Goal: Task Accomplishment & Management: Manage account settings

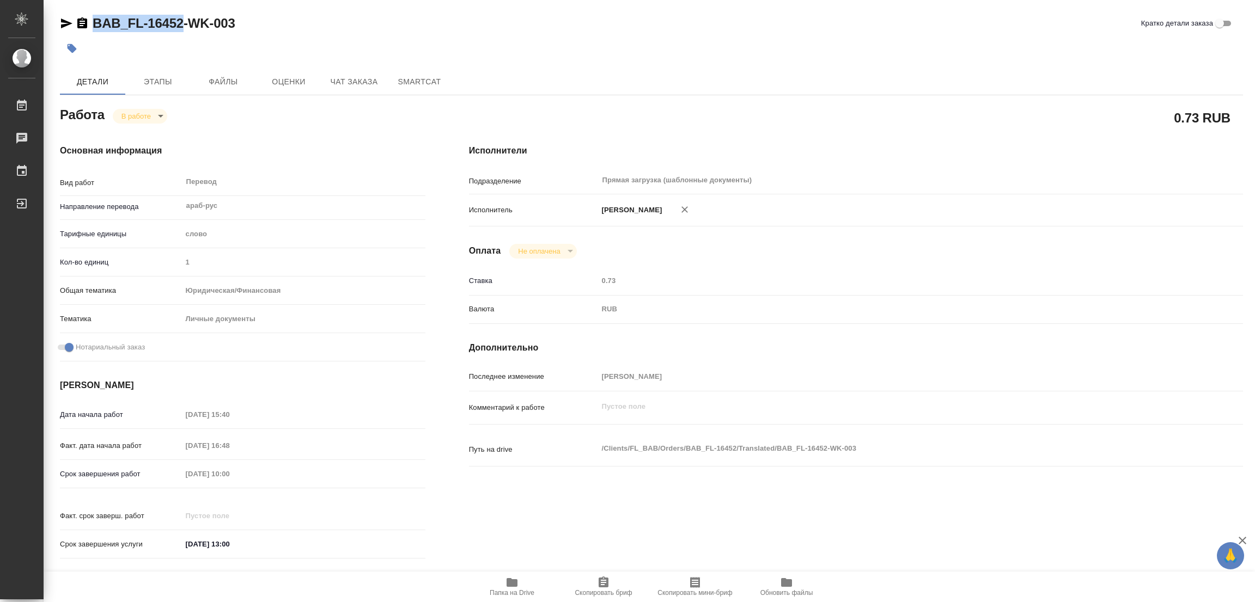
drag, startPoint x: 90, startPoint y: 10, endPoint x: 181, endPoint y: 21, distance: 91.5
click at [181, 21] on div "BAB_FL-16452-WK-003 Кратко детали заказа Детали Этапы Файлы Оценки Чат заказа S…" at bounding box center [651, 457] width 1195 height 914
copy link "BAB_FL-16452"
drag, startPoint x: 605, startPoint y: 579, endPoint x: 534, endPoint y: 598, distance: 73.3
click at [604, 579] on icon "button" at bounding box center [603, 582] width 10 height 11
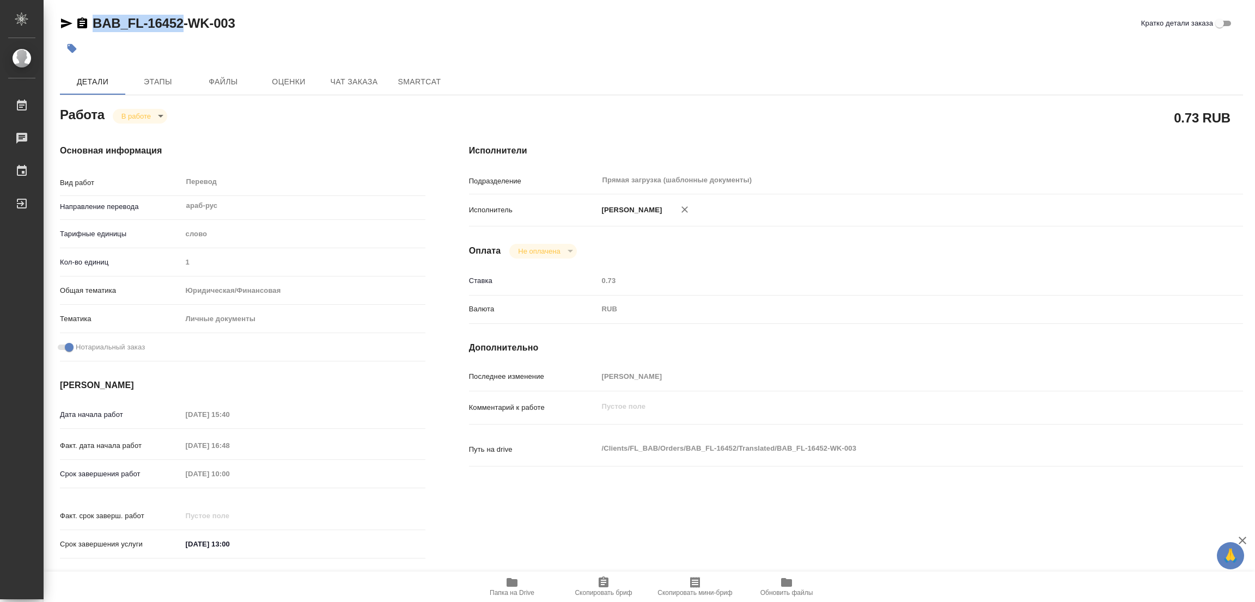
copy link "BAB_FL-16452"
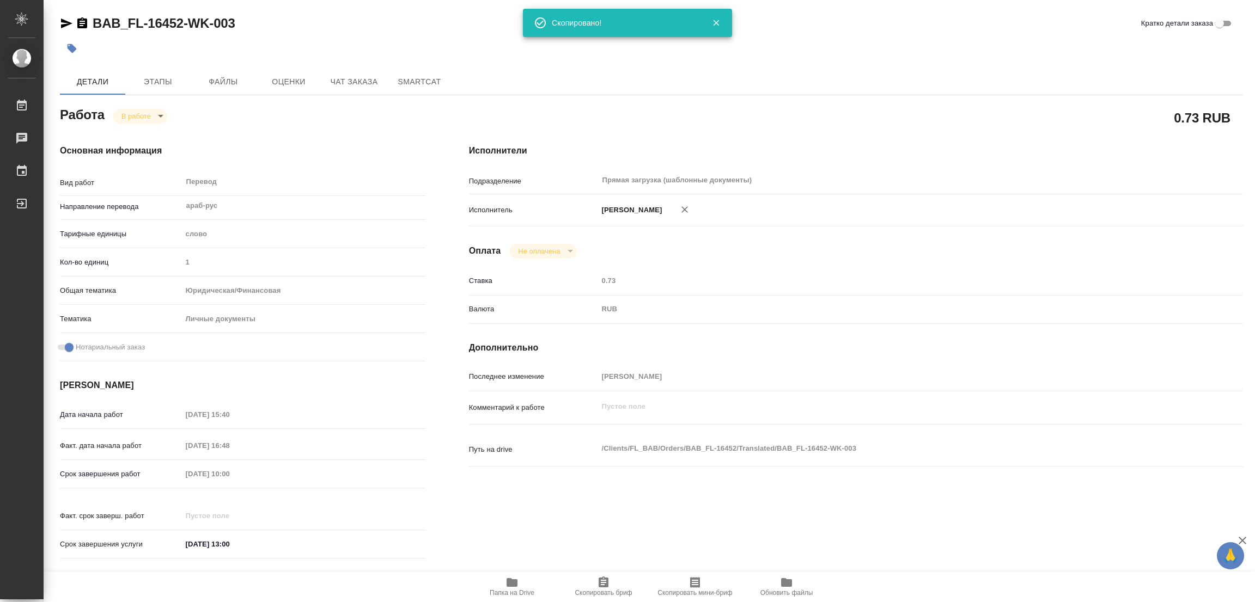
click at [916, 202] on div "[PERSON_NAME] [PERSON_NAME]" at bounding box center [888, 210] width 580 height 23
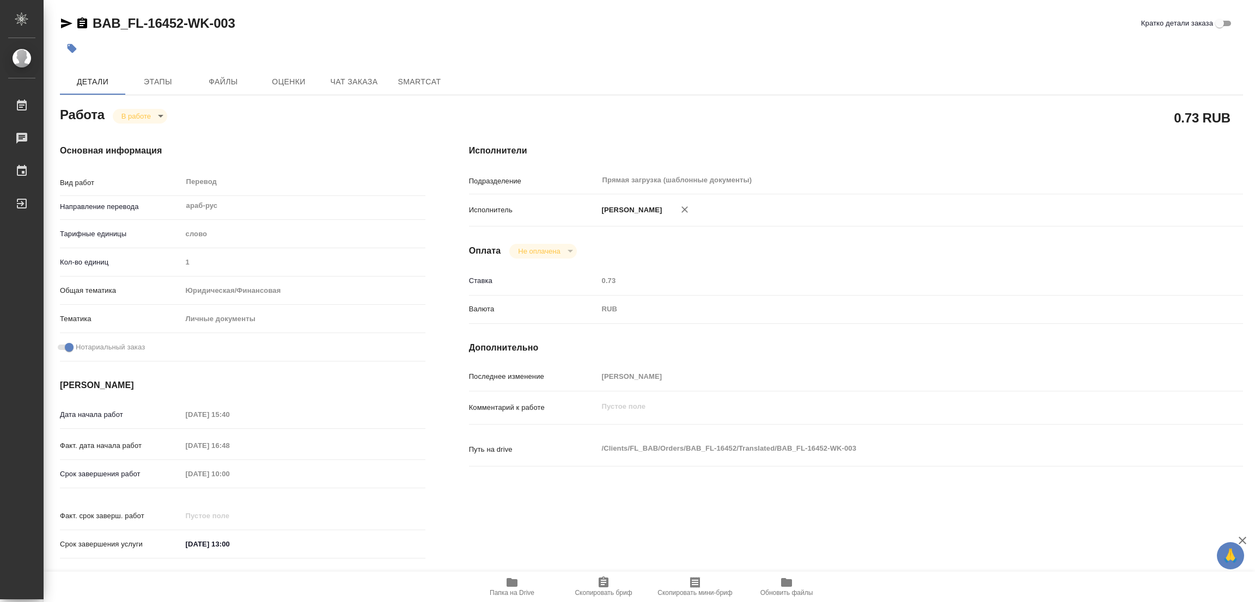
click at [152, 468] on div "Срок завершения работ 04.09.2025 10:00" at bounding box center [242, 473] width 365 height 19
click at [436, 35] on div "BAB_FL-16452-WK-003 Кратко детали заказа" at bounding box center [651, 26] width 1183 height 22
type textarea "x"
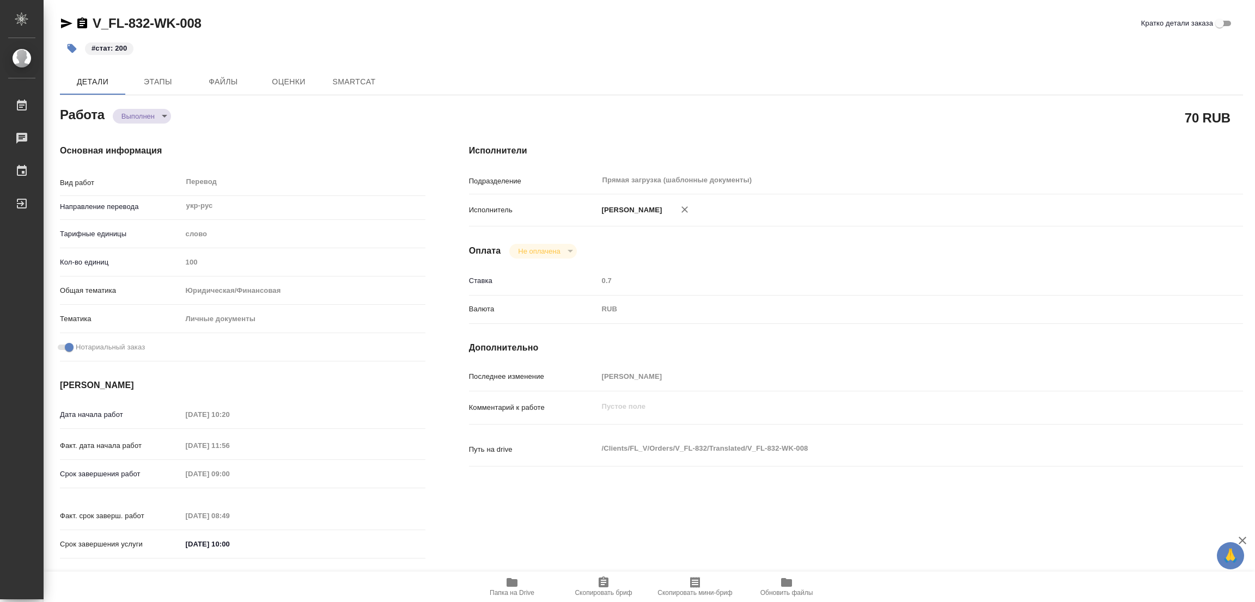
type textarea "x"
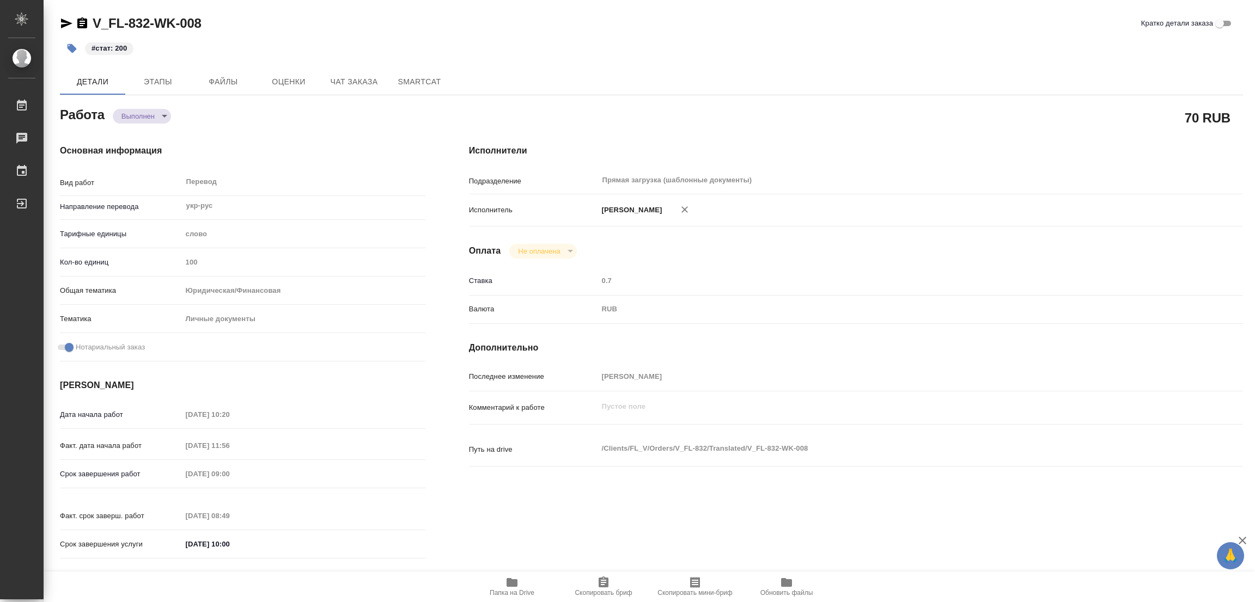
type textarea "x"
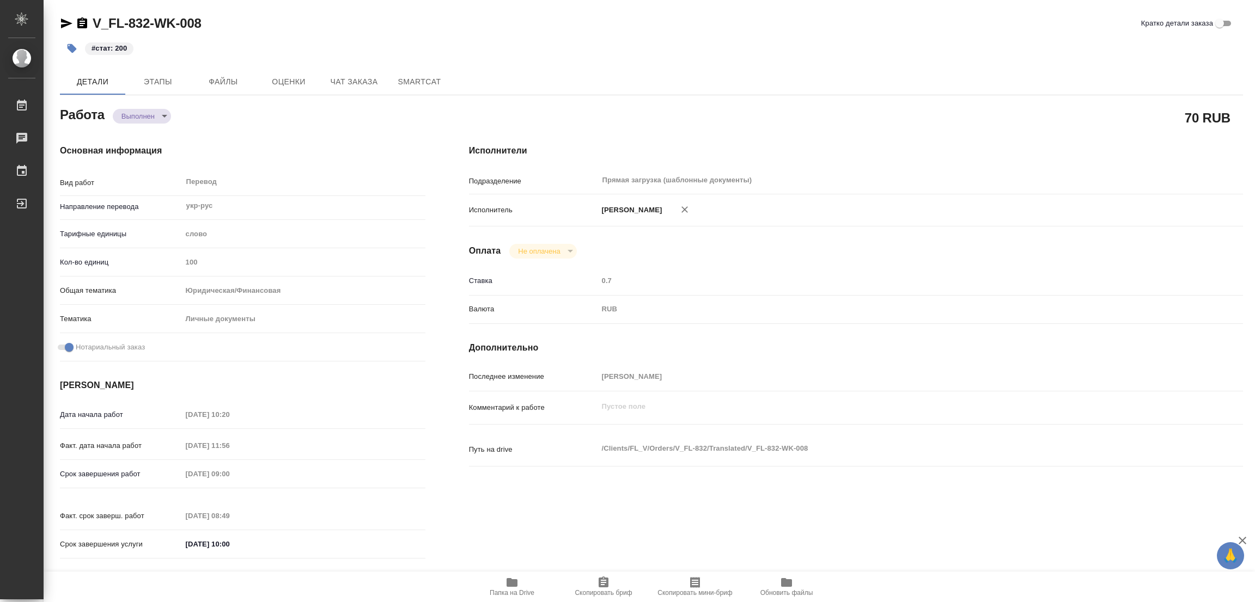
type textarea "x"
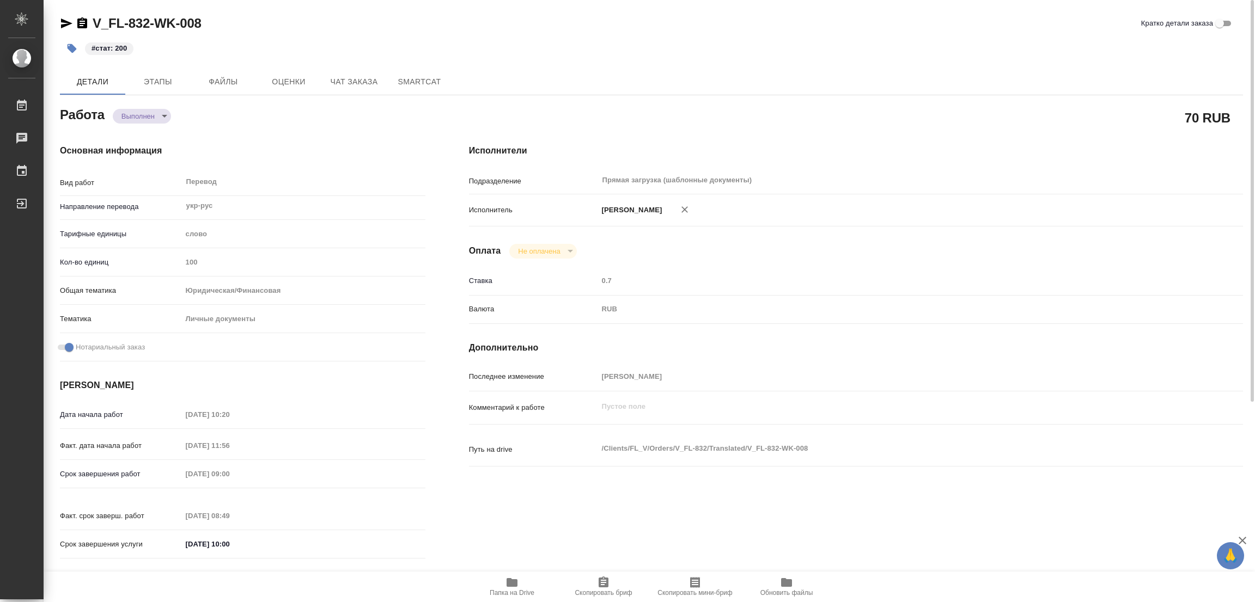
type textarea "x"
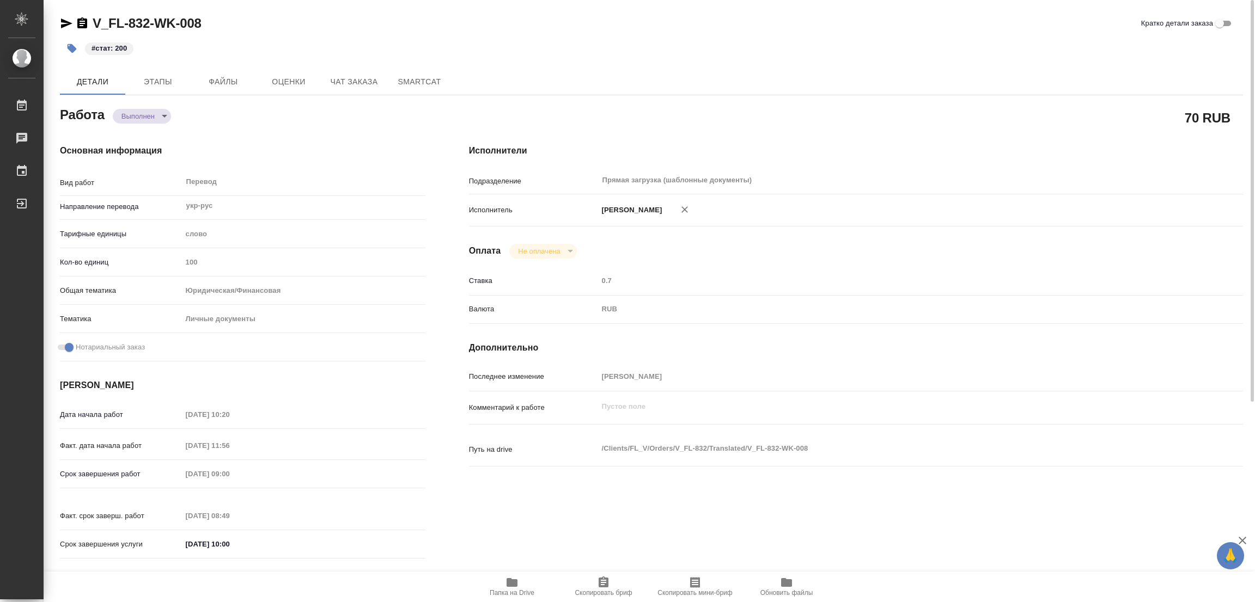
type textarea "x"
click at [249, 118] on div "Работа Выполнен completed" at bounding box center [242, 114] width 365 height 20
type textarea "x"
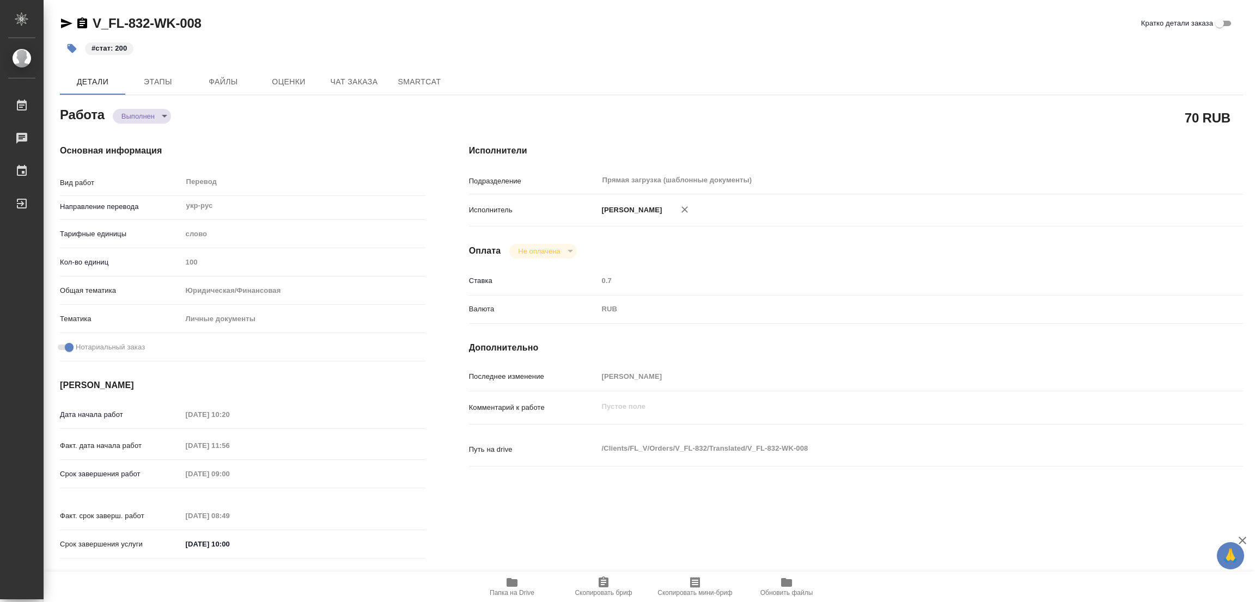
type textarea "x"
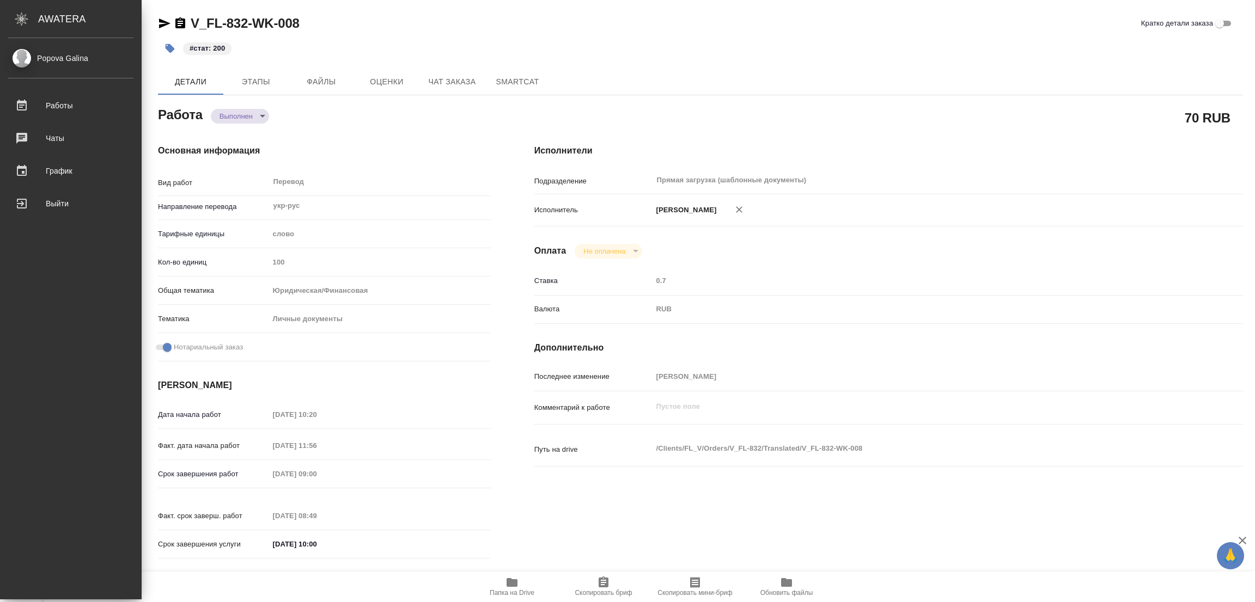
type textarea "x"
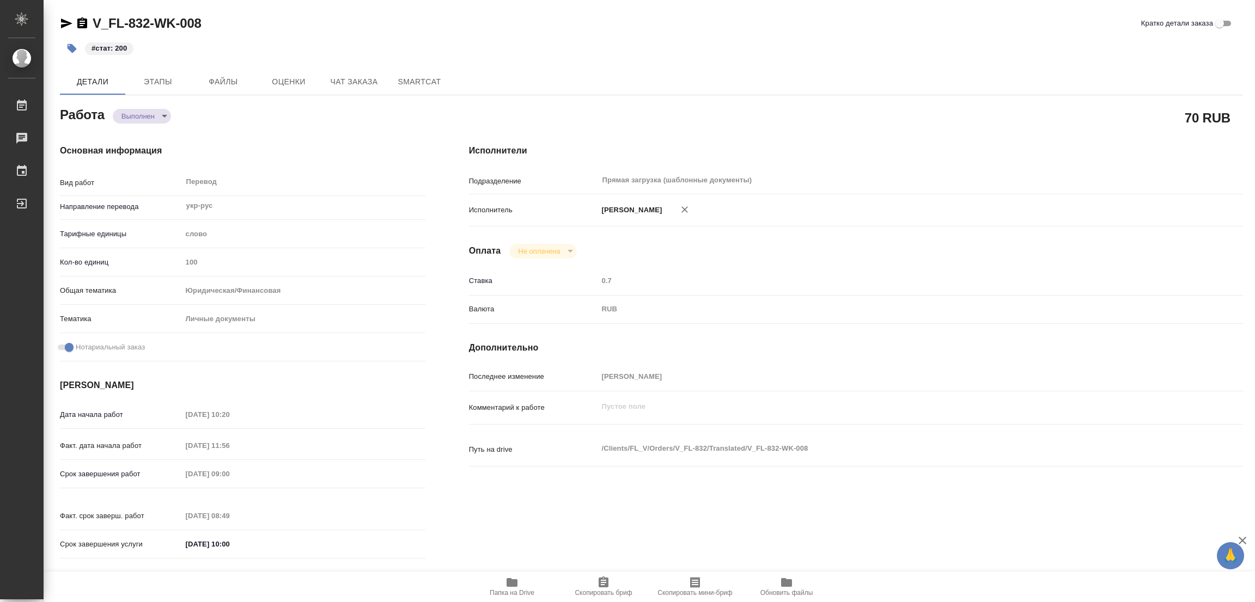
click at [274, 24] on div "V_FL-832-WK-008 Кратко детали заказа" at bounding box center [651, 23] width 1183 height 17
type textarea "x"
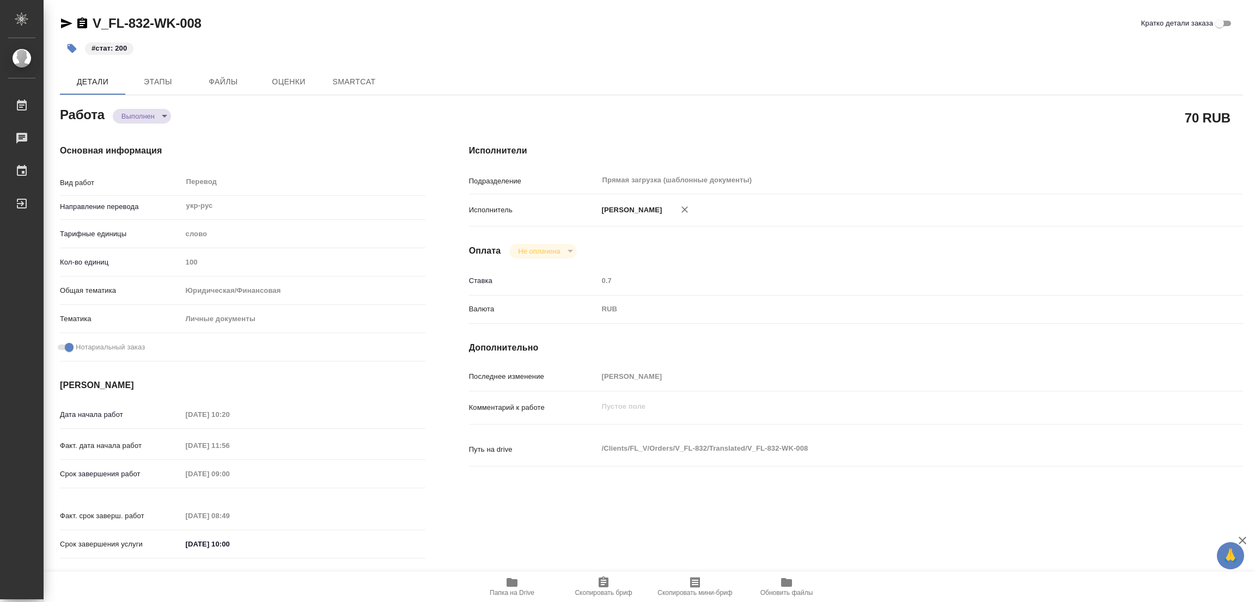
type textarea "x"
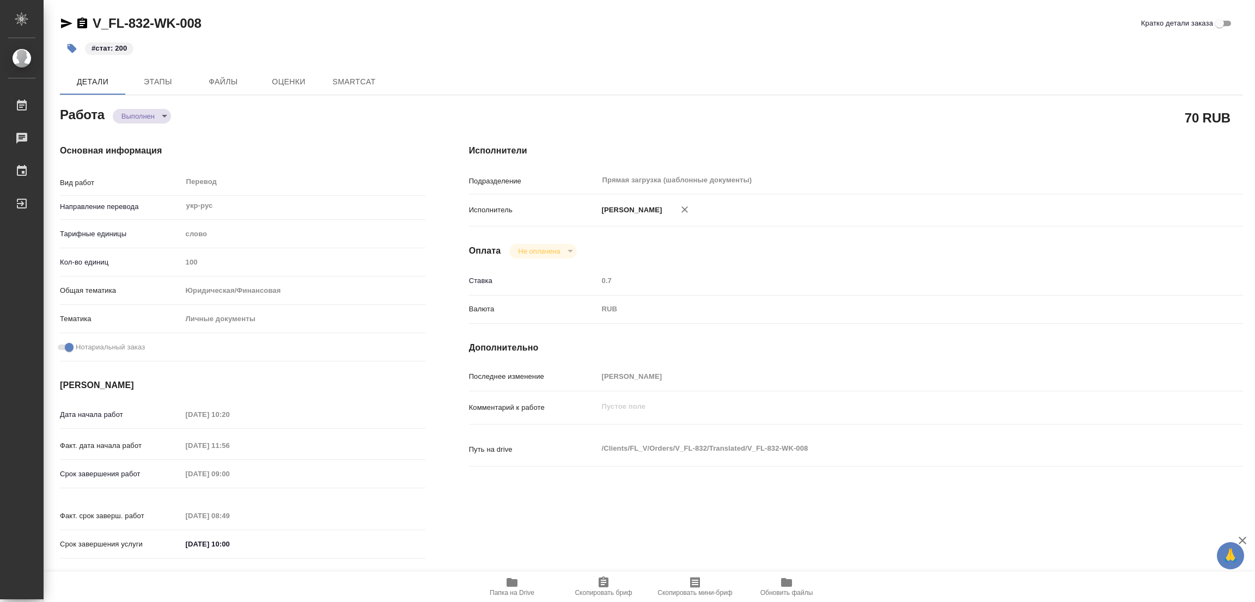
type textarea "x"
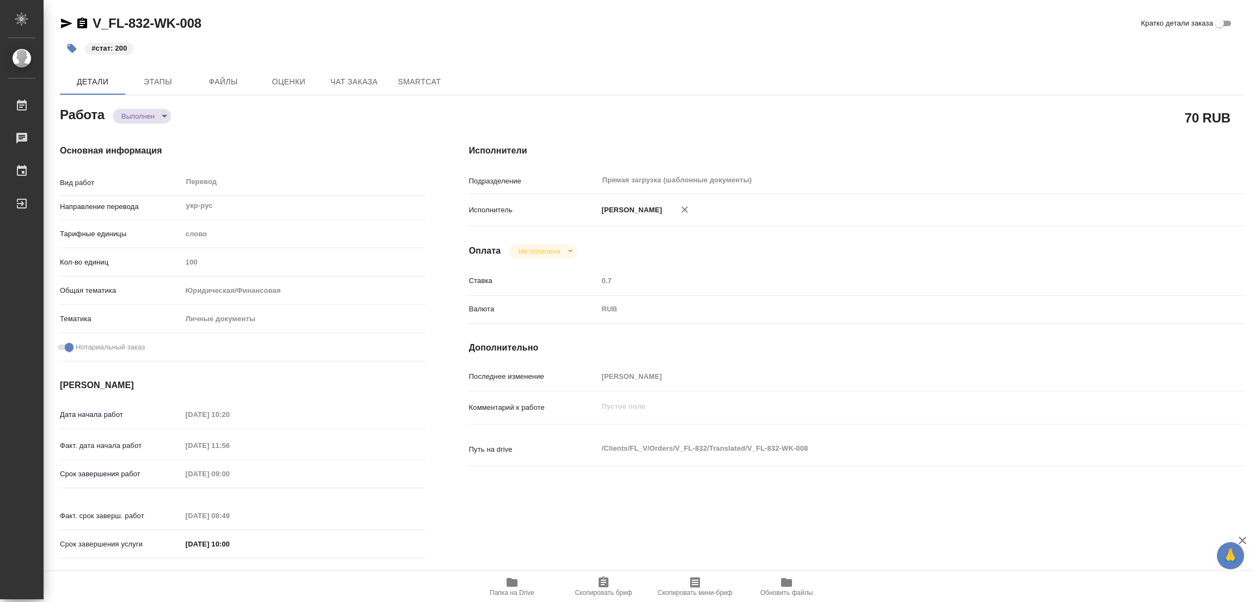
type textarea "x"
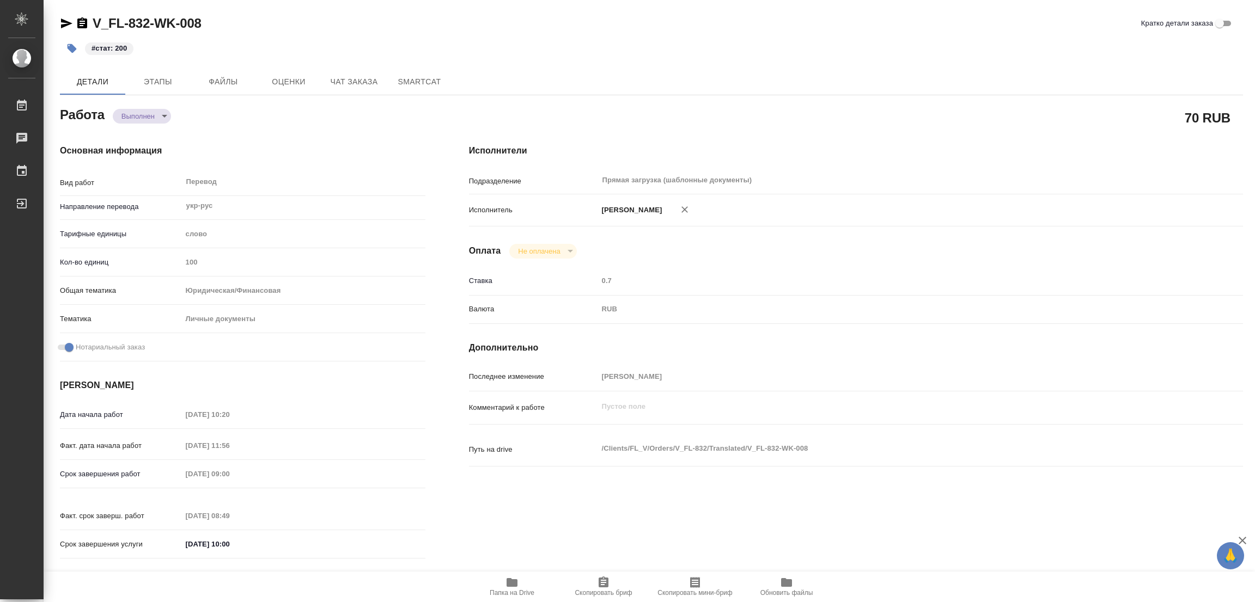
type textarea "x"
click at [725, 56] on div "#стат: 200" at bounding box center [454, 48] width 788 height 24
click at [314, 124] on div "Основная информация Вид работ Перевод x ​ Направление перевода укр-рус ​ Тарифн…" at bounding box center [242, 355] width 409 height 465
click at [523, 21] on div "V_FL-832-WK-008 Кратко детали заказа" at bounding box center [651, 23] width 1183 height 17
click at [231, 121] on div "Работа Выполнен completed" at bounding box center [242, 114] width 365 height 20
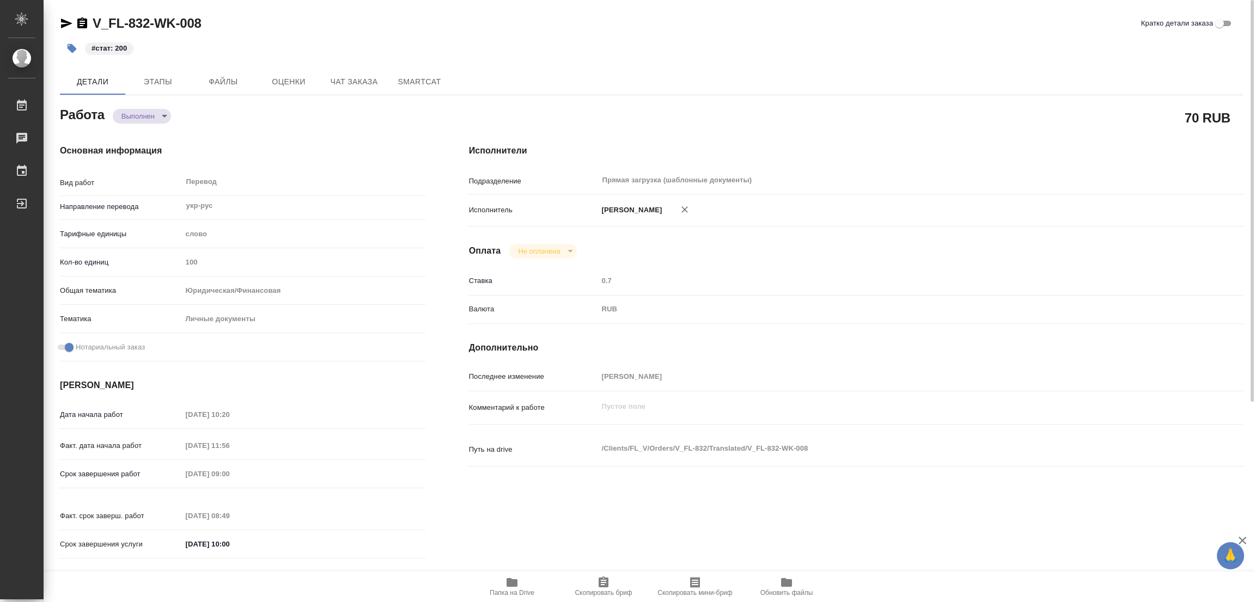
click at [499, 35] on div "V_FL-832-WK-008 Кратко детали заказа" at bounding box center [651, 26] width 1183 height 22
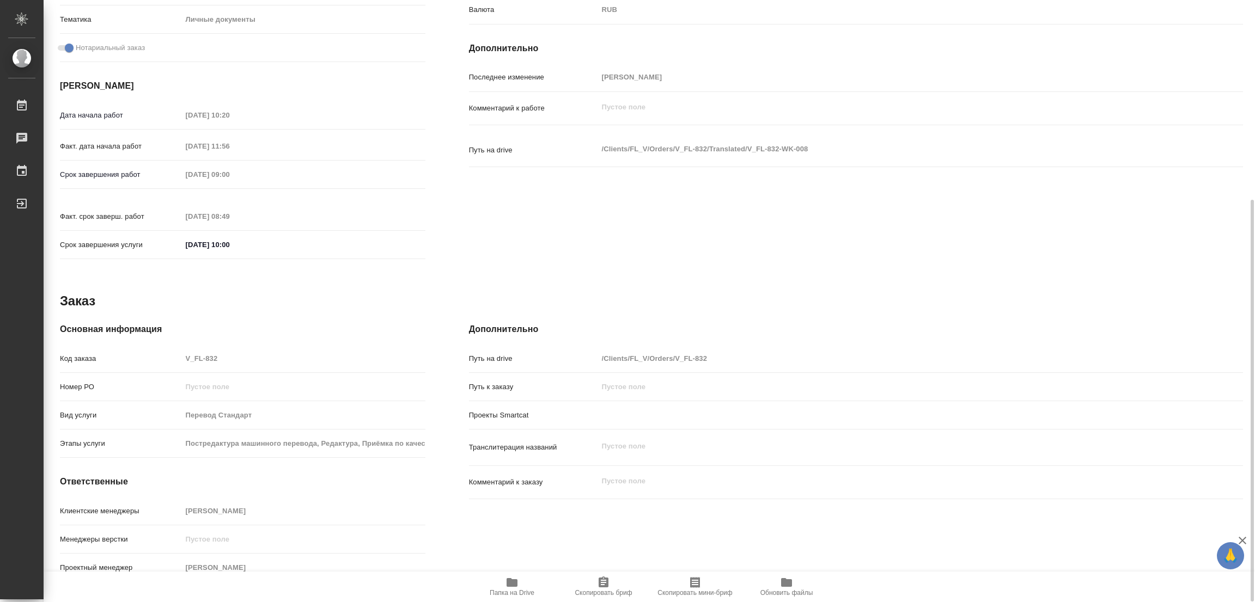
scroll to position [136, 0]
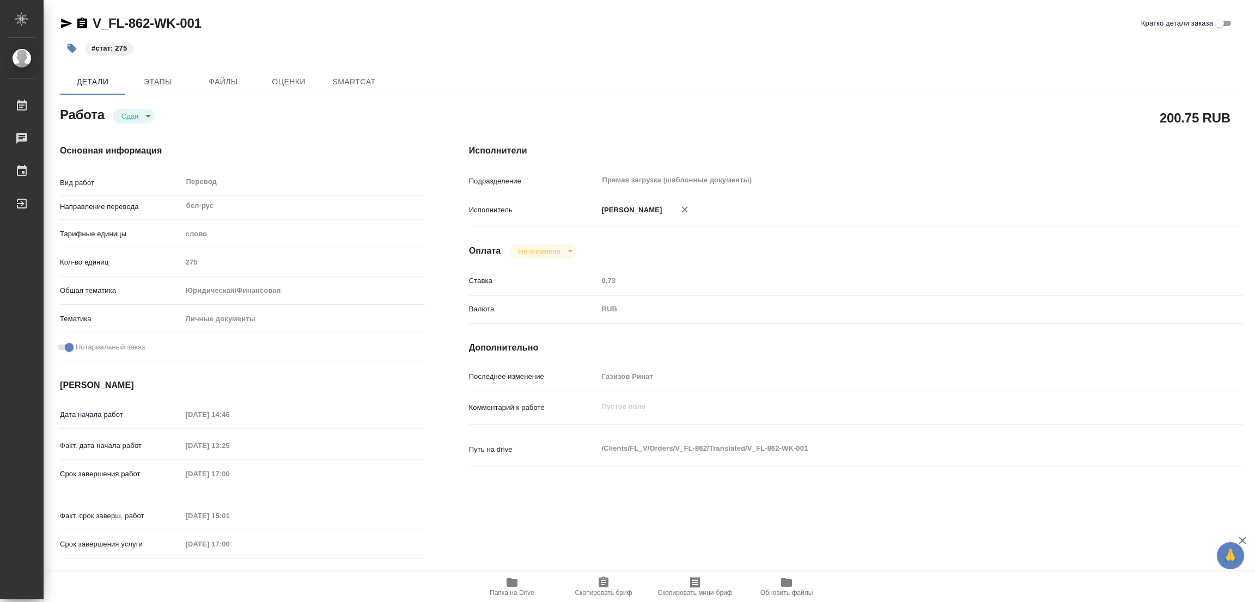
type textarea "x"
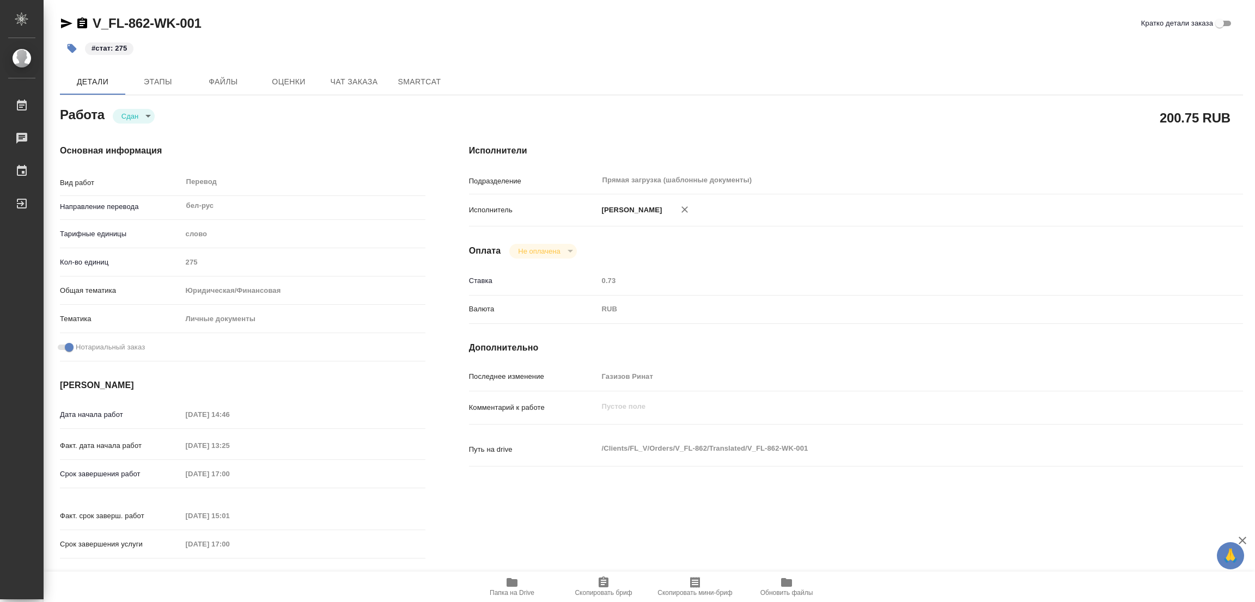
type textarea "x"
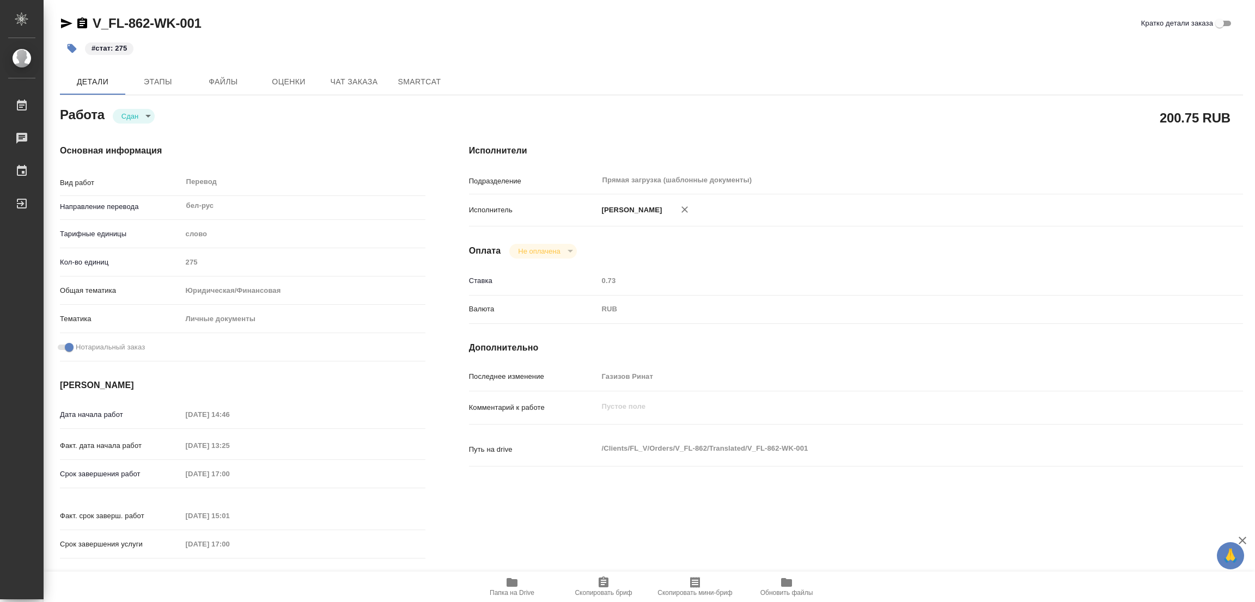
type textarea "x"
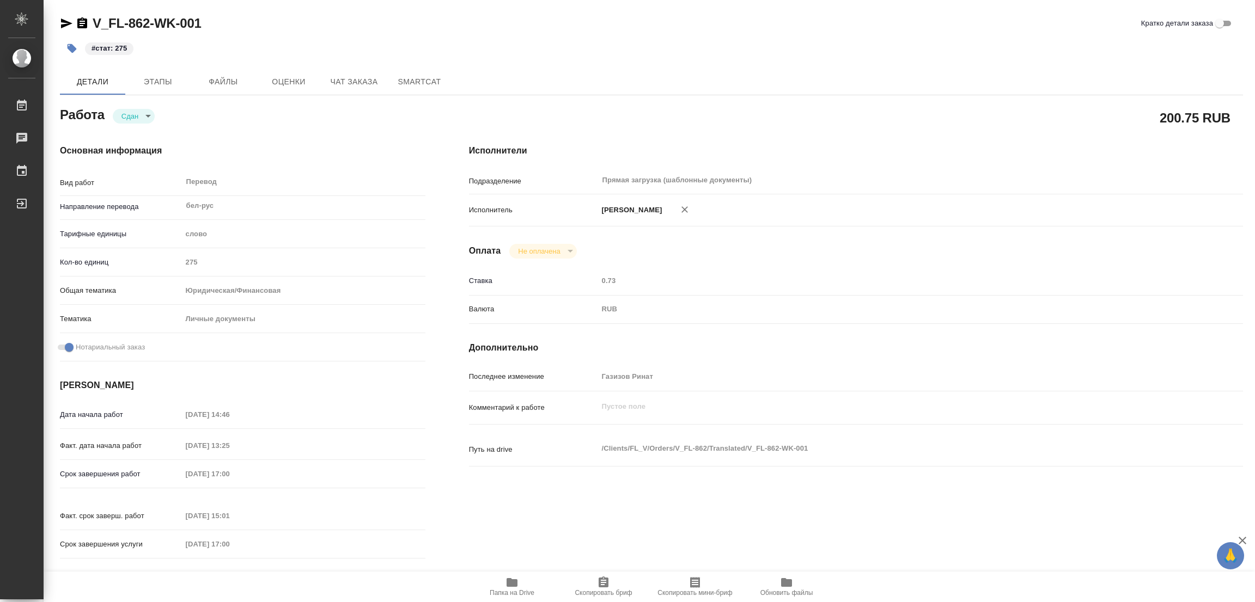
type textarea "x"
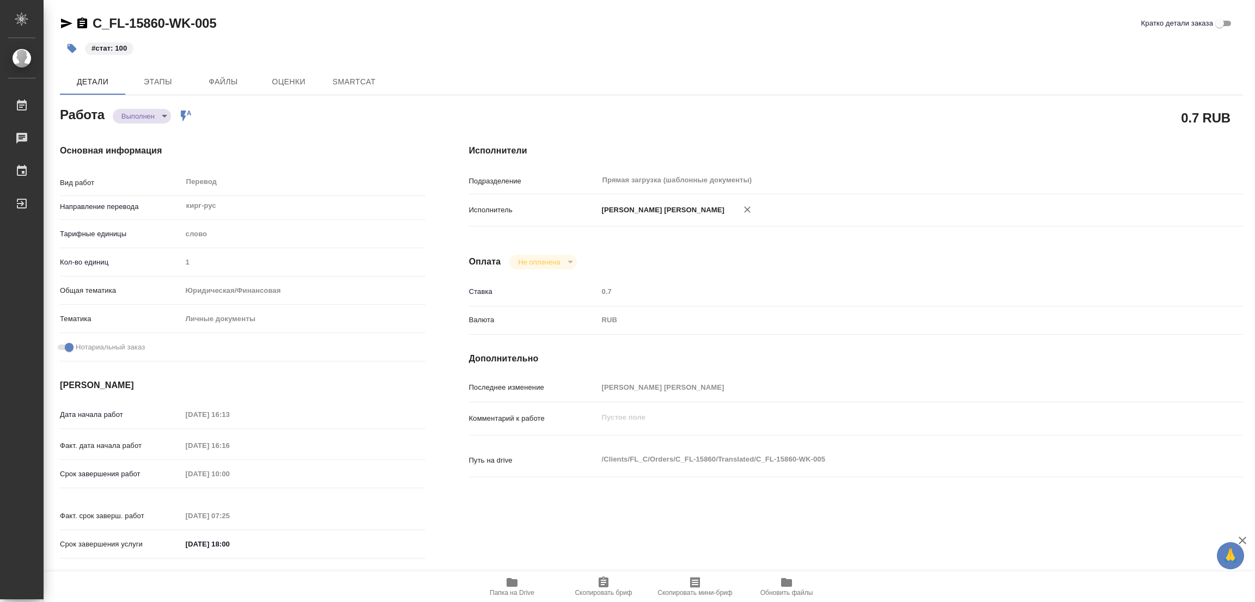
type textarea "x"
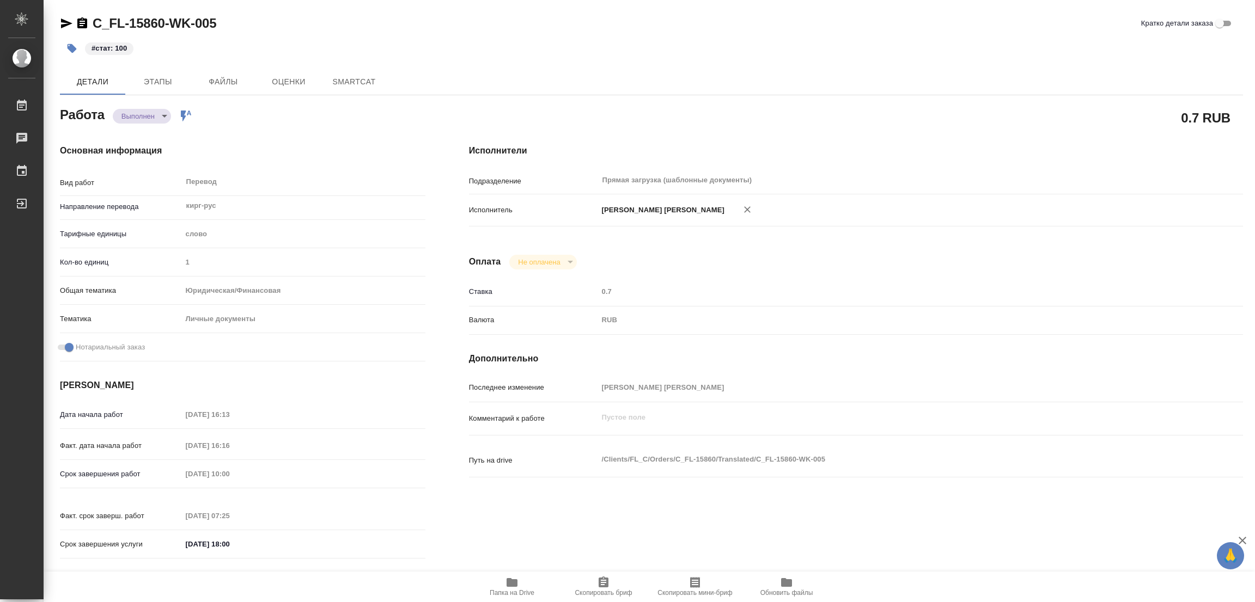
type textarea "x"
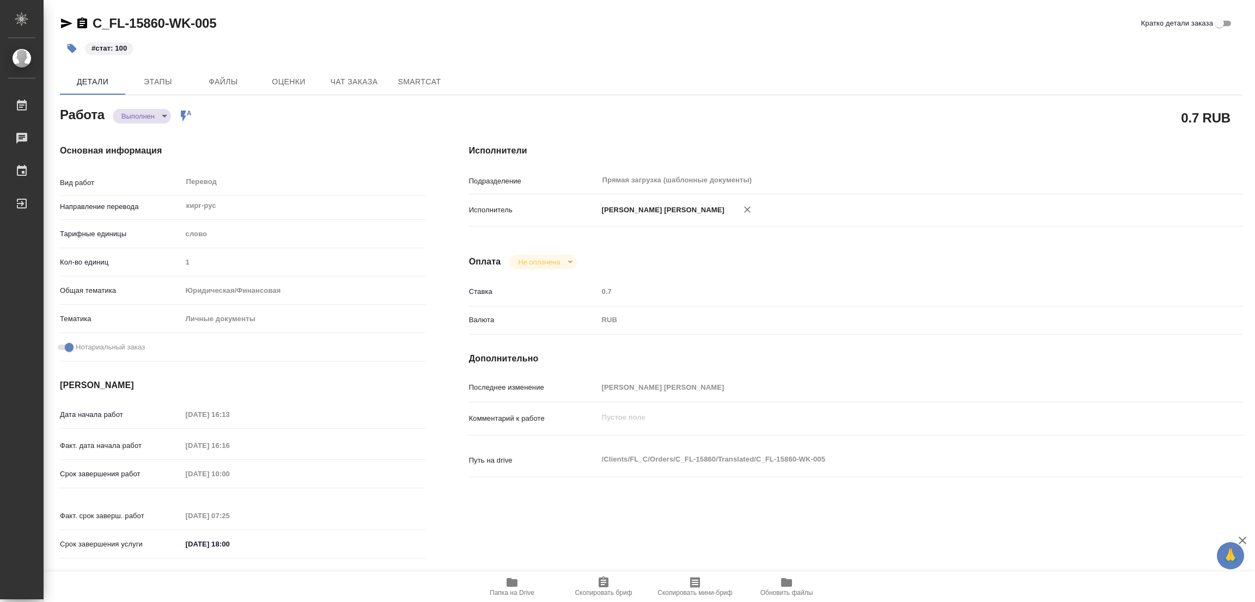
type textarea "x"
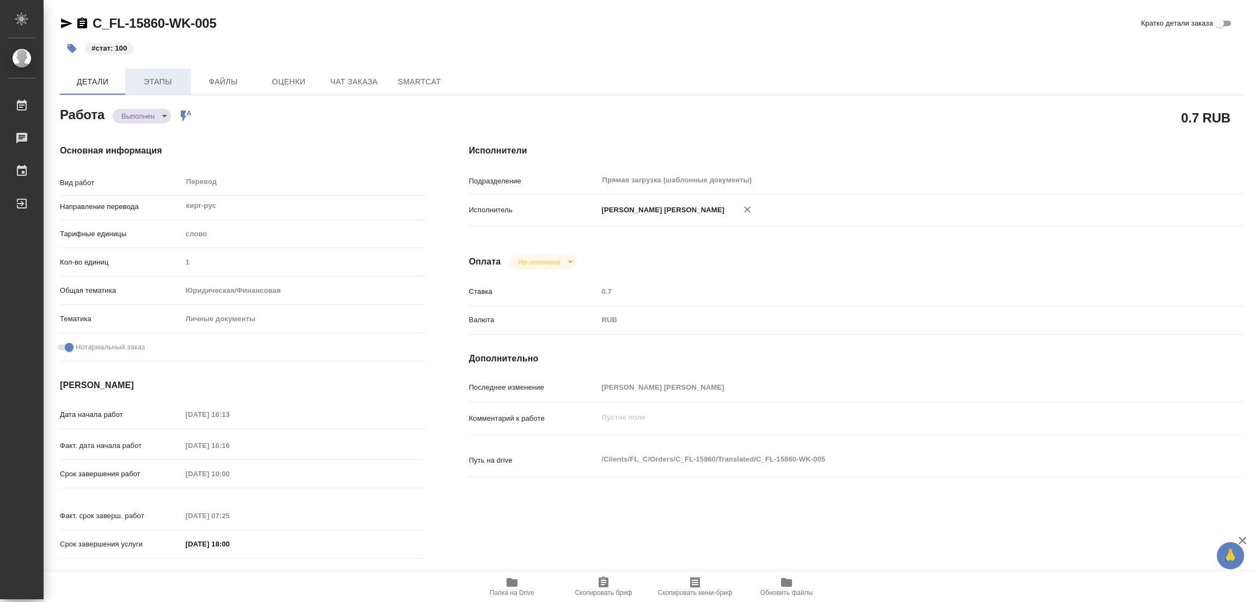
type textarea "x"
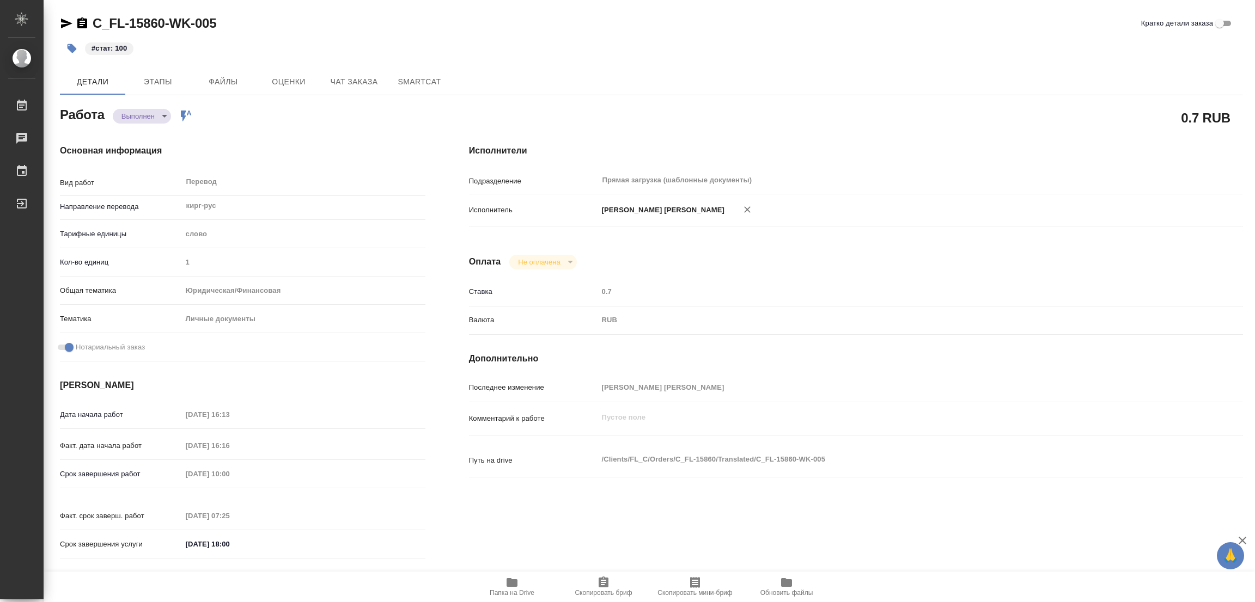
type textarea "x"
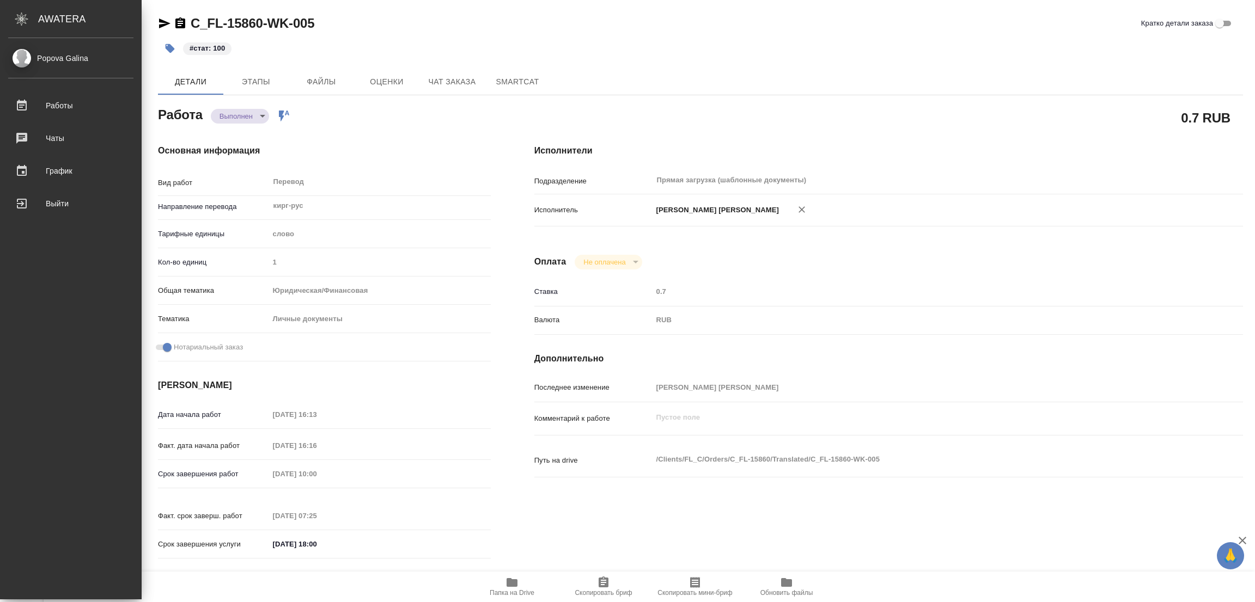
type textarea "x"
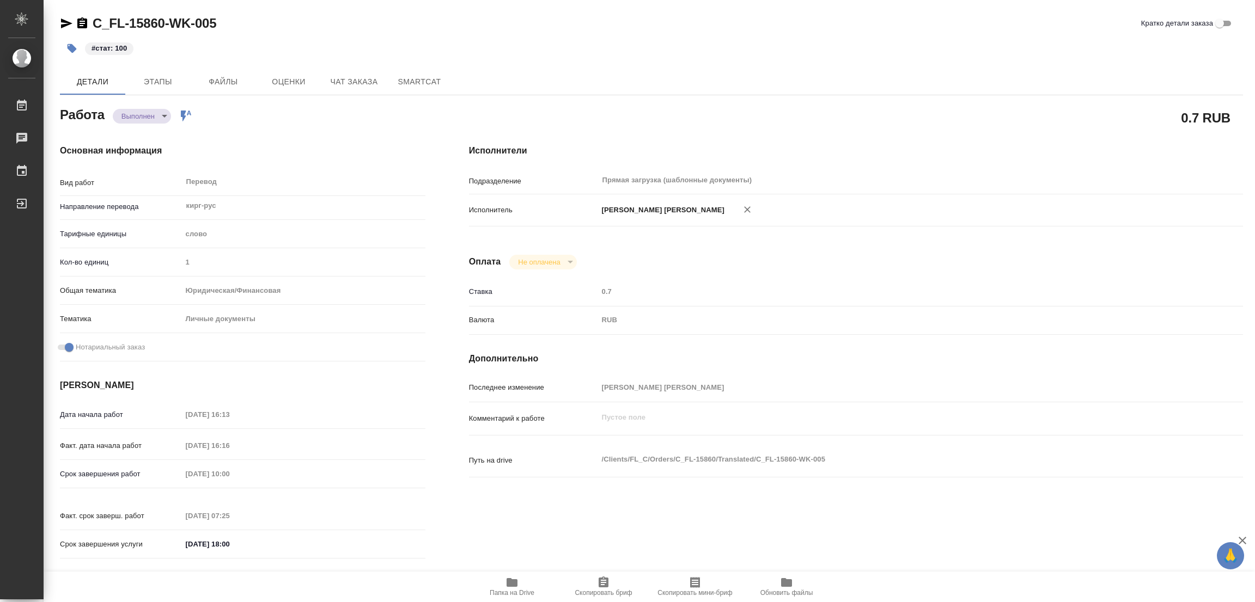
type textarea "x"
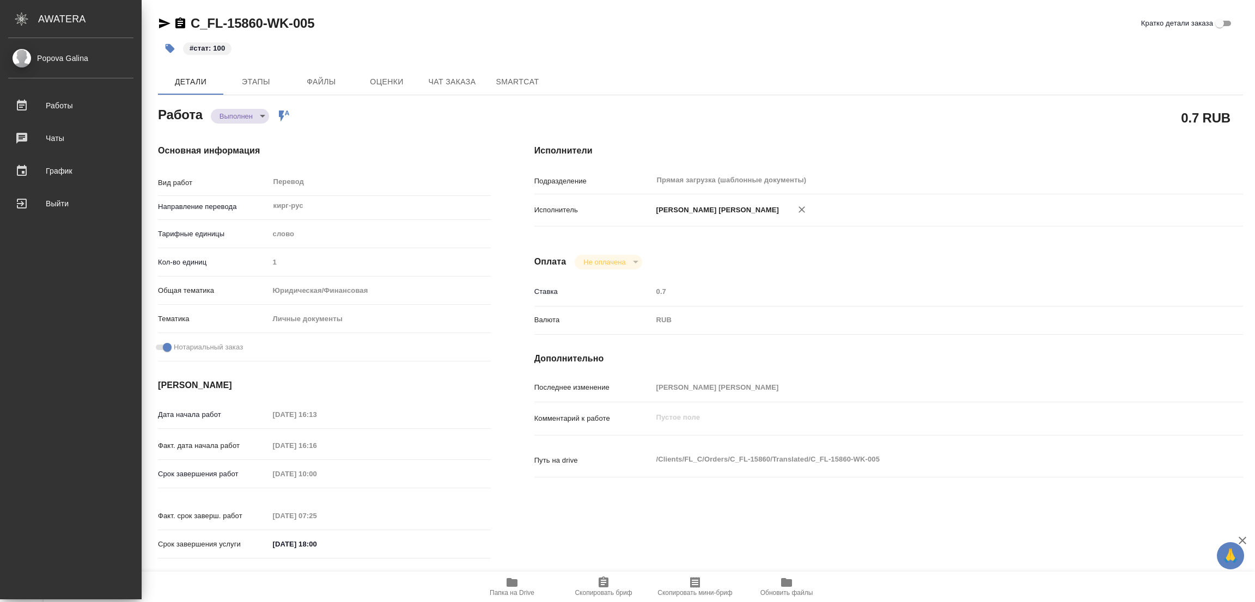
type textarea "x"
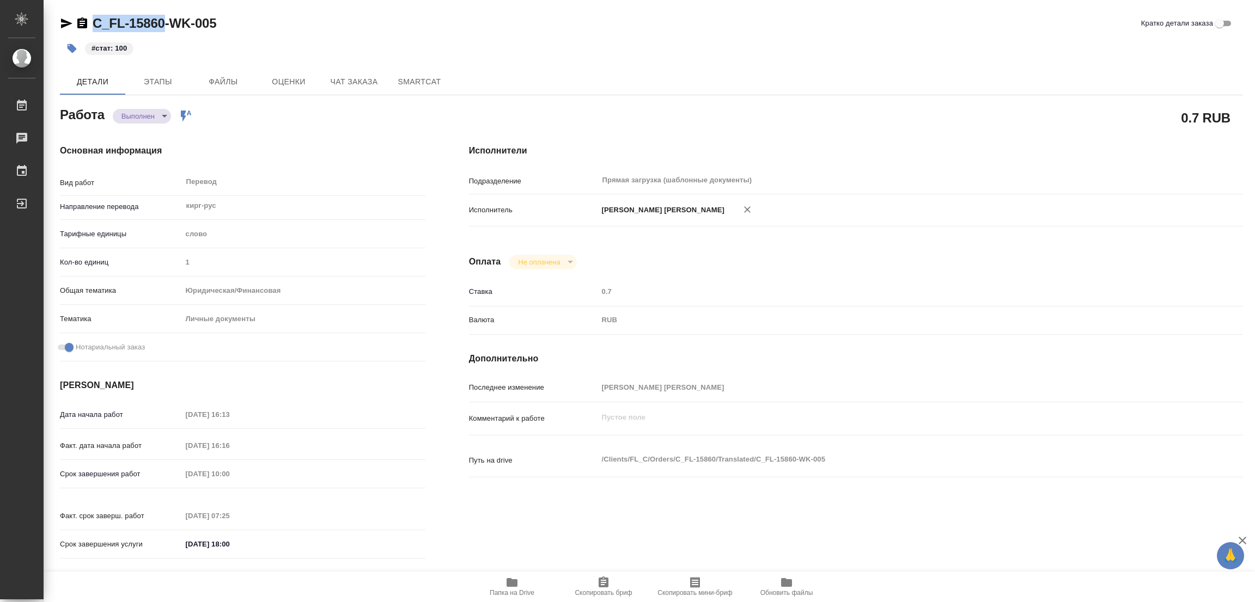
drag, startPoint x: 89, startPoint y: 14, endPoint x: 165, endPoint y: 20, distance: 76.4
click at [165, 20] on div "C_FL-15860-WK-005" at bounding box center [138, 23] width 156 height 17
copy link "C_FL-15860"
click at [358, 20] on div "C_FL-15860-WK-005 Кратко детали заказа" at bounding box center [651, 23] width 1183 height 17
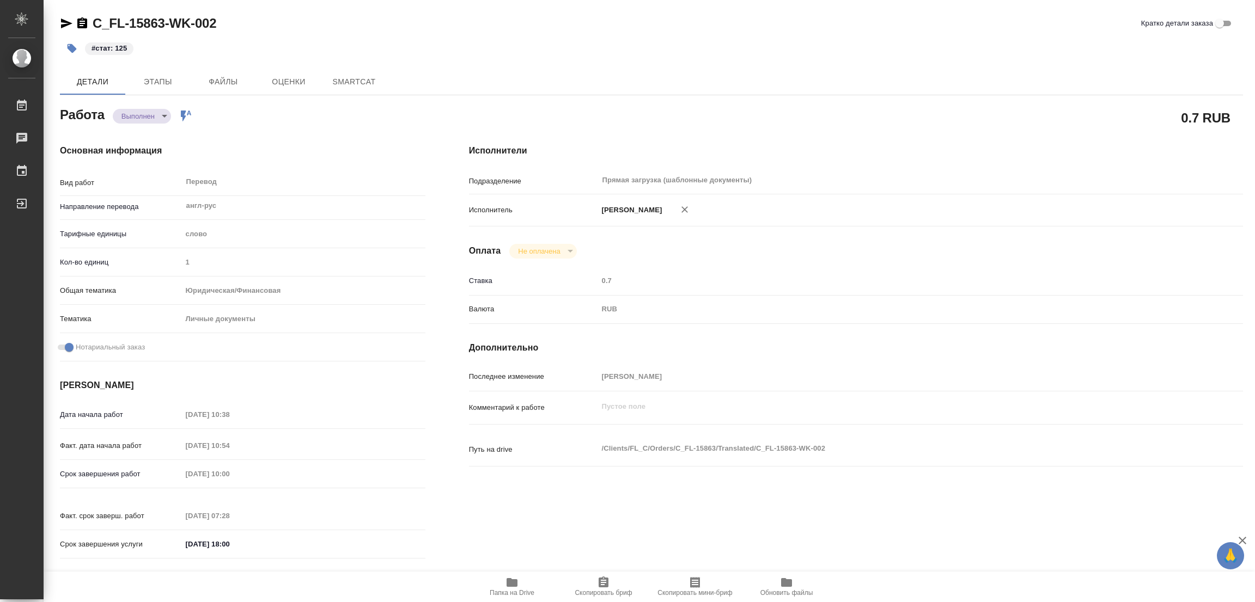
type textarea "x"
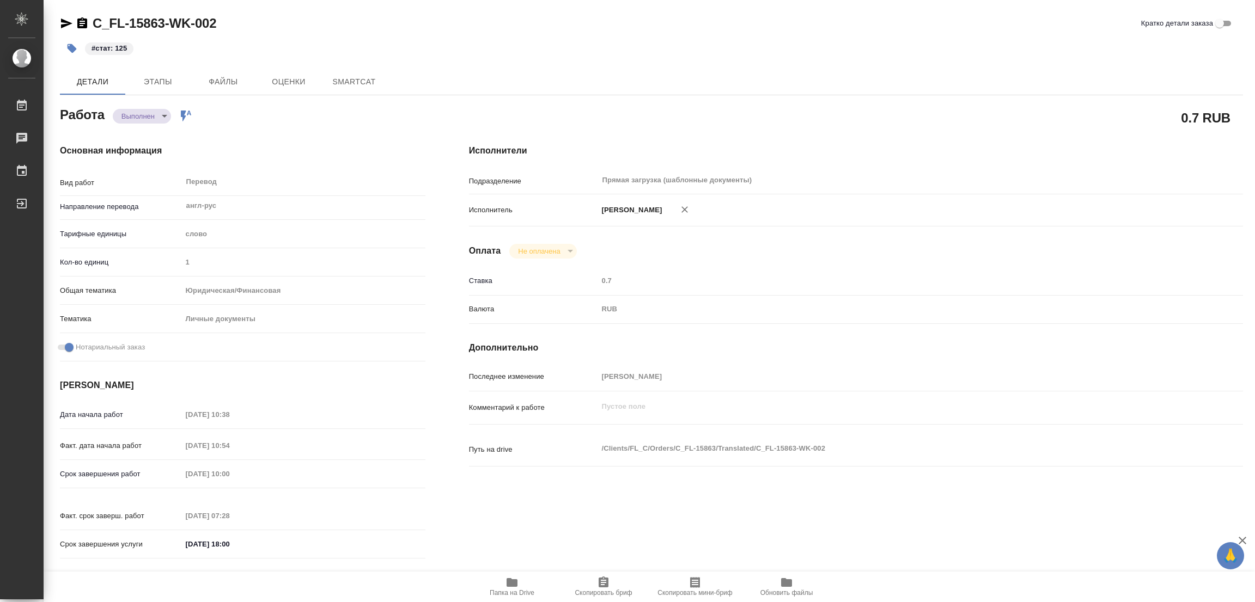
type textarea "x"
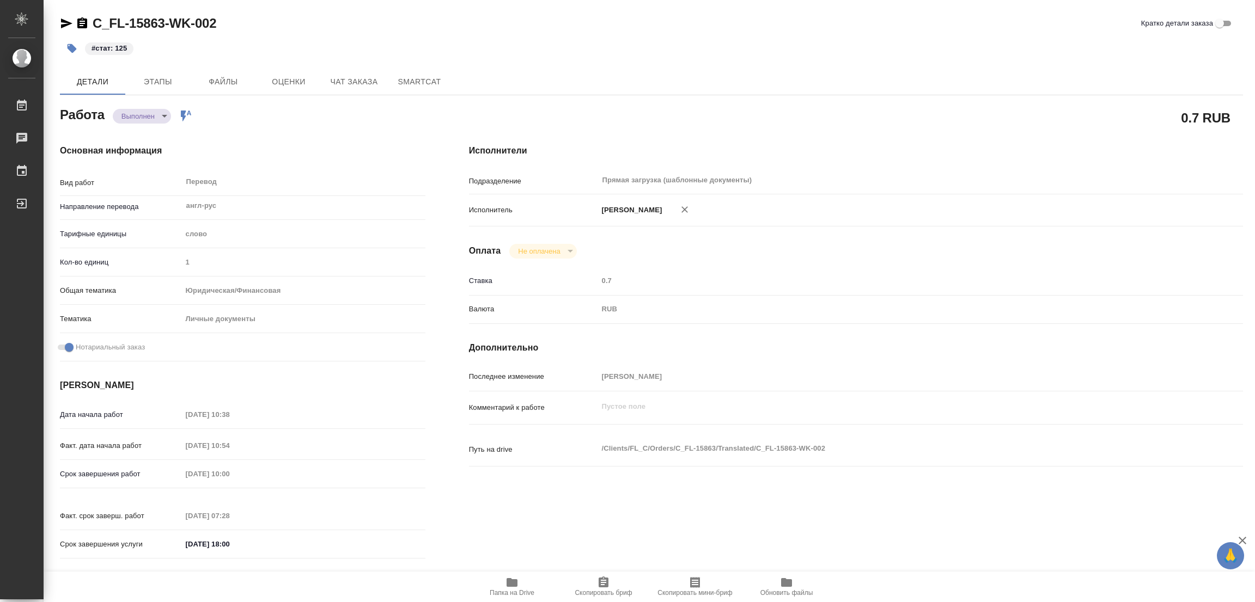
type textarea "x"
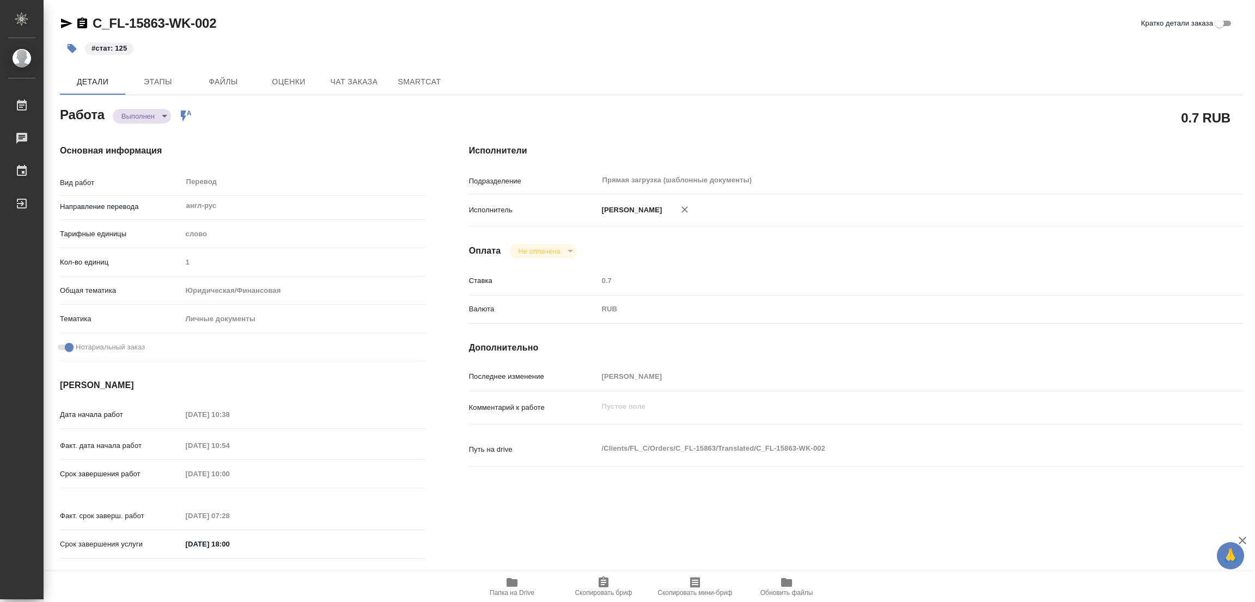
type textarea "x"
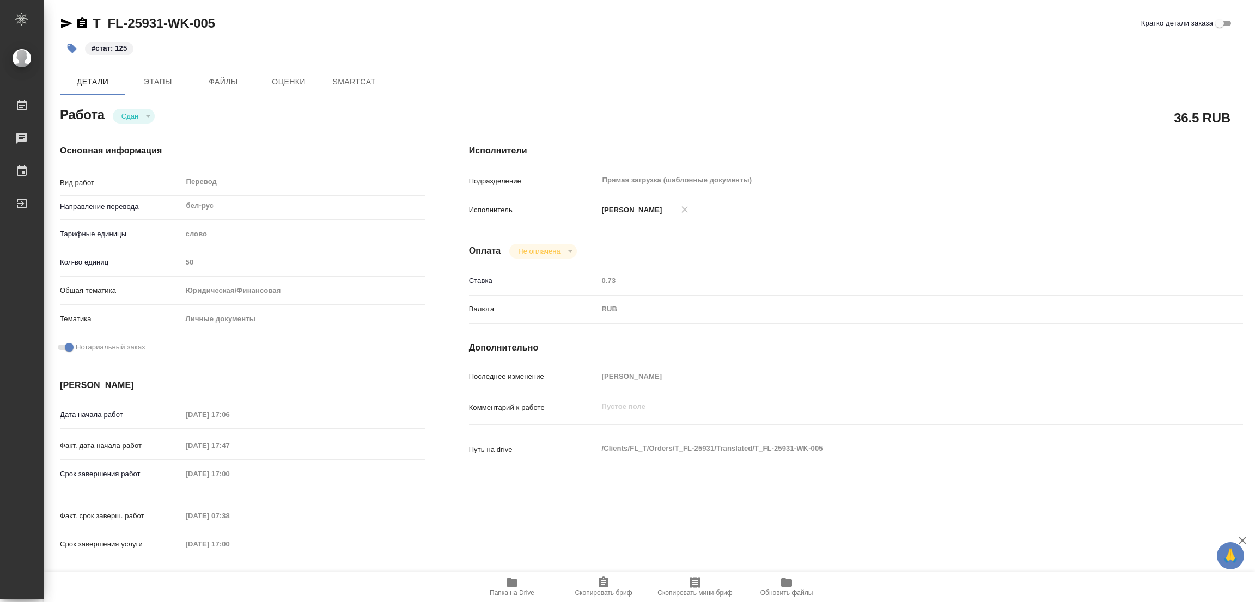
type textarea "x"
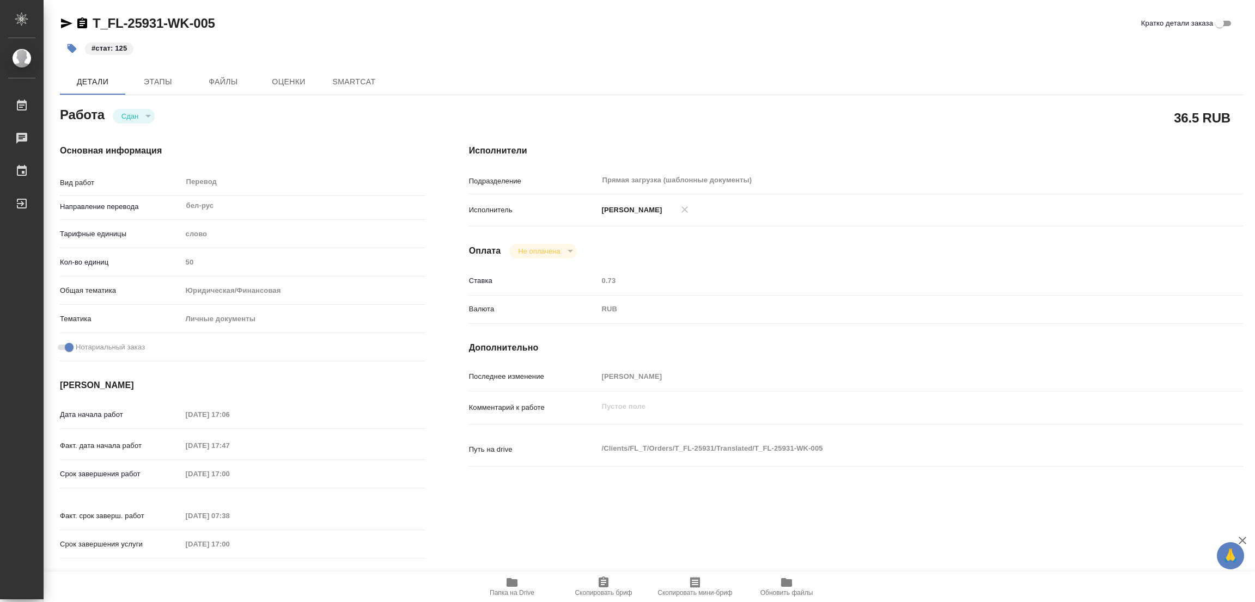
type textarea "x"
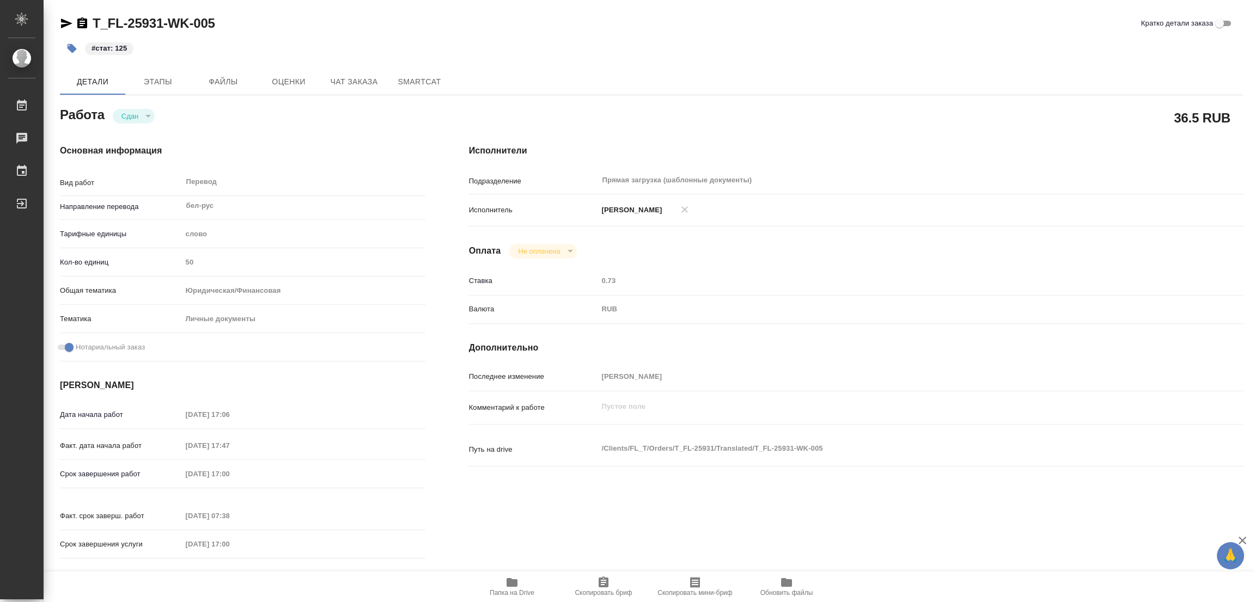
type textarea "x"
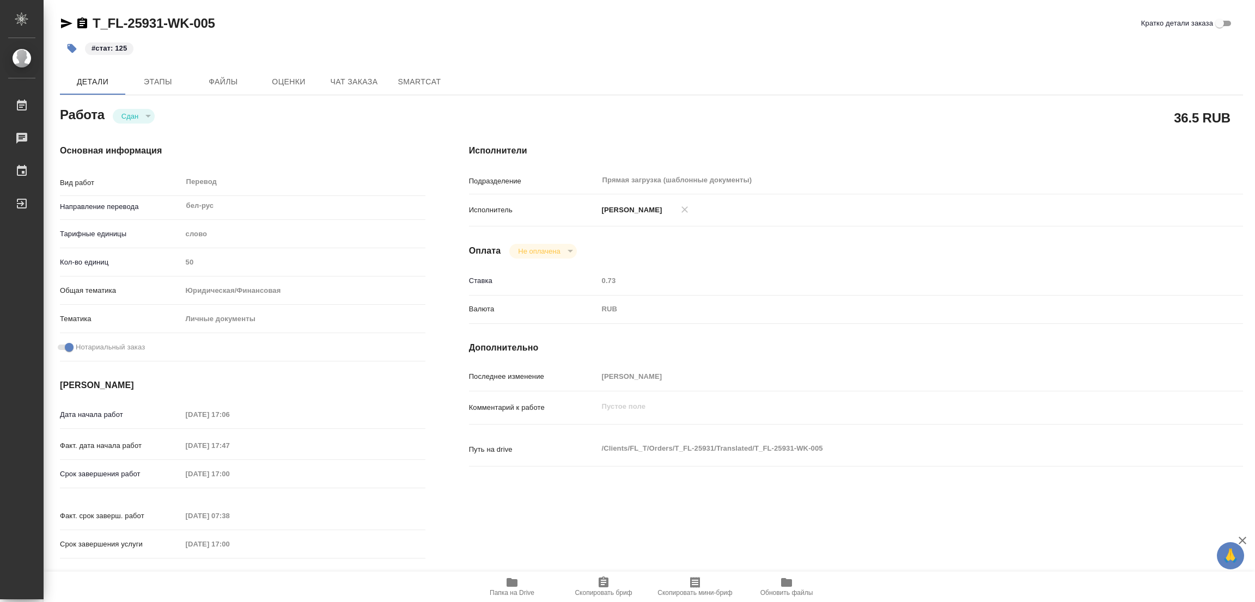
type textarea "x"
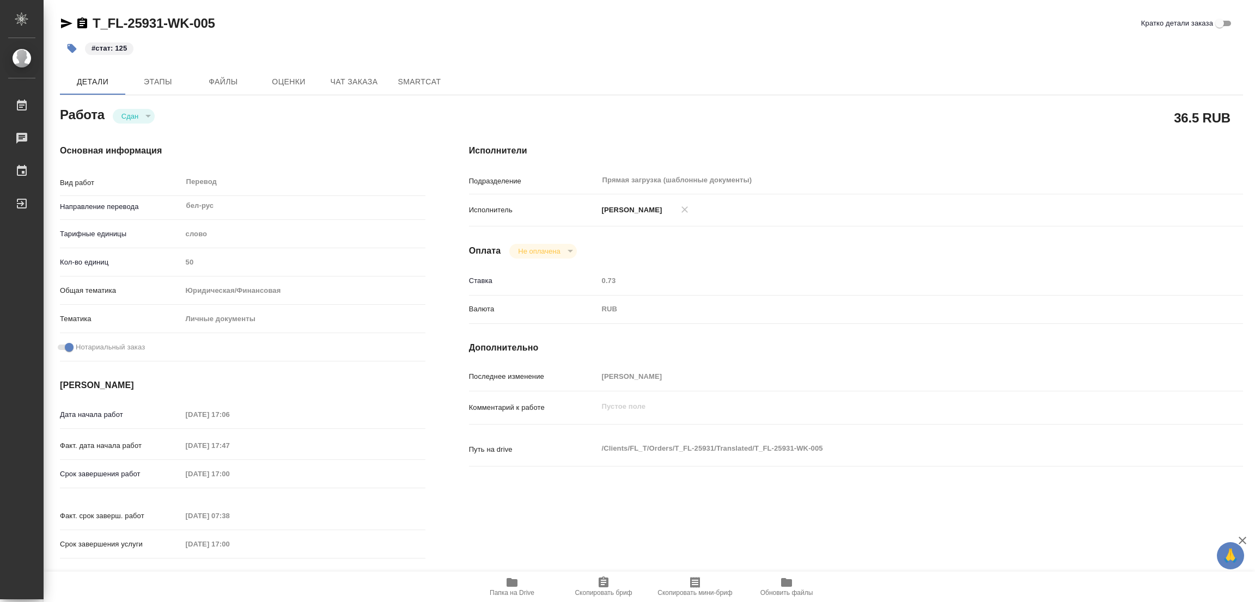
scroll to position [299, 0]
type textarea "x"
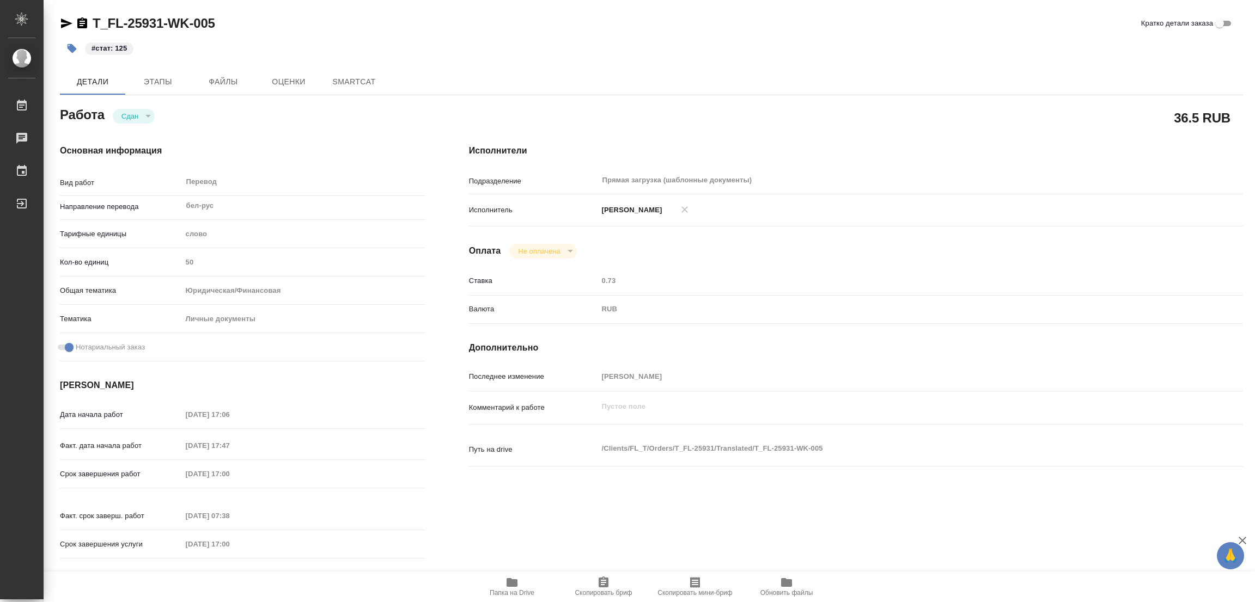
type textarea "x"
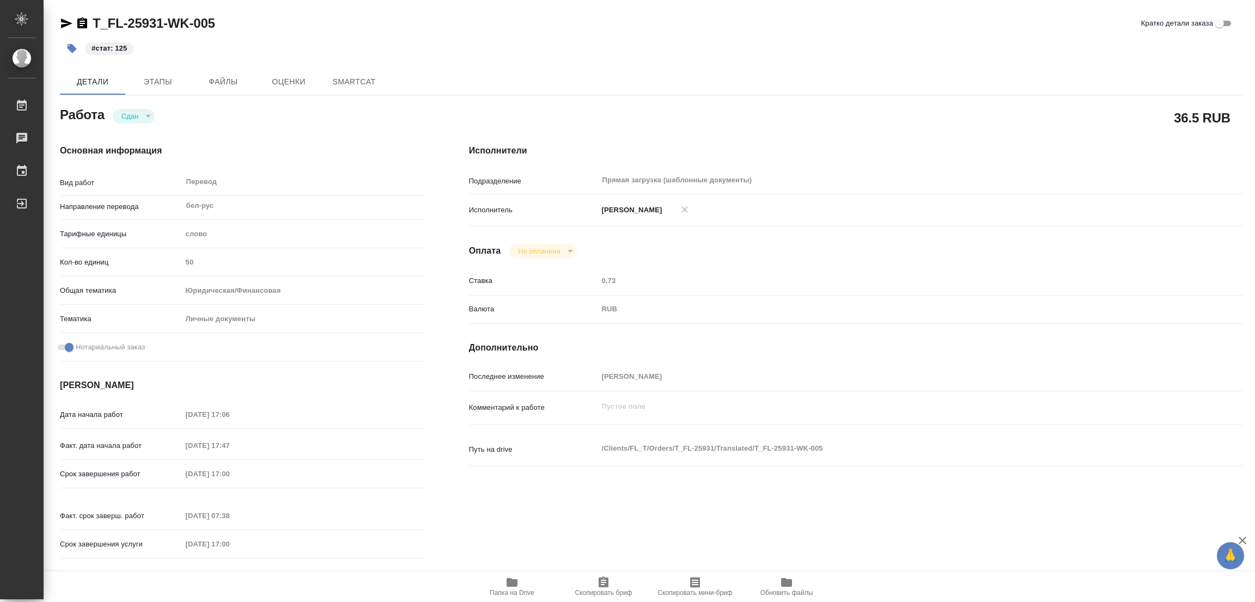
type textarea "x"
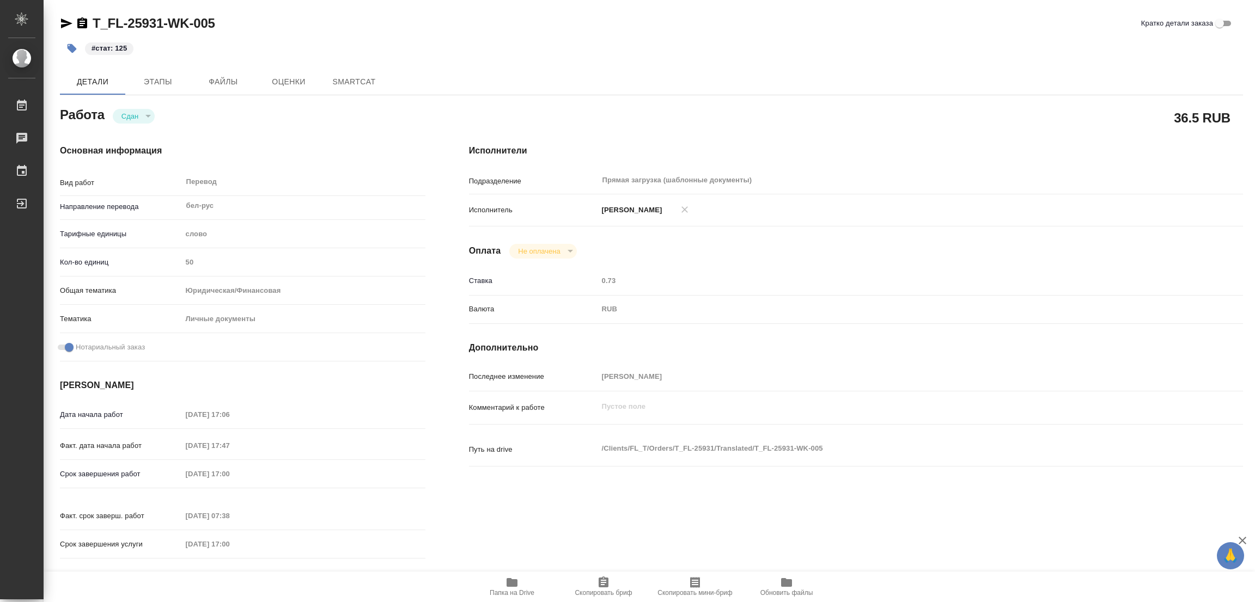
type textarea "x"
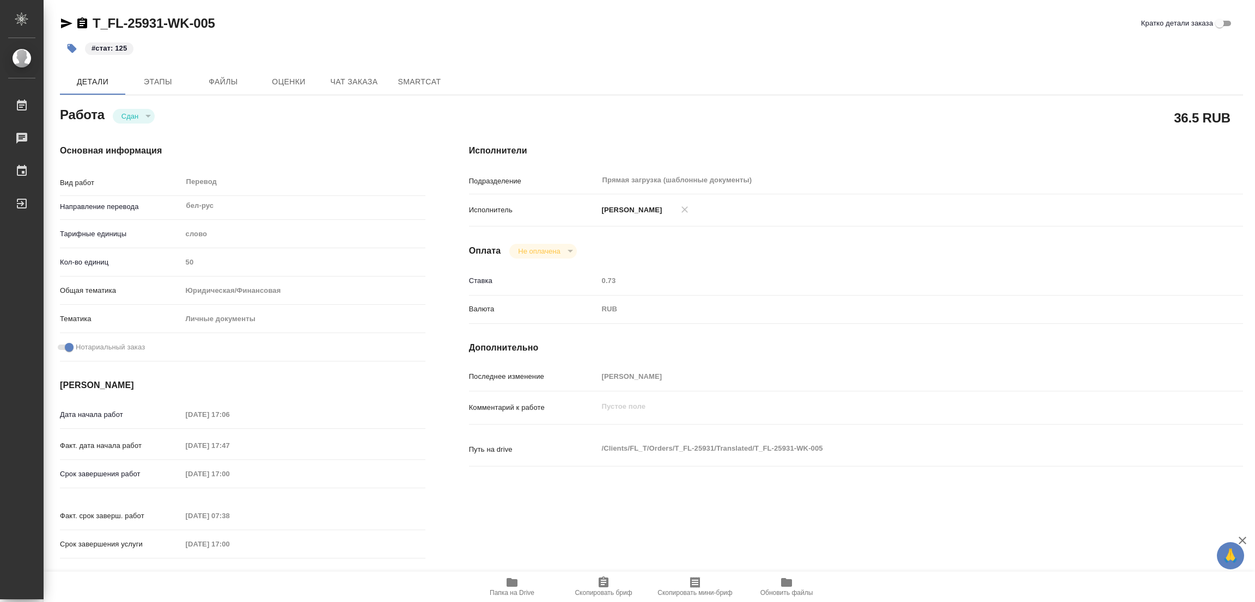
type textarea "x"
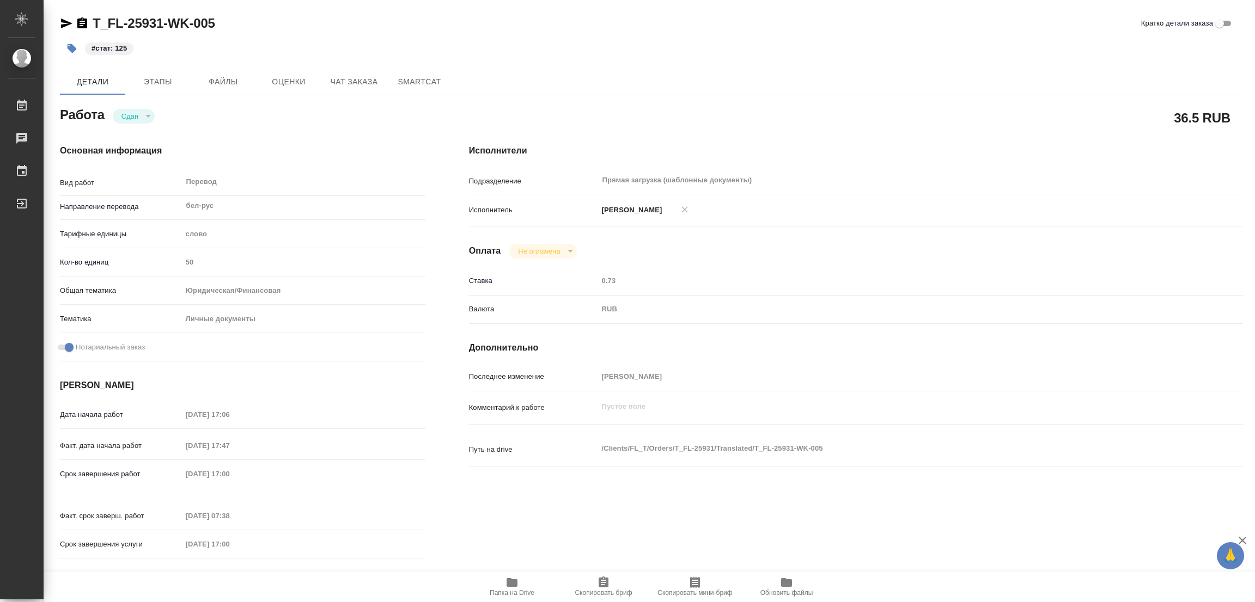
type textarea "x"
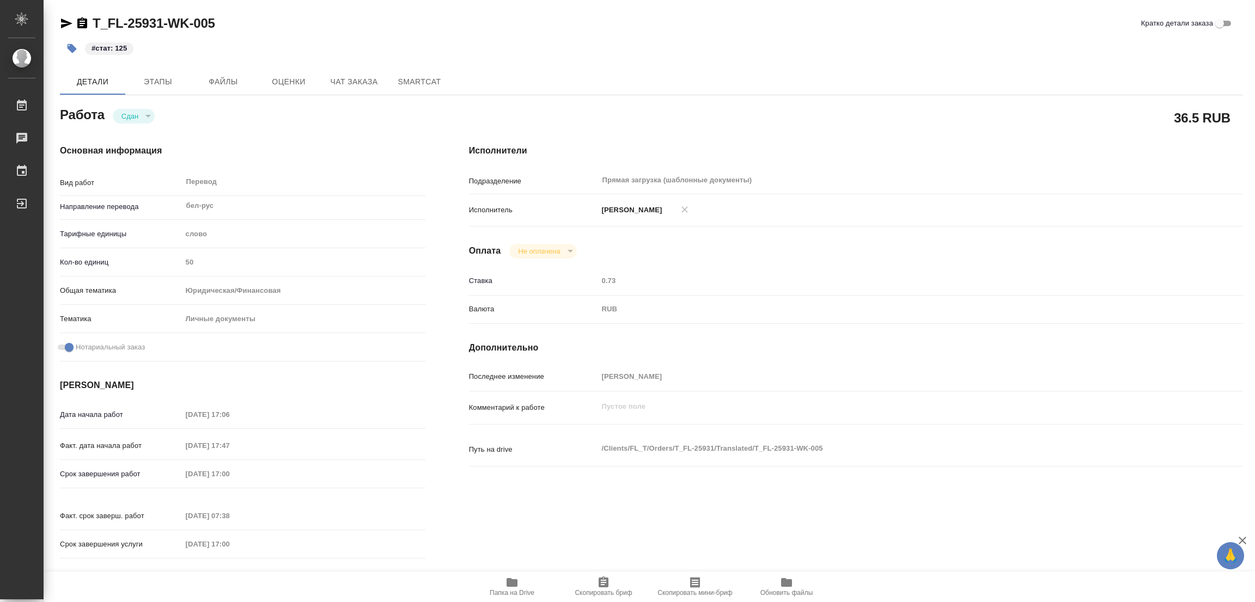
type textarea "x"
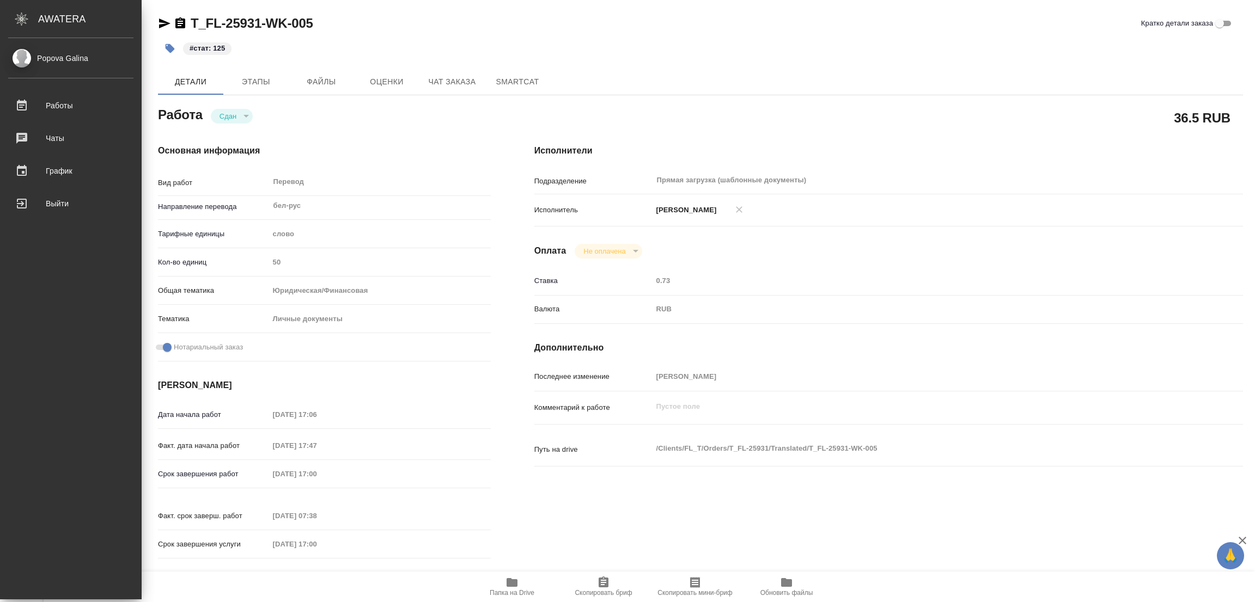
type textarea "x"
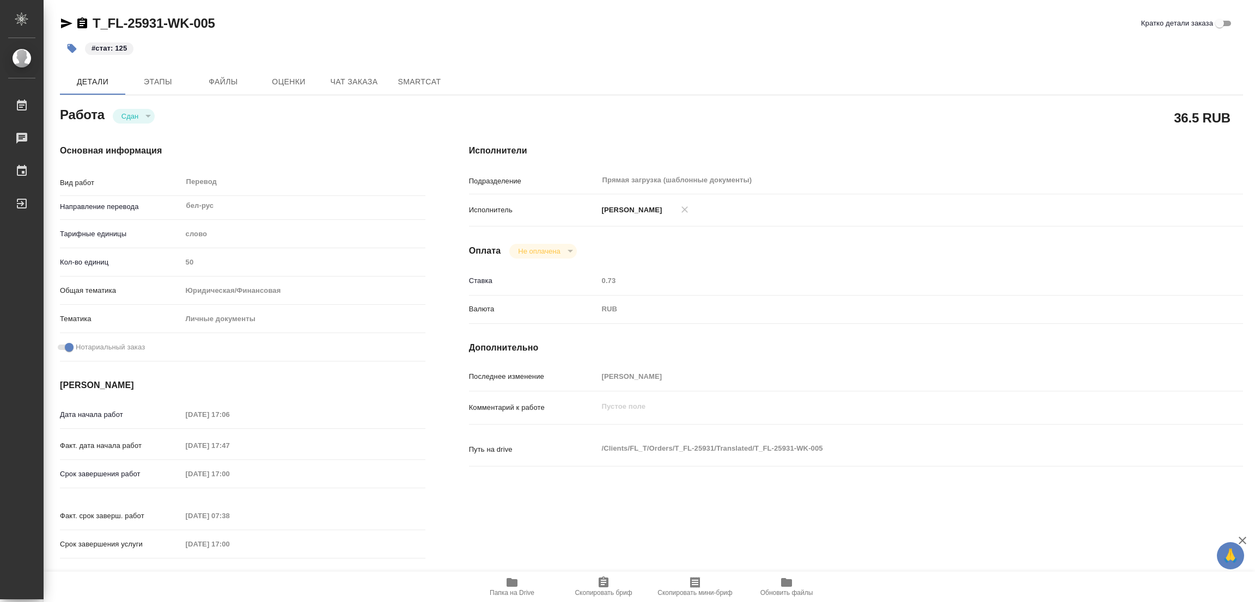
type textarea "x"
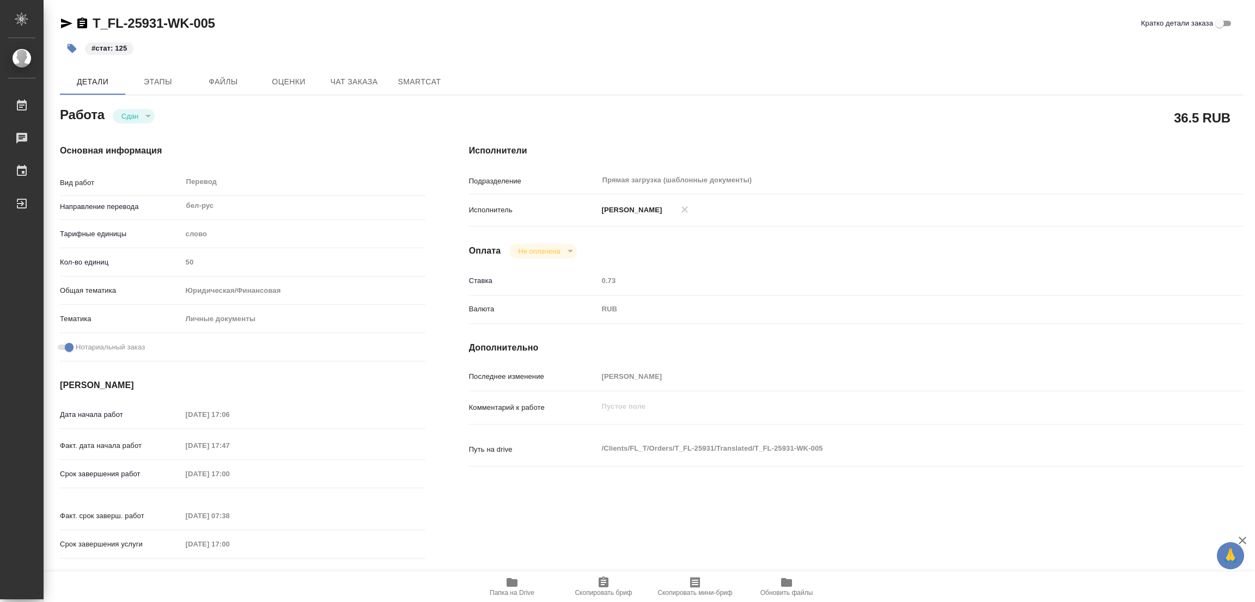
click at [290, 119] on div "Работа Сдан closed" at bounding box center [242, 114] width 365 height 20
click at [302, 229] on div "слово" at bounding box center [303, 234] width 243 height 19
click at [264, 28] on div "T_FL-25931-WK-005 Кратко детали заказа" at bounding box center [651, 23] width 1183 height 17
click at [165, 125] on div "Основная информация Вид работ Перевод x ​ Направление перевода бел-рус ​ Тарифн…" at bounding box center [242, 355] width 409 height 465
drag, startPoint x: 90, startPoint y: 13, endPoint x: 163, endPoint y: 17, distance: 72.6
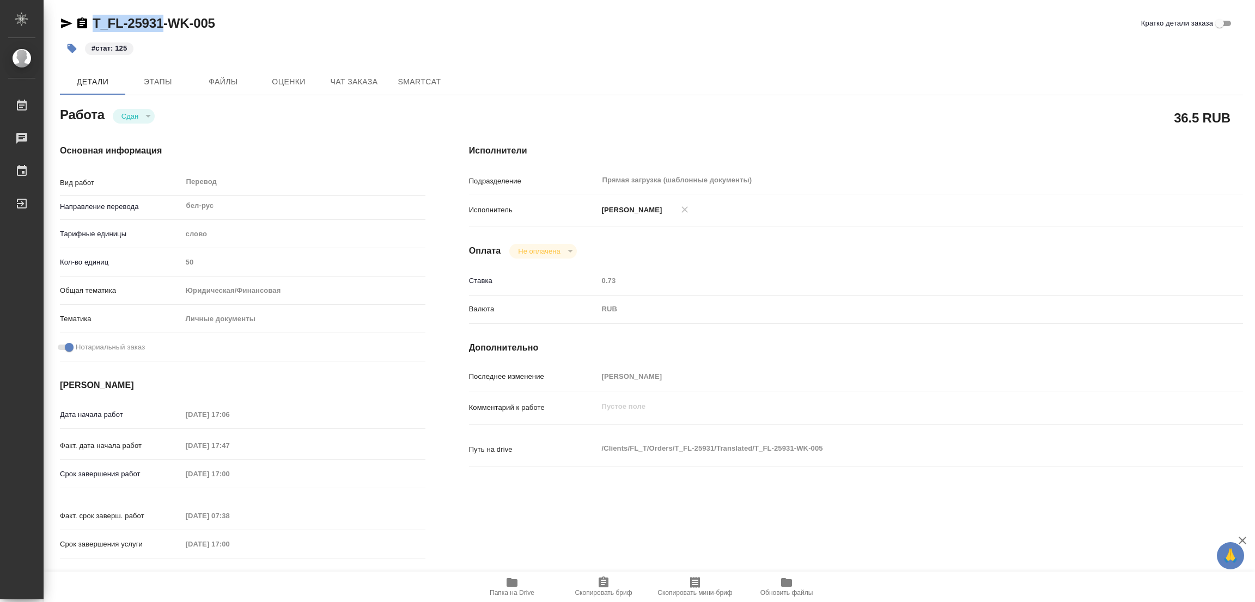
click at [163, 17] on div "T_FL-25931-WK-005 Кратко детали заказа #стат: 125 Детали Этапы Файлы Оценки Чат…" at bounding box center [651, 457] width 1195 height 914
copy link "T_FL-25931"
drag, startPoint x: 126, startPoint y: 20, endPoint x: 514, endPoint y: 66, distance: 391.0
click at [517, 65] on div "T_FL-25931-WK-005 Кратко детали заказа #стат: 125 Детали Этапы Файлы Оценки Чат…" at bounding box center [651, 457] width 1195 height 914
type textarea "x"
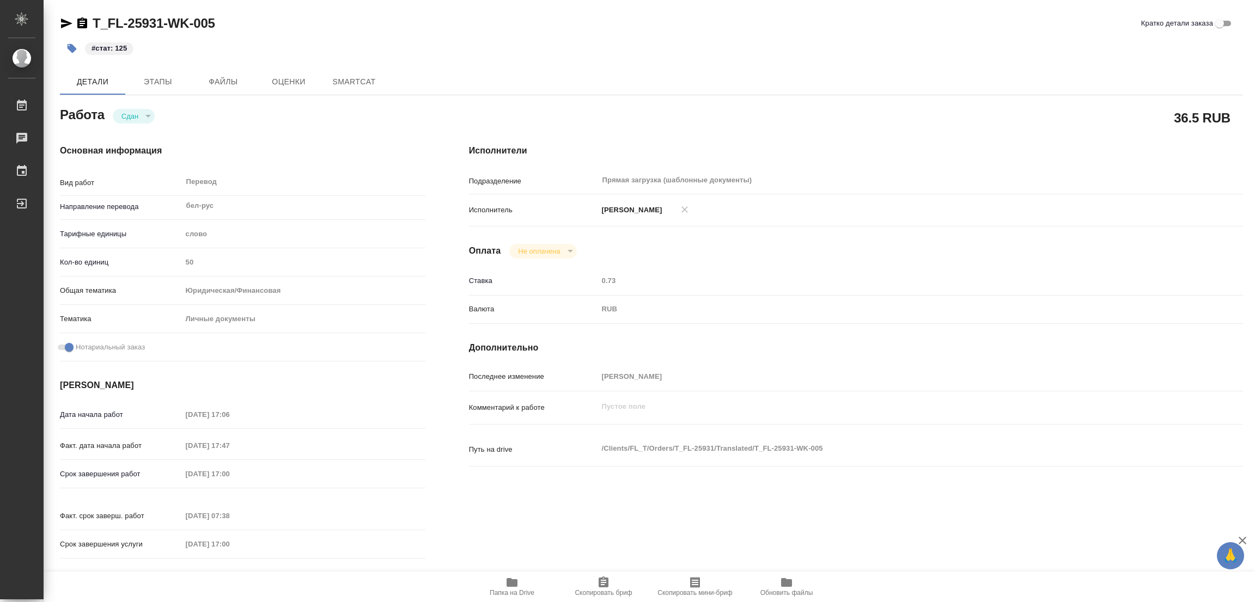
type textarea "x"
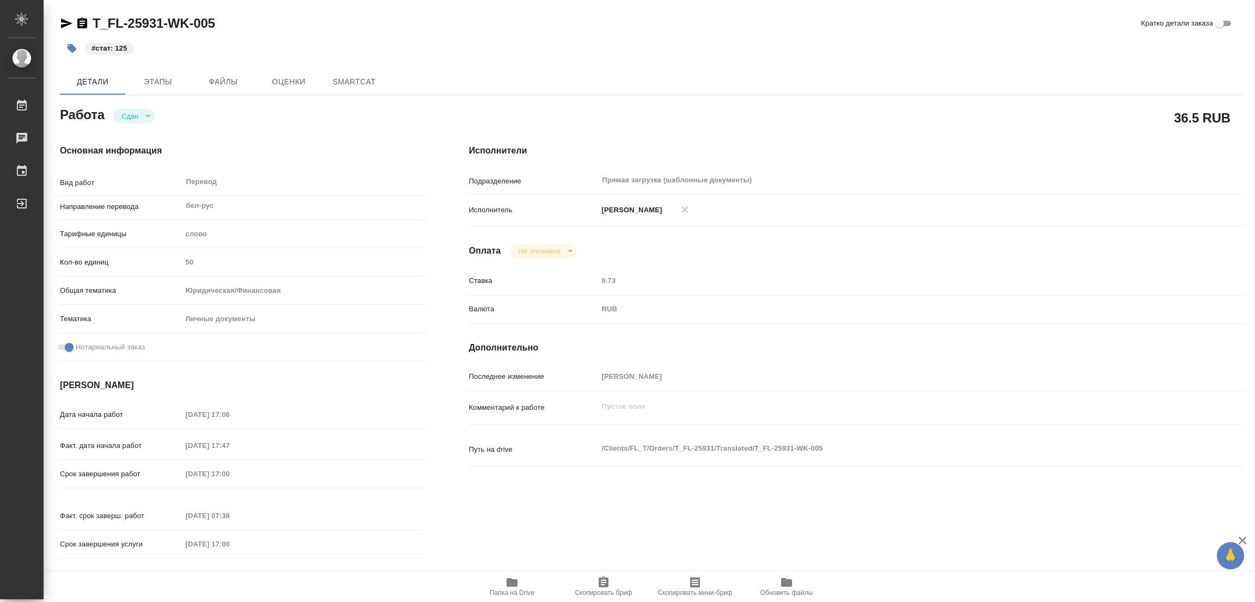
type textarea "x"
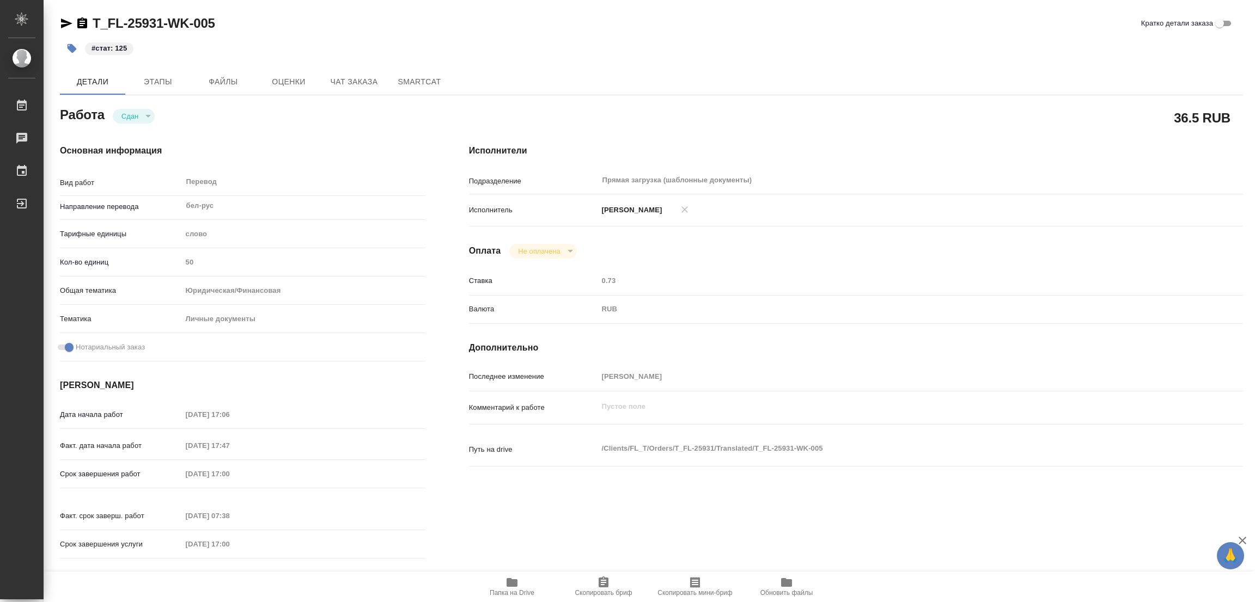
type textarea "x"
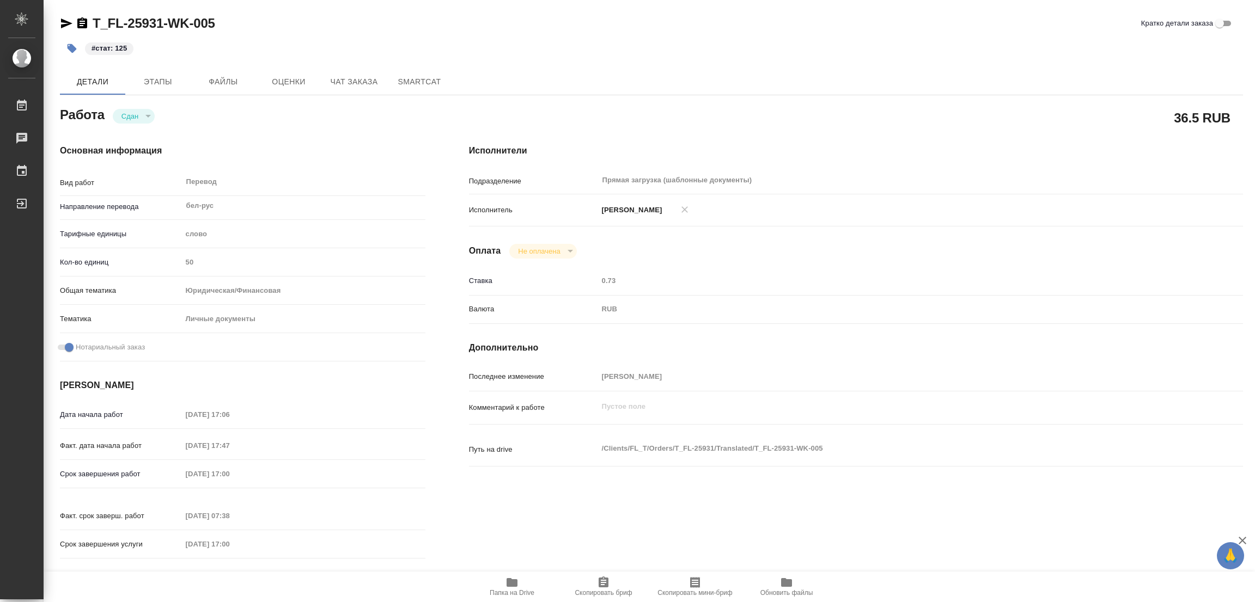
type textarea "x"
drag, startPoint x: 90, startPoint y: 13, endPoint x: 163, endPoint y: 20, distance: 72.8
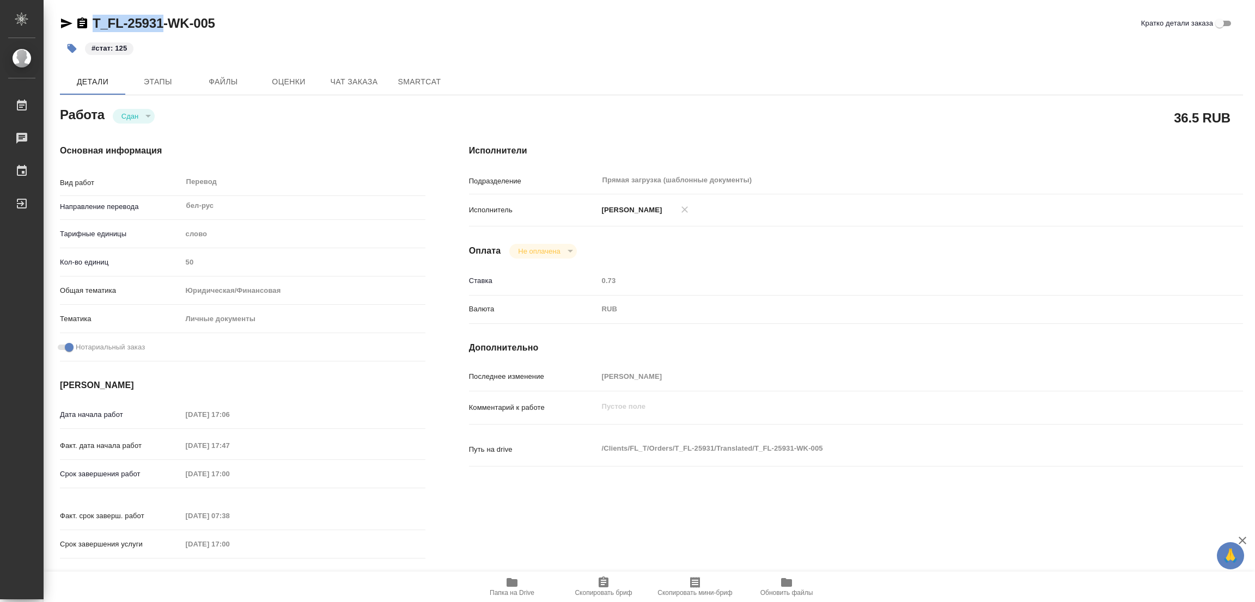
click at [163, 20] on div "T_FL-25931-WK-005 Кратко детали заказа #стат: 125 Детали Этапы Файлы Оценки Чат…" at bounding box center [651, 457] width 1195 height 914
copy link "T_FL-25931"
type textarea "x"
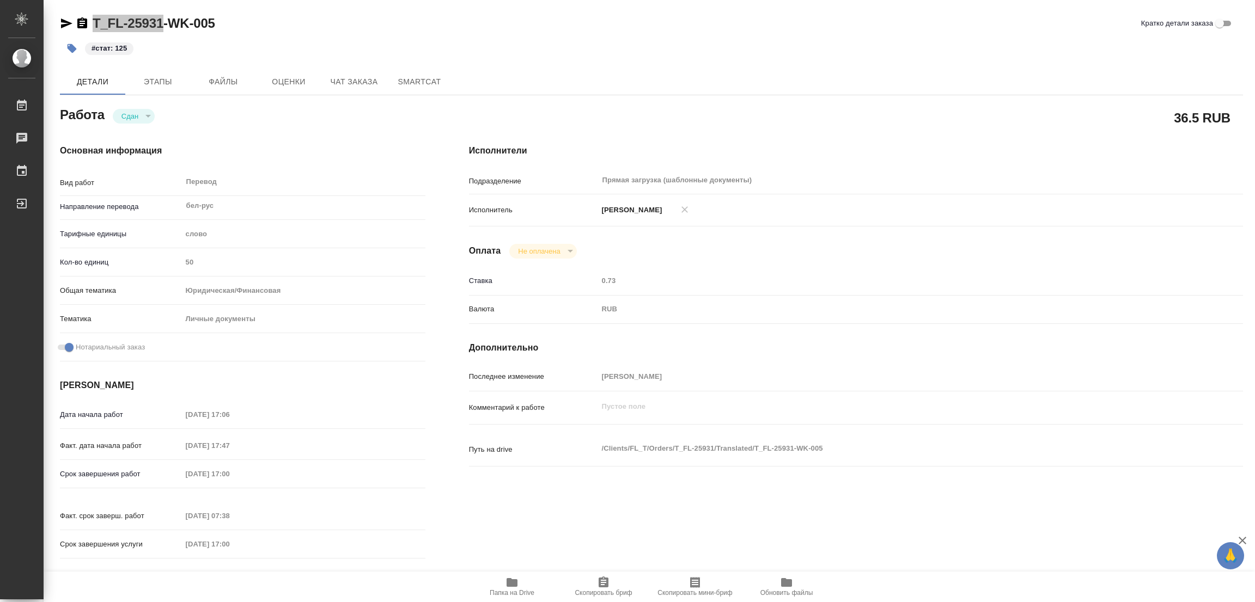
type textarea "x"
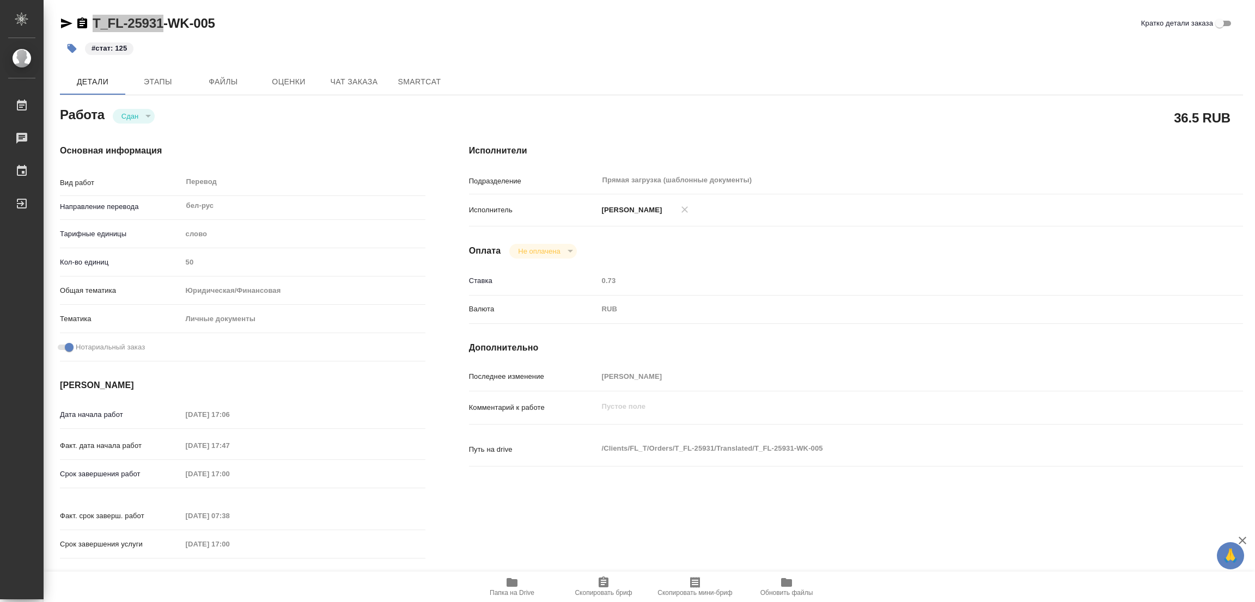
type textarea "x"
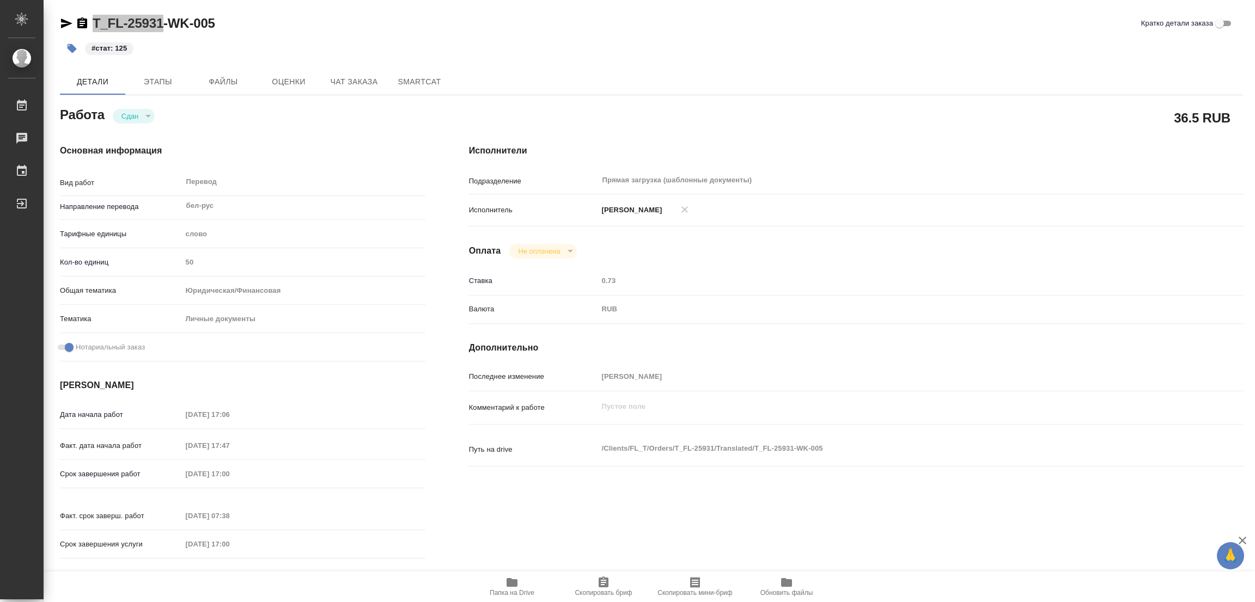
type textarea "x"
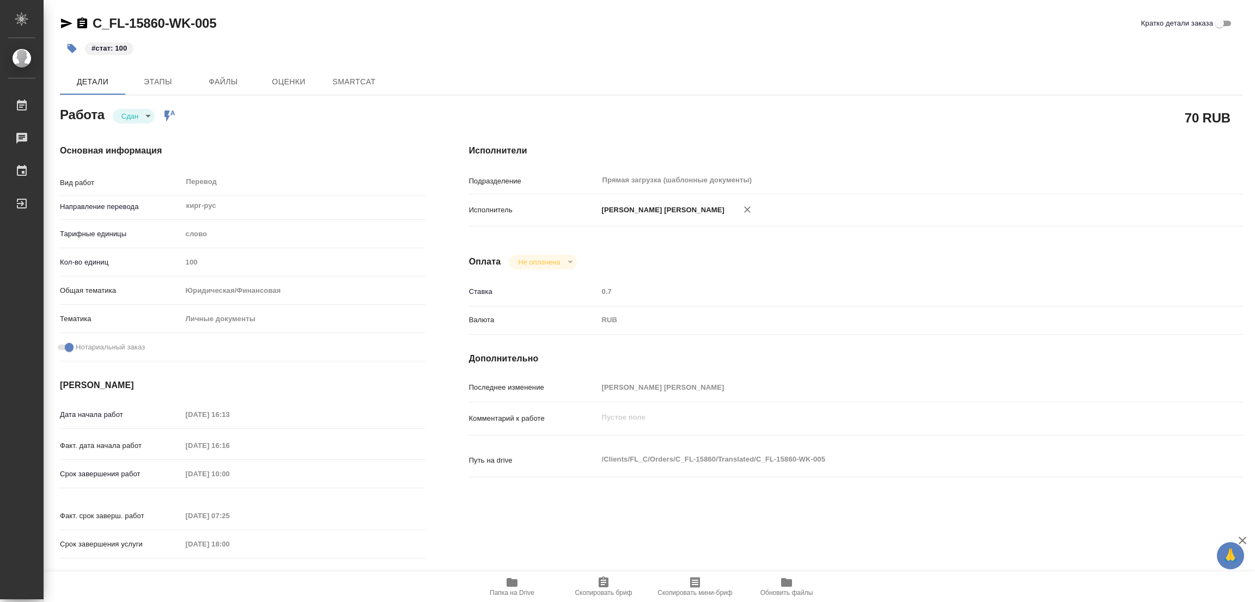
type textarea "x"
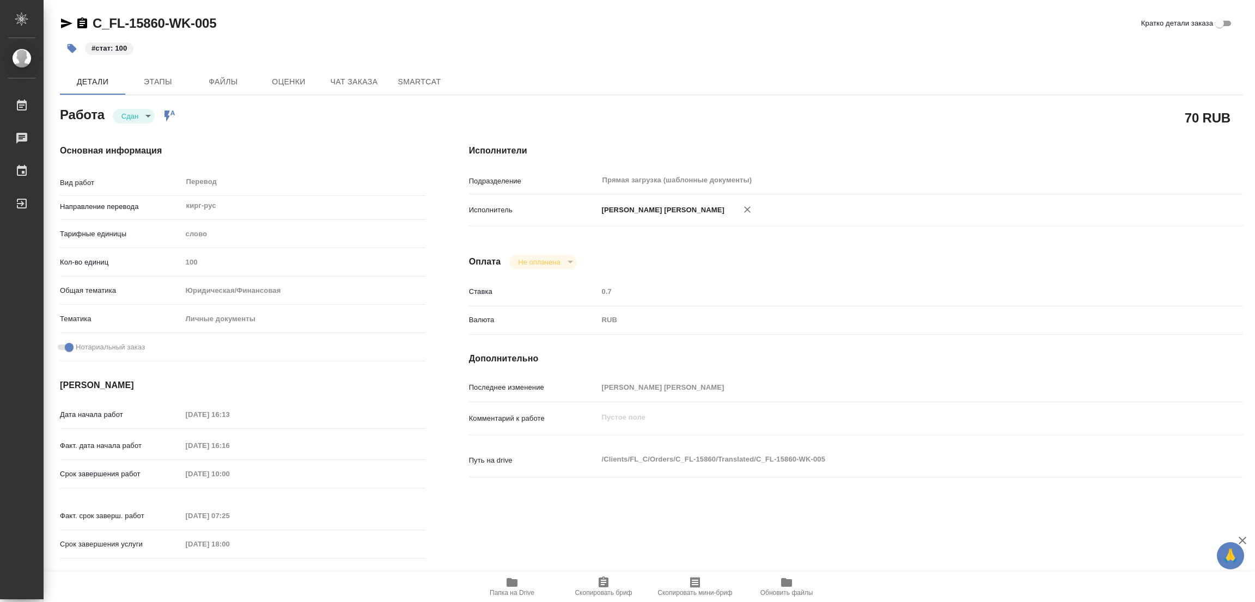
type textarea "x"
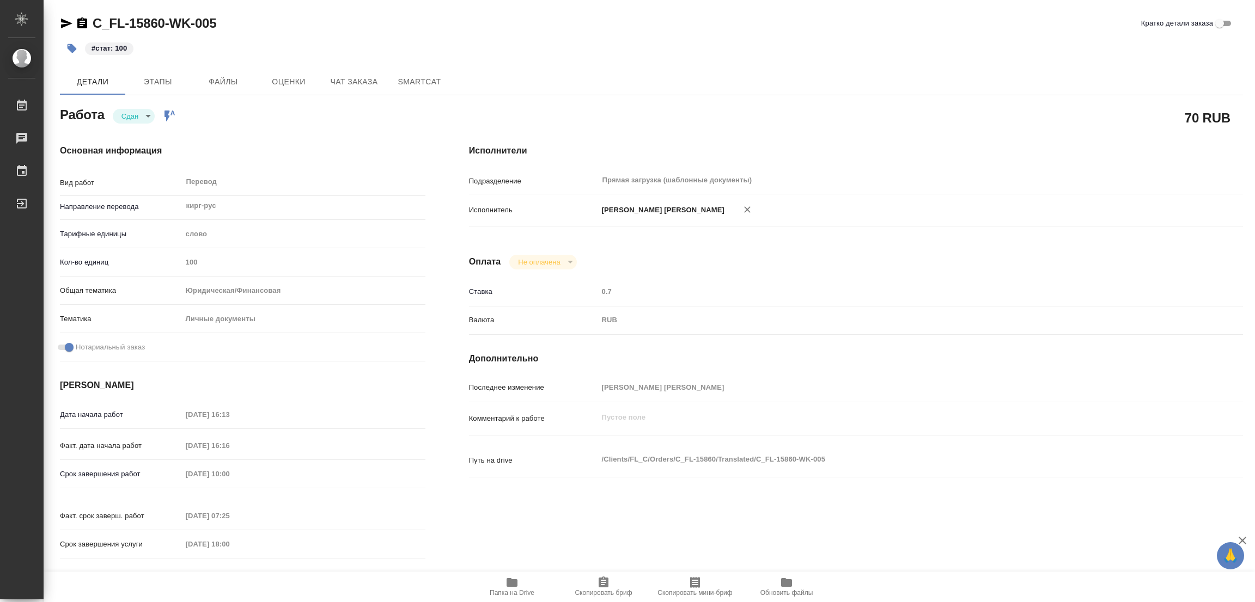
type textarea "x"
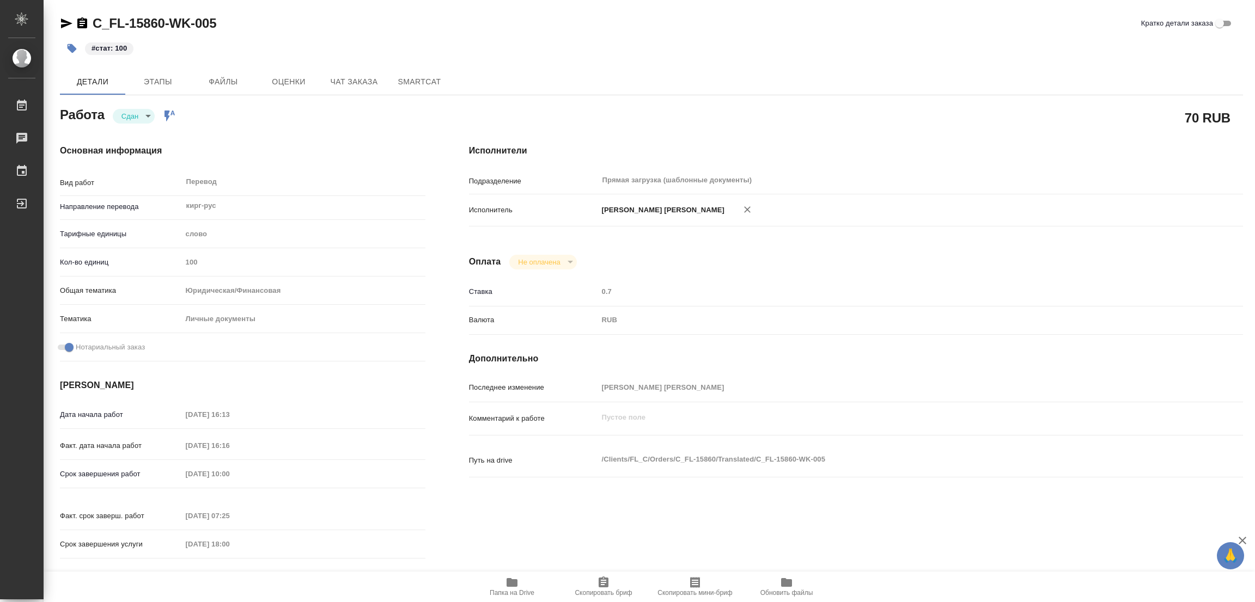
type textarea "x"
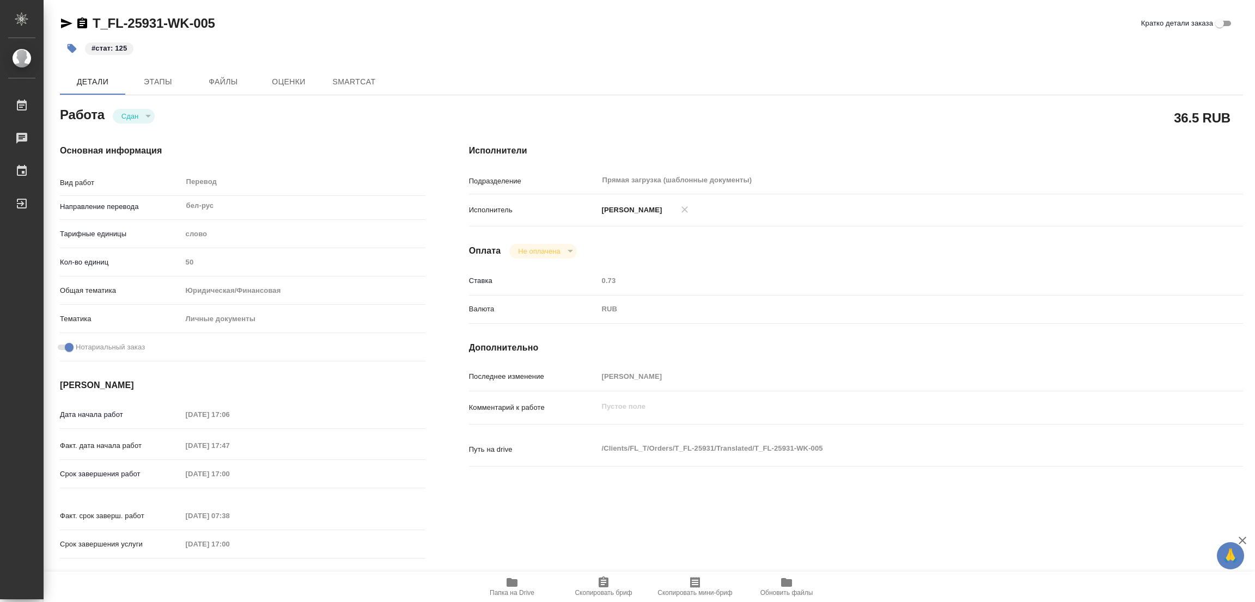
type textarea "x"
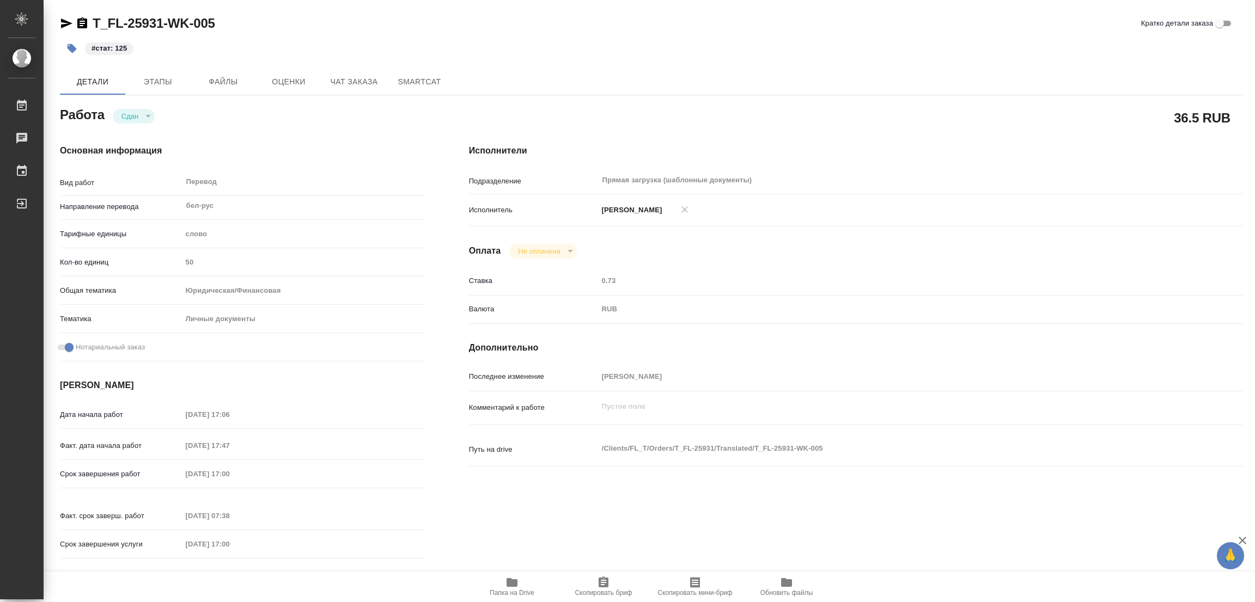
type textarea "x"
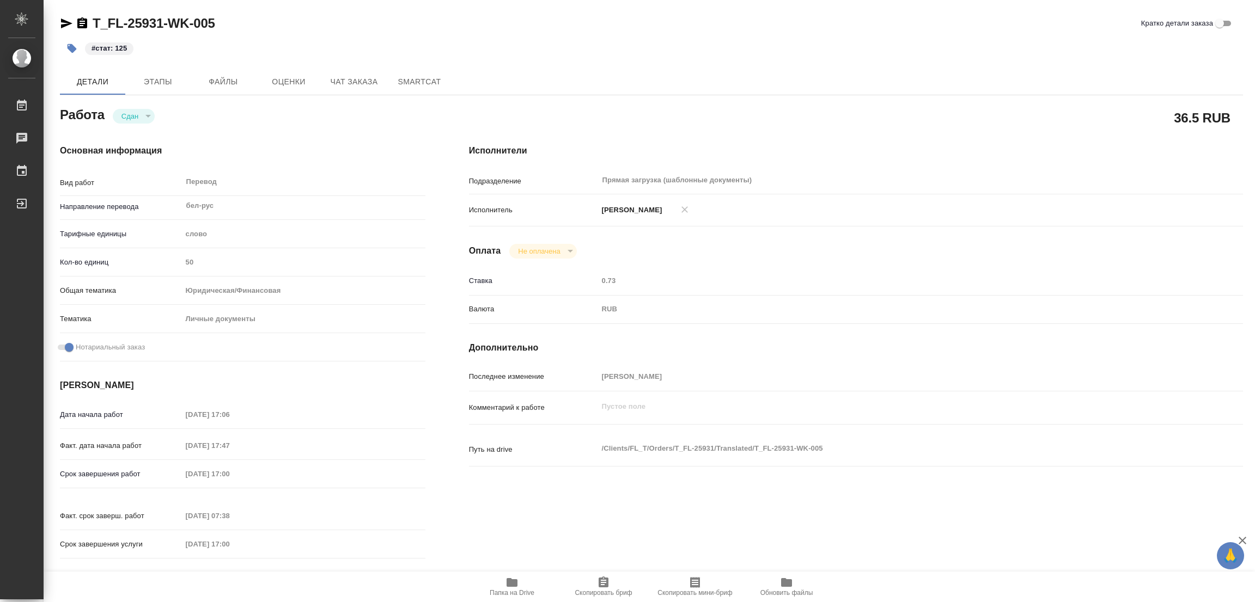
type textarea "x"
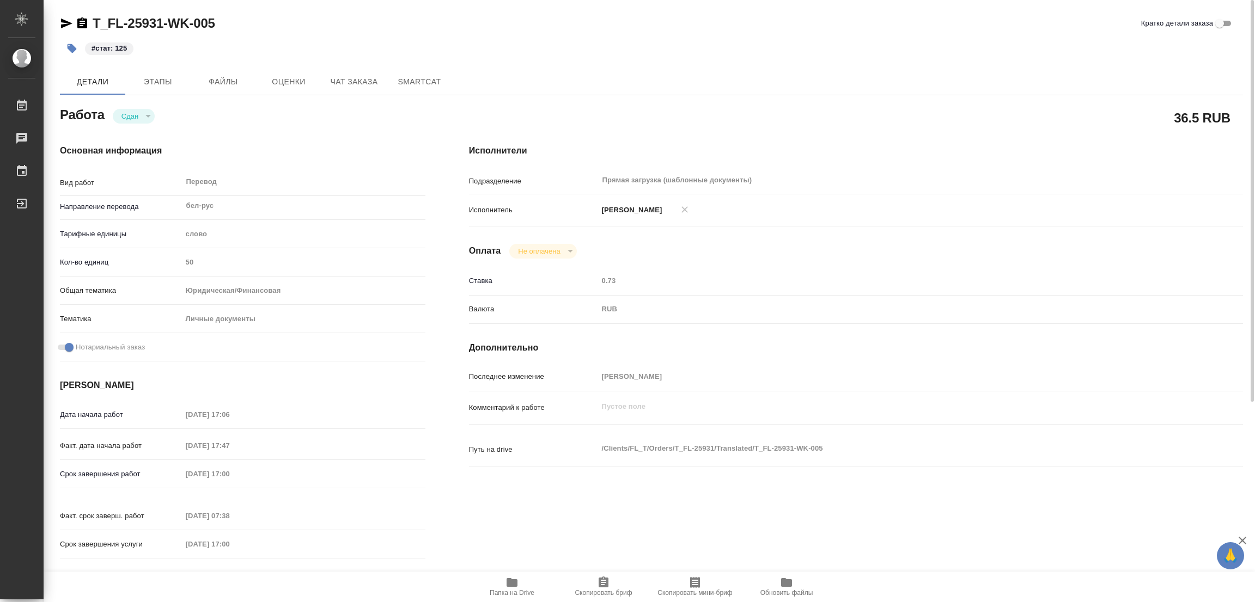
type textarea "x"
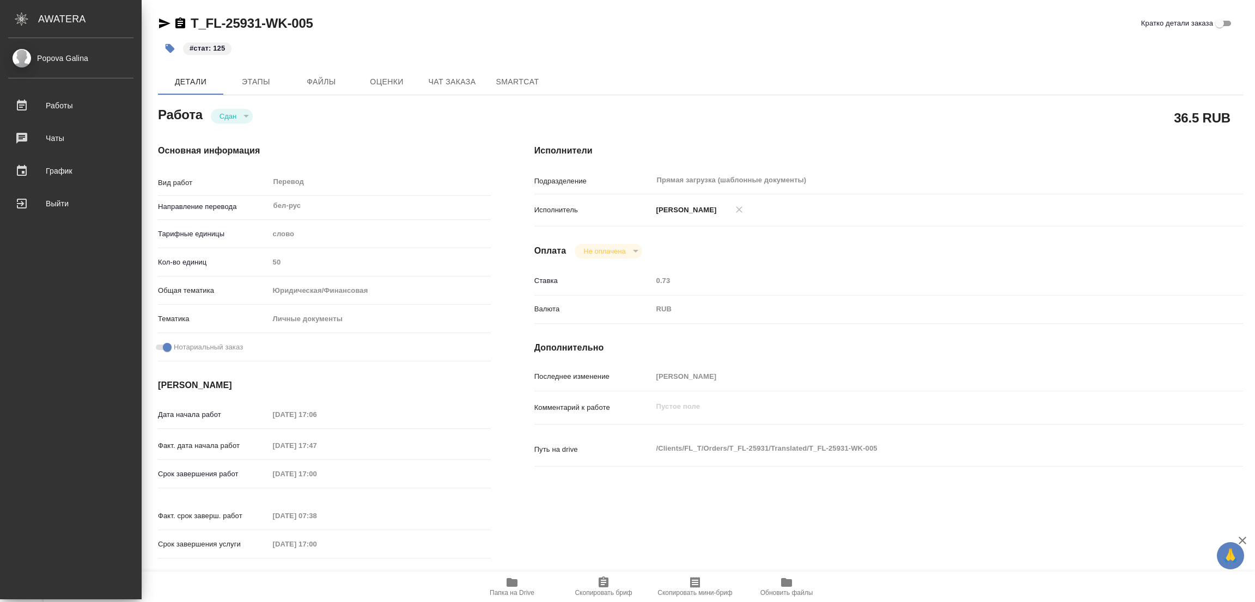
type textarea "x"
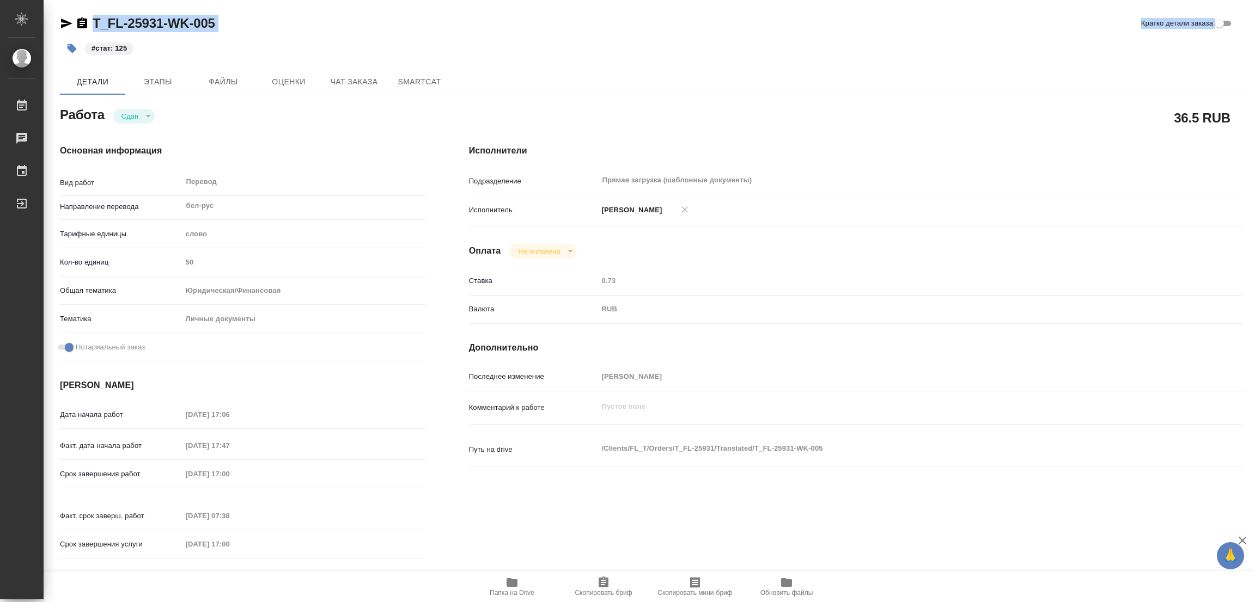
drag, startPoint x: 53, startPoint y: 26, endPoint x: 81, endPoint y: 42, distance: 32.5
click at [81, 42] on div "T_FL-25931-WK-005 Кратко детали заказа #стат: 125 Детали Этапы Файлы Оценки Чат…" at bounding box center [651, 457] width 1198 height 914
drag, startPoint x: 195, startPoint y: 54, endPoint x: 115, endPoint y: 29, distance: 83.7
click at [182, 56] on div "#стат: 125" at bounding box center [454, 48] width 788 height 24
drag, startPoint x: 51, startPoint y: 10, endPoint x: 180, endPoint y: 84, distance: 149.1
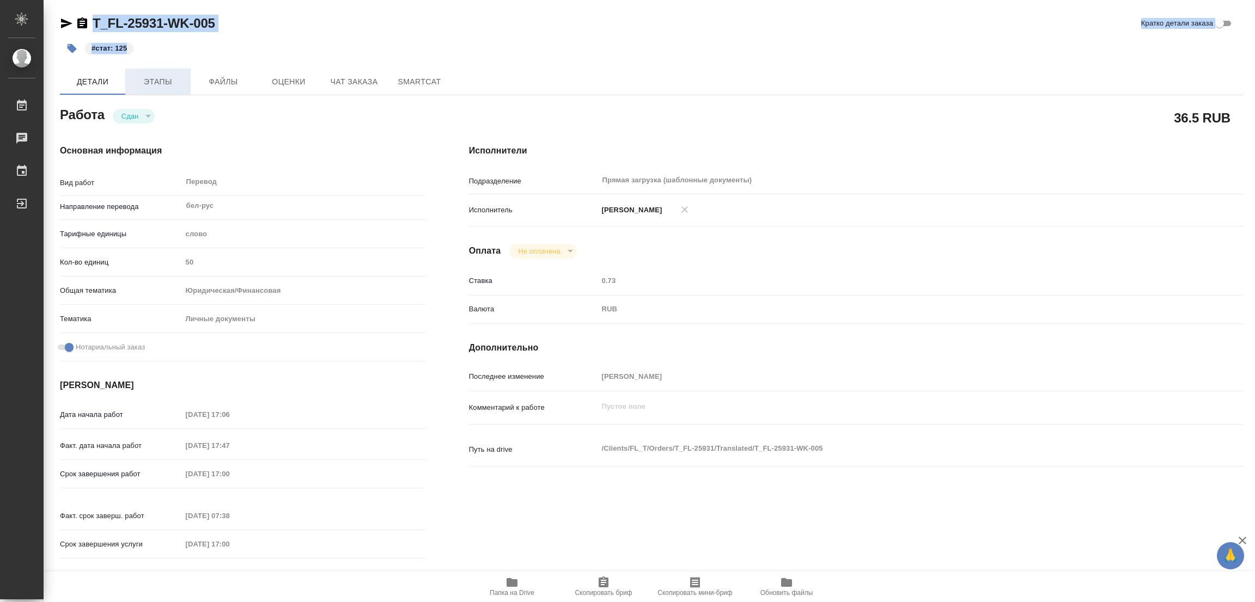
click at [180, 84] on div "T_FL-25931-WK-005 Кратко детали заказа #стат: 125 Детали Этапы Файлы Оценки Чат…" at bounding box center [649, 457] width 1211 height 914
click at [316, 44] on div "#стат: 125" at bounding box center [454, 48] width 788 height 24
type textarea "x"
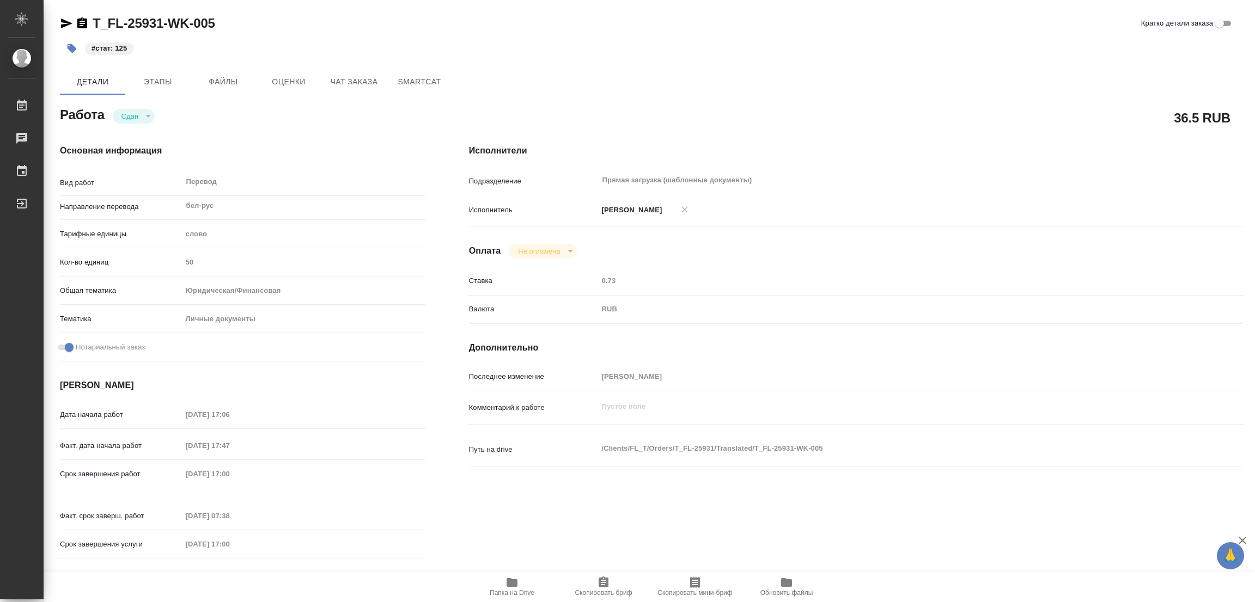
type textarea "x"
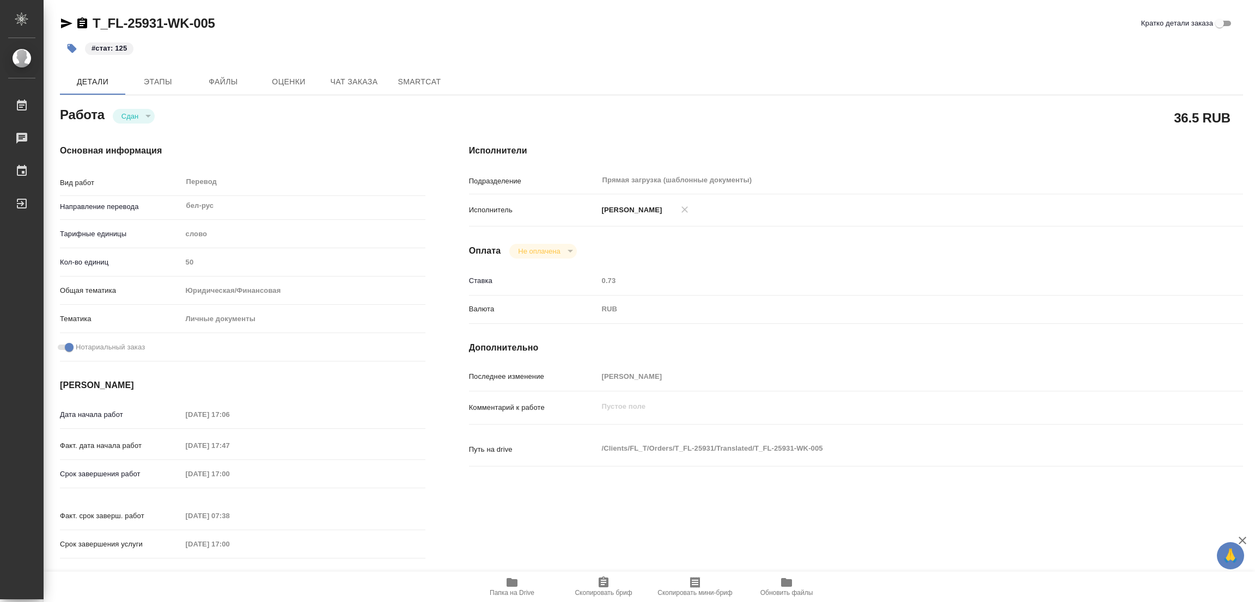
type textarea "x"
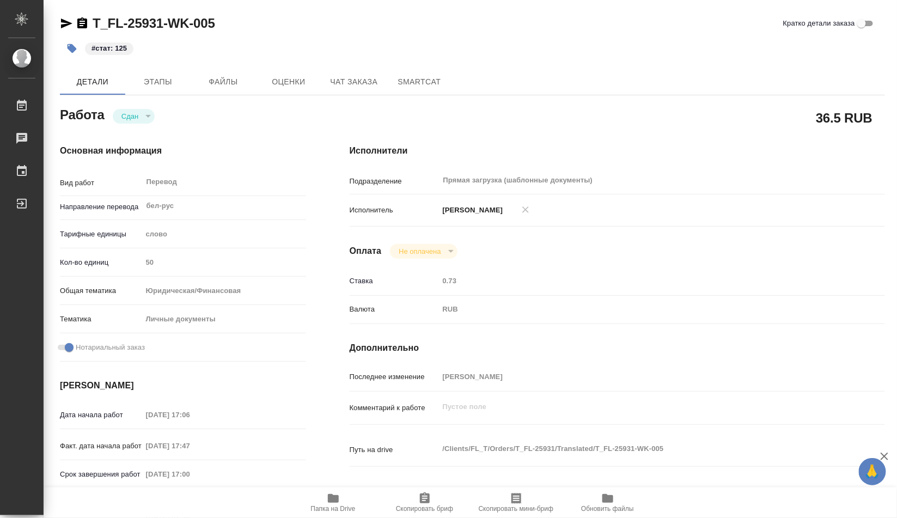
type textarea "x"
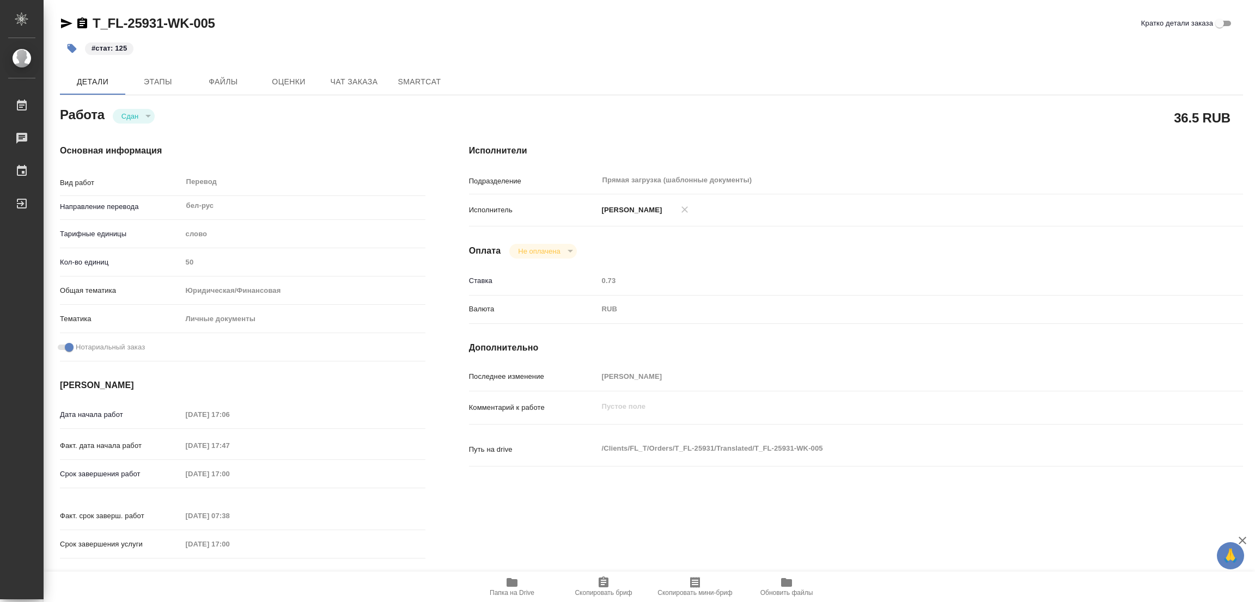
type textarea "x"
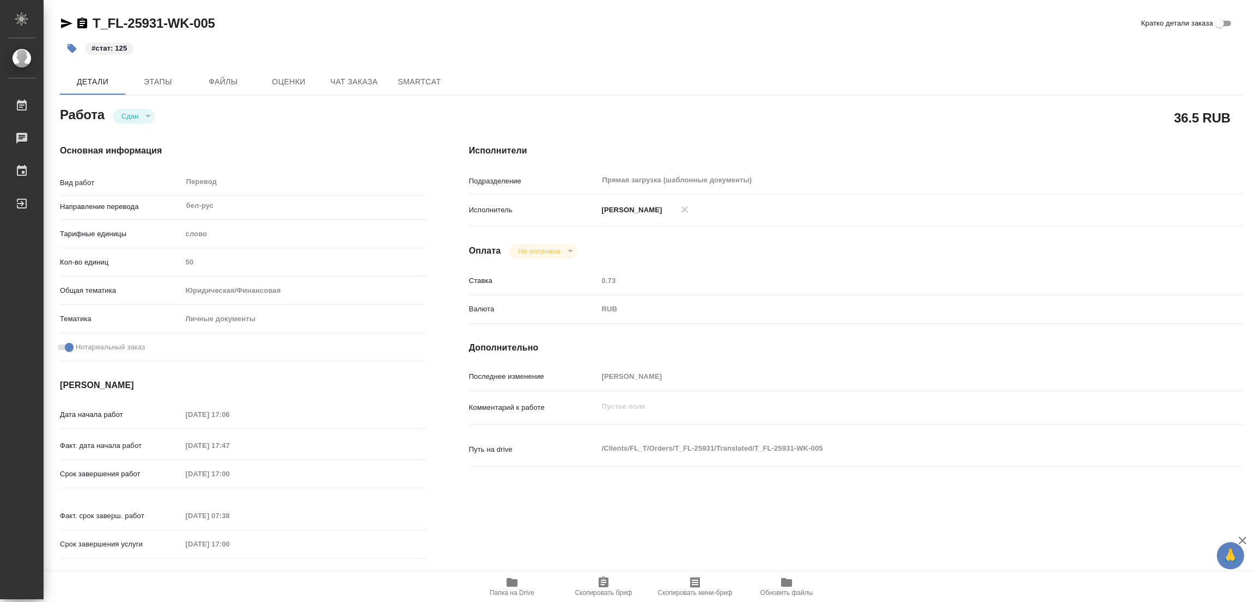
type textarea "x"
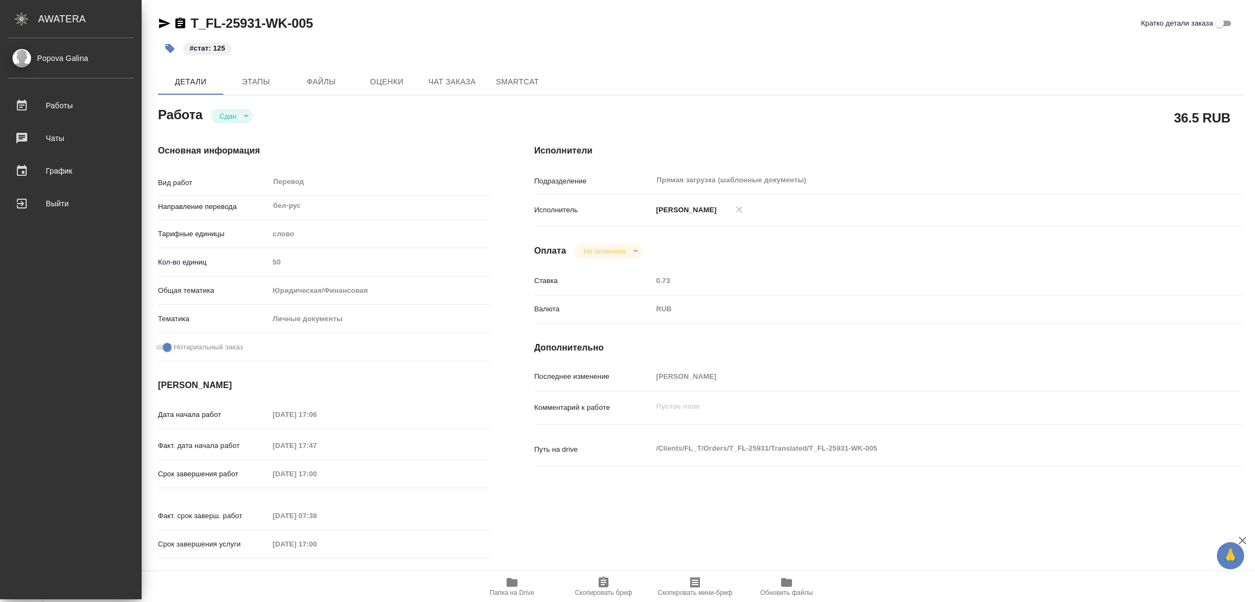
type textarea "x"
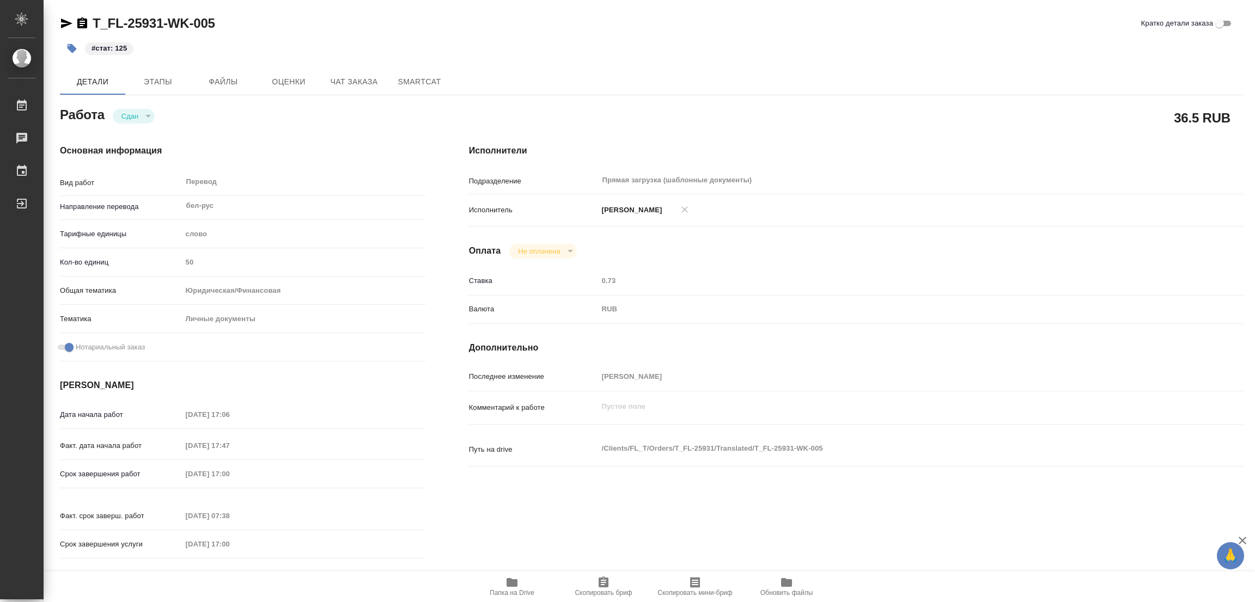
type textarea "x"
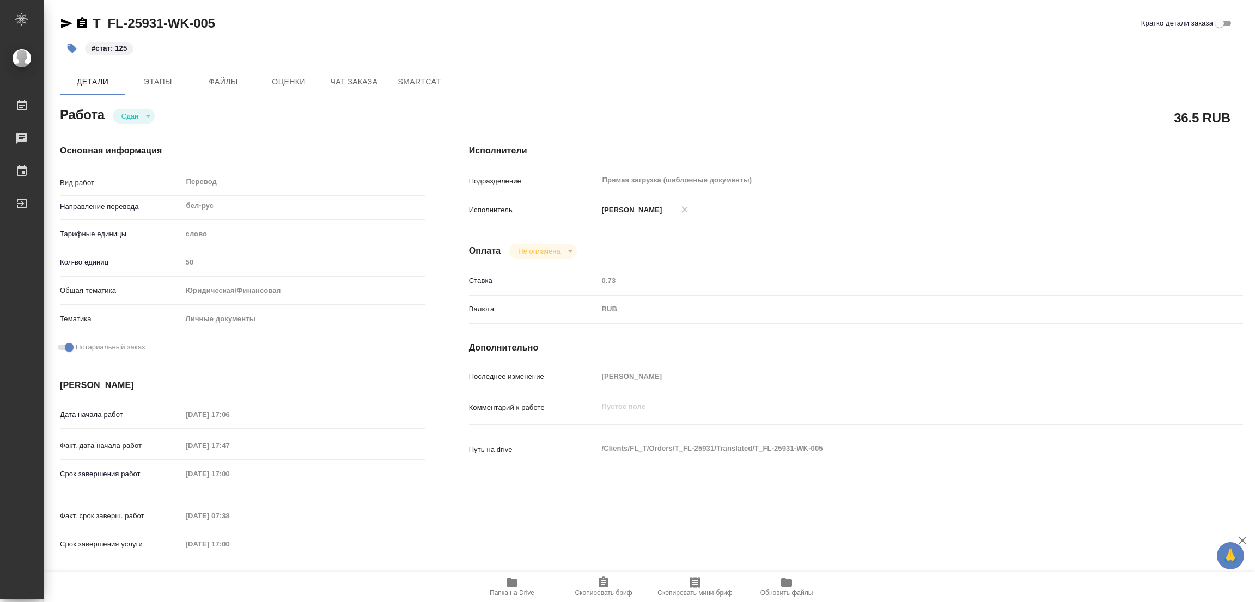
type textarea "x"
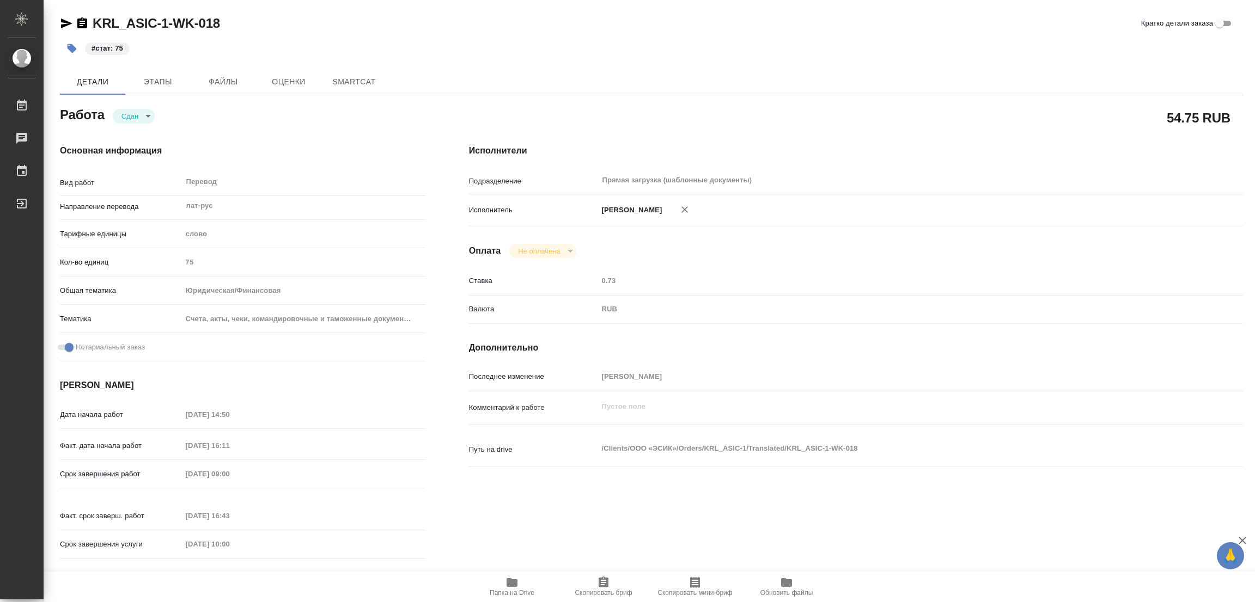
type textarea "x"
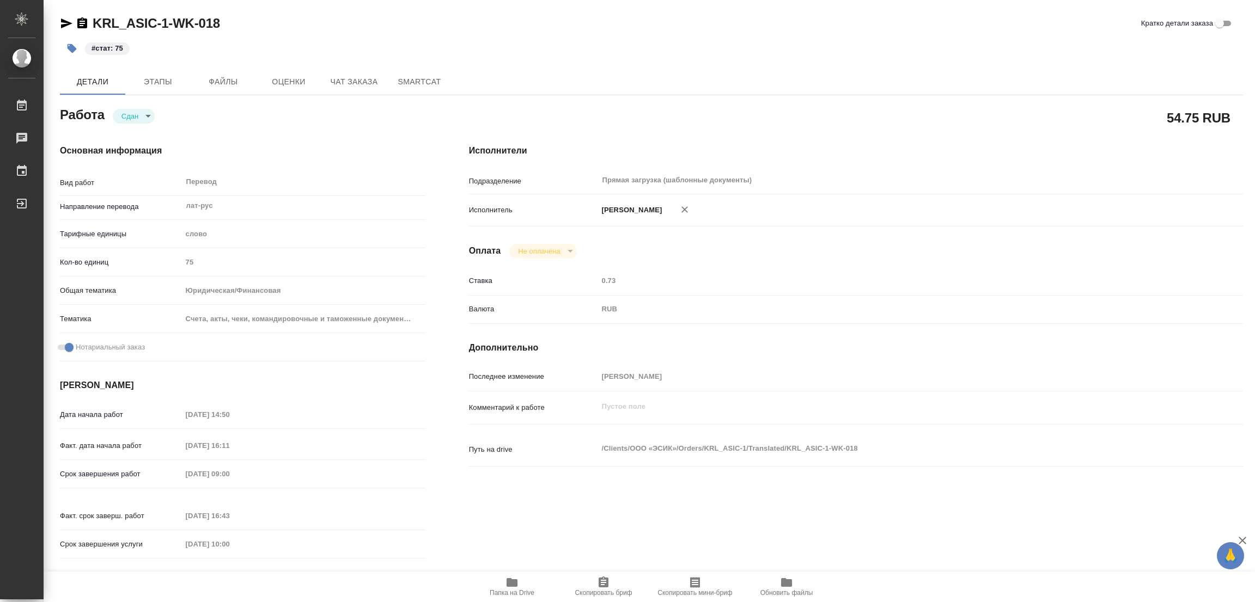
type textarea "x"
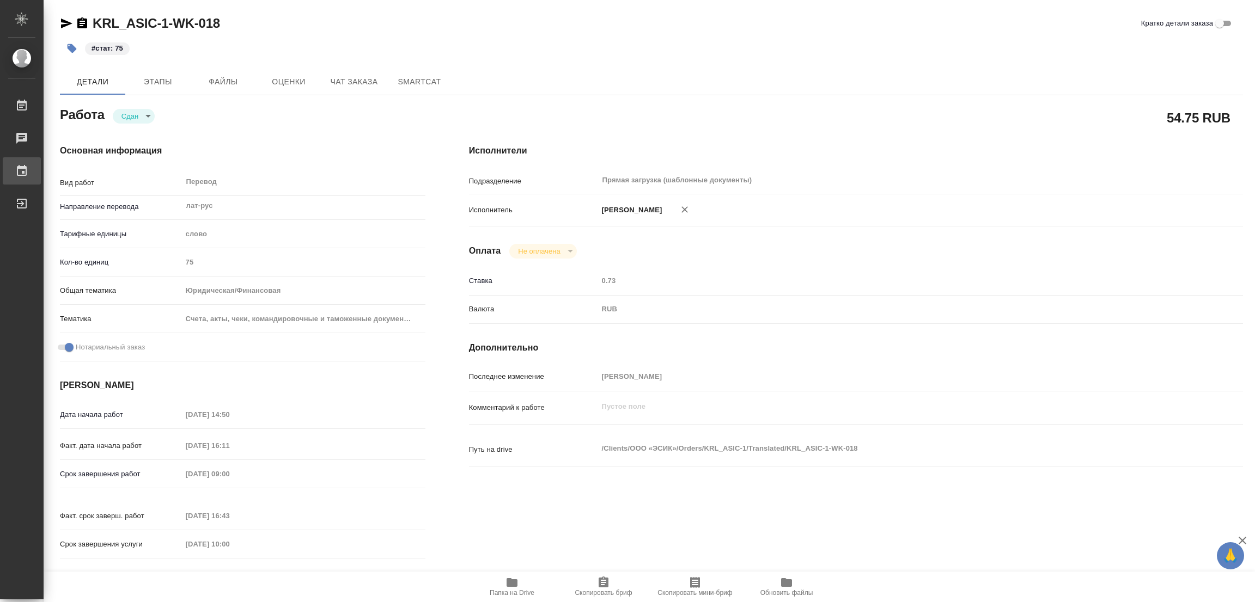
type textarea "x"
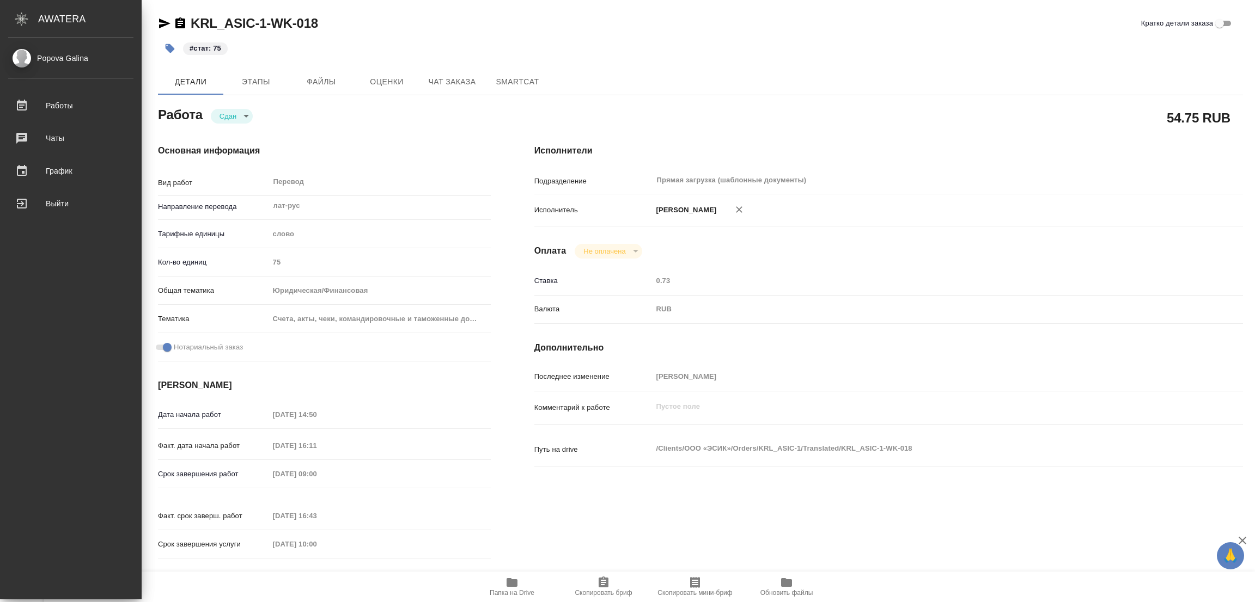
type textarea "x"
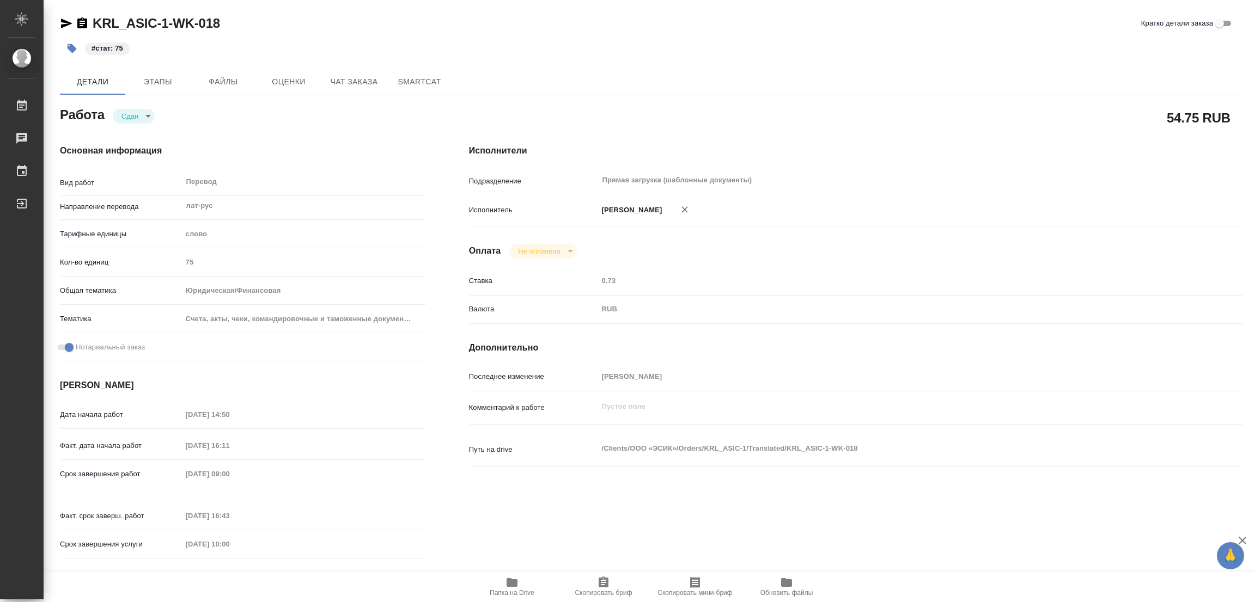
type textarea "x"
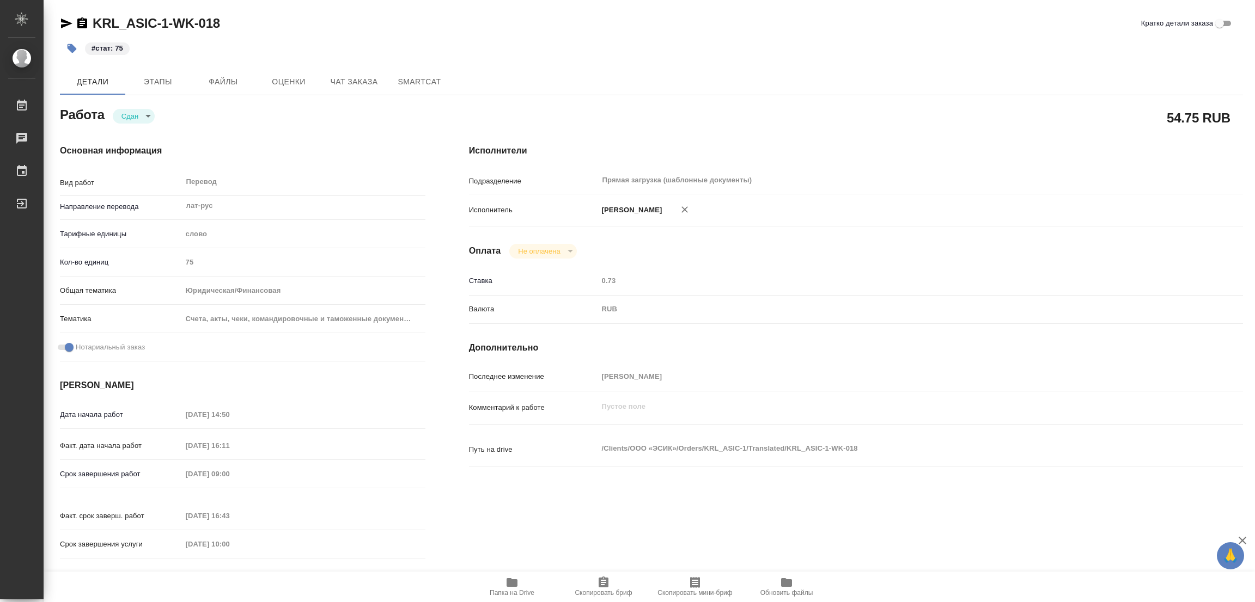
type textarea "x"
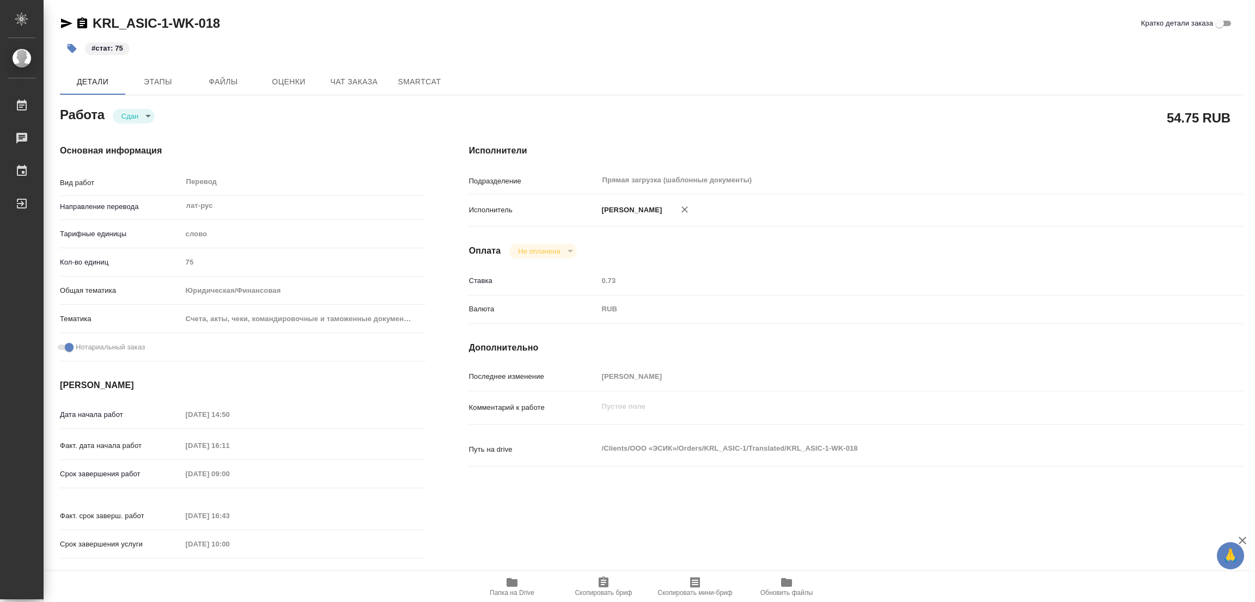
click at [753, 42] on div "#стат: 75" at bounding box center [454, 48] width 788 height 24
click at [764, 78] on div "Детали Этапы Файлы Оценки Чат заказа SmartCat" at bounding box center [651, 82] width 1183 height 26
drag, startPoint x: 93, startPoint y: 10, endPoint x: 162, endPoint y: 24, distance: 71.1
click at [162, 24] on div "C_DMT-313-WK-004 Кратко детали заказа Детали Этапы Файлы Оценки Чат заказа Smar…" at bounding box center [651, 457] width 1195 height 914
copy link "C_DMT-313"
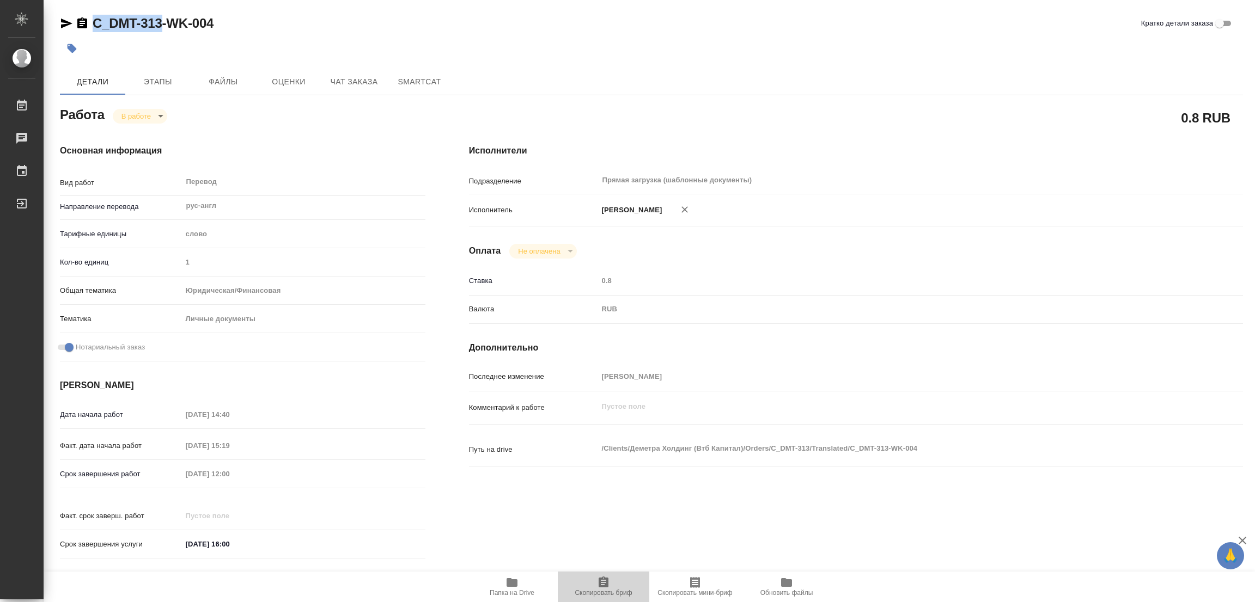
click at [608, 590] on span "Скопировать бриф" at bounding box center [602, 593] width 57 height 8
copy link "C_DMT-313"
click at [167, 470] on div "Срок завершения работ 04.09.2025 12:00" at bounding box center [242, 473] width 365 height 19
drag, startPoint x: 293, startPoint y: 40, endPoint x: 308, endPoint y: 36, distance: 15.3
click at [293, 40] on div at bounding box center [454, 48] width 788 height 24
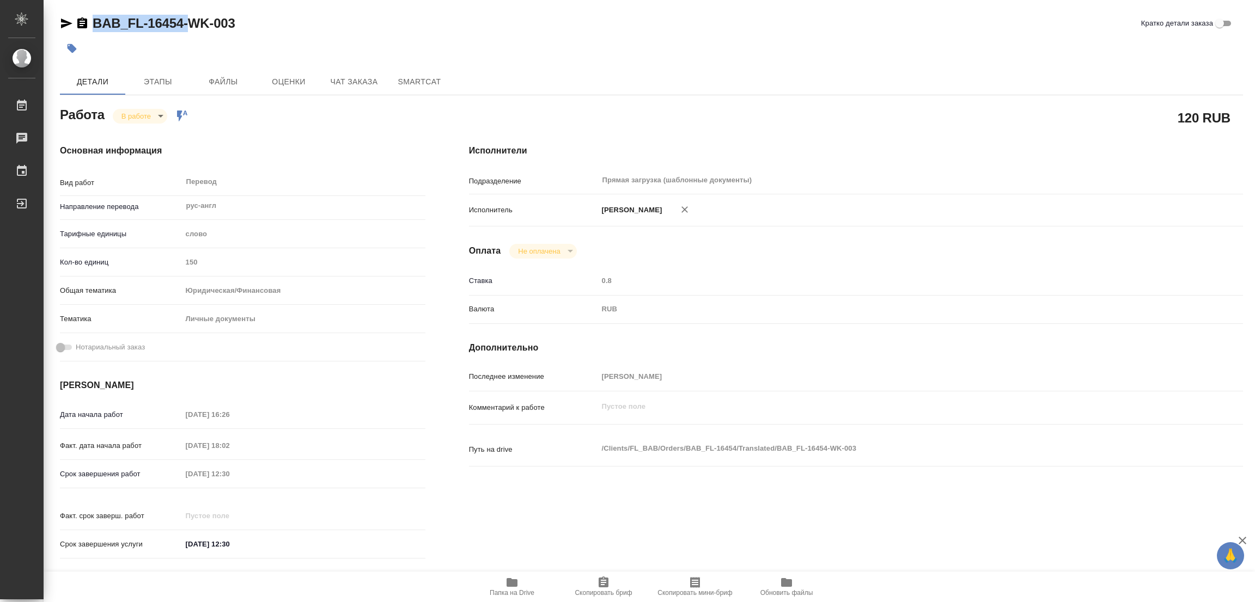
drag, startPoint x: 91, startPoint y: 14, endPoint x: 187, endPoint y: 21, distance: 96.1
click at [187, 21] on div "BAB_FL-16454-WK-003" at bounding box center [147, 23] width 175 height 17
copy link "BAB_FL-16454-"
click at [601, 579] on icon "button" at bounding box center [603, 582] width 10 height 11
copy link "BAB_FL-16454-"
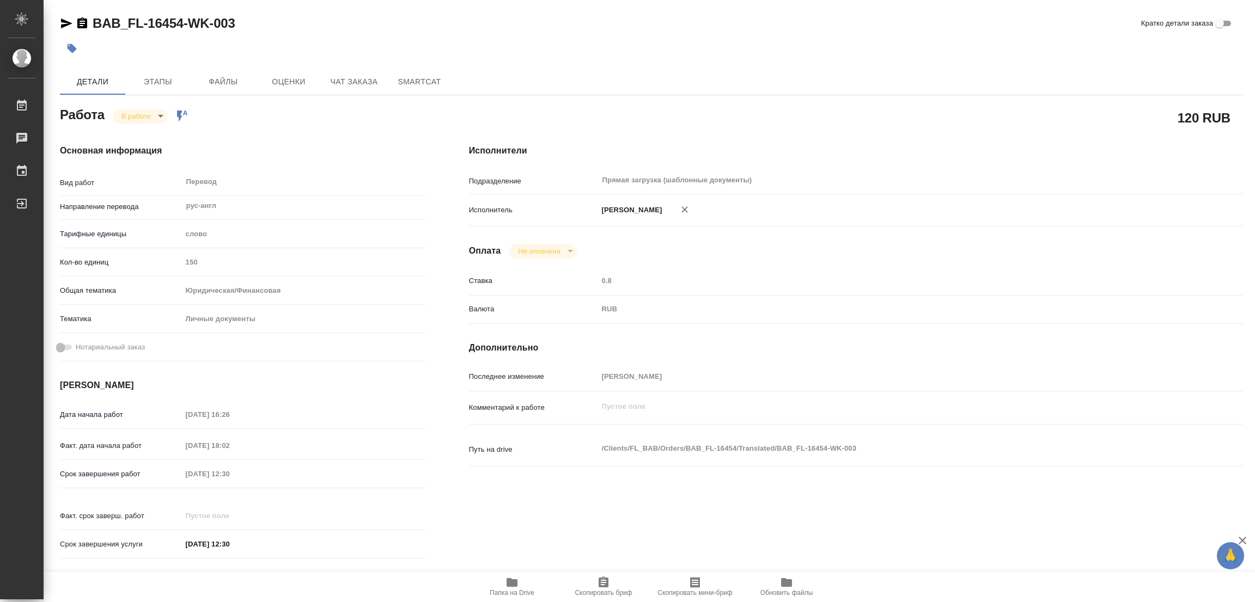
drag, startPoint x: 787, startPoint y: 43, endPoint x: 731, endPoint y: 1, distance: 70.3
click at [787, 42] on div at bounding box center [454, 48] width 788 height 24
click at [876, 53] on div at bounding box center [651, 48] width 1183 height 24
click at [178, 463] on div "Дата начала работ 03.09.2025 16:26 Факт. дата начала работ 03.09.2025 18:02 Сро…" at bounding box center [242, 485] width 365 height 161
drag, startPoint x: 267, startPoint y: 36, endPoint x: 280, endPoint y: 30, distance: 13.9
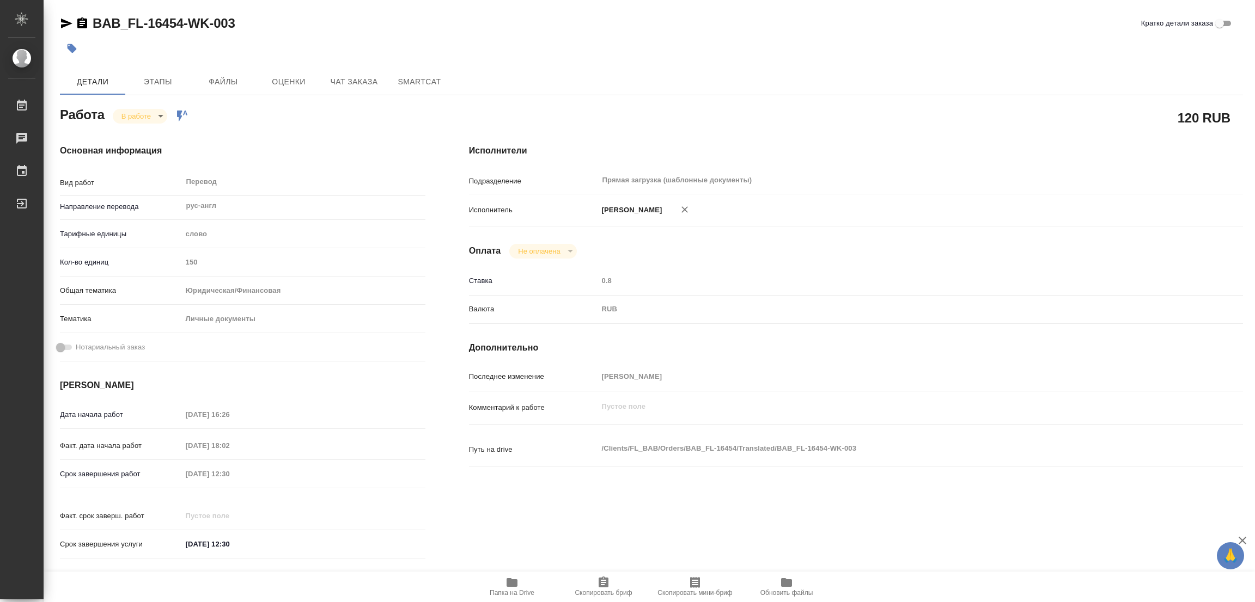
click at [270, 35] on div "BAB_FL-16454-WK-003 Кратко детали заказа" at bounding box center [651, 38] width 1183 height 46
drag, startPoint x: 93, startPoint y: 13, endPoint x: 163, endPoint y: 24, distance: 70.5
click at [163, 24] on div "C3_FL-8096-WK-004 Кратко детали заказа Детали Этапы Файлы Оценки Чат заказа Sma…" at bounding box center [651, 457] width 1195 height 914
copy link "C3_FL-8096"
click at [599, 585] on icon "button" at bounding box center [603, 582] width 10 height 11
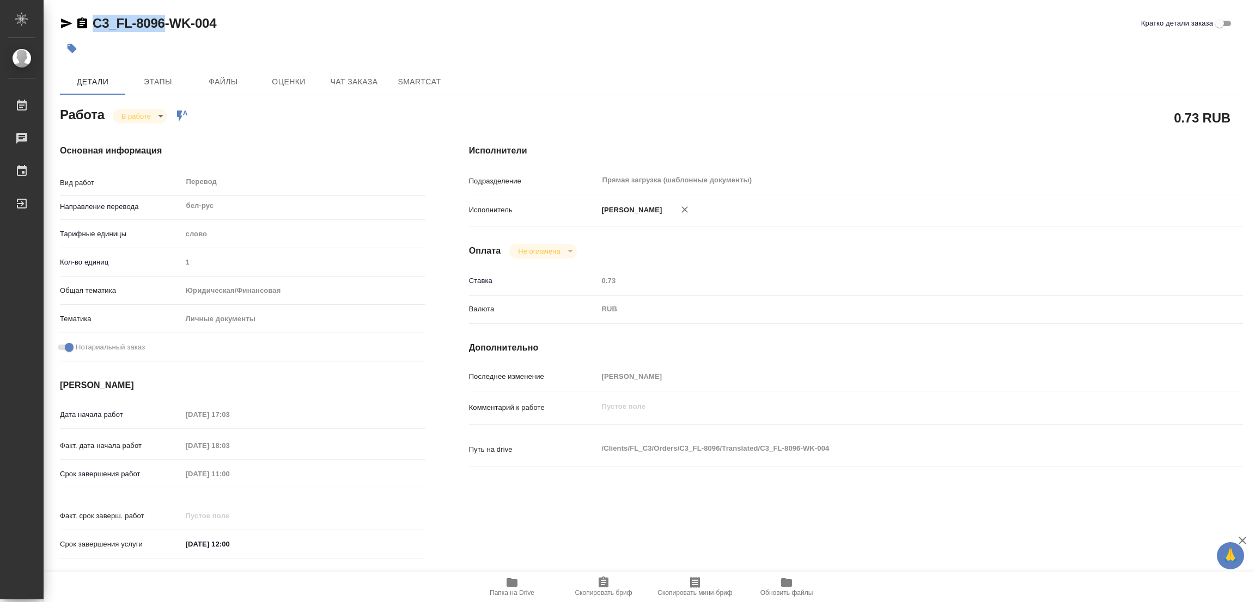
copy link "C3_FL-8096"
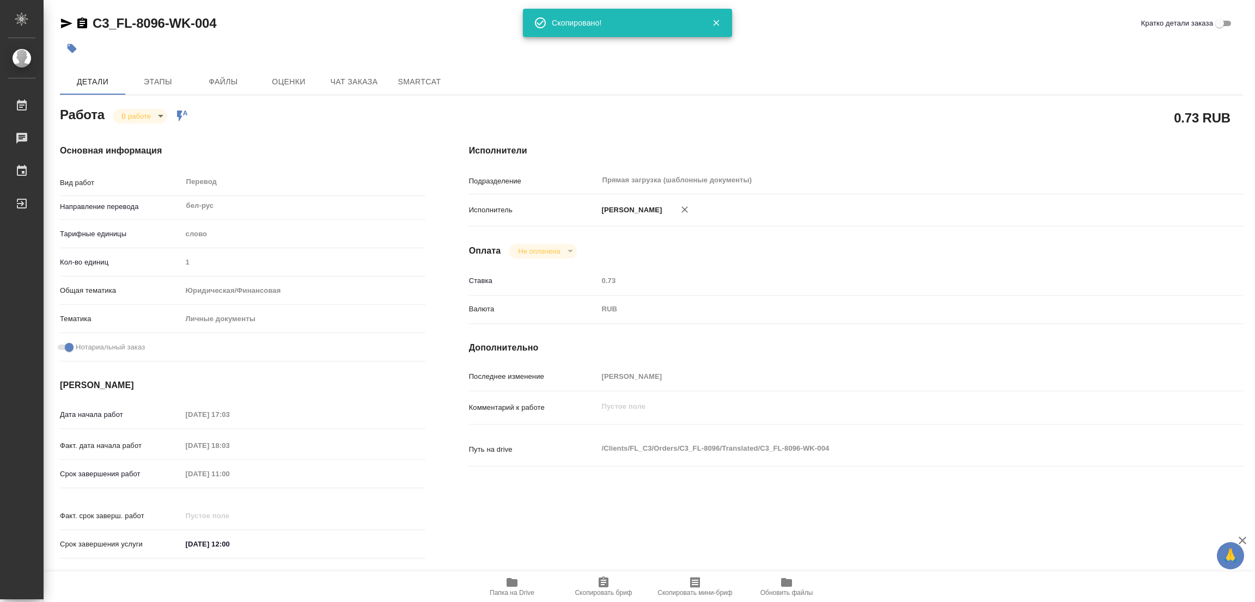
click at [777, 145] on h4 "Исполнители" at bounding box center [856, 150] width 774 height 13
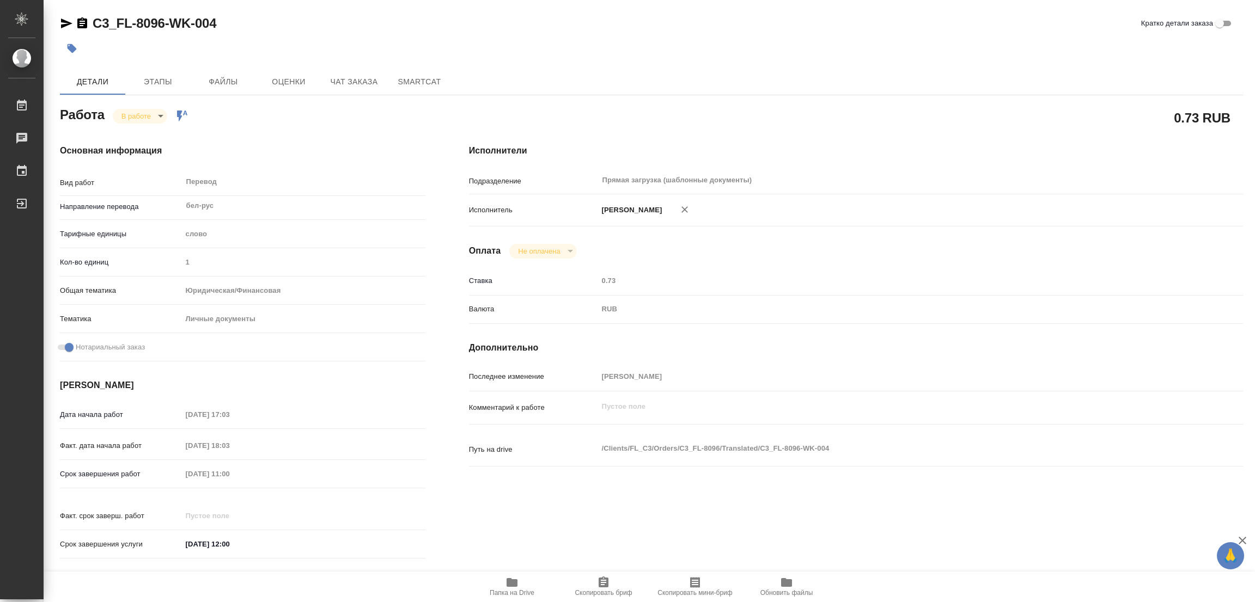
click at [148, 472] on div "Срок завершения работ [DATE] 11:00" at bounding box center [242, 473] width 365 height 19
drag, startPoint x: 273, startPoint y: 40, endPoint x: 305, endPoint y: 31, distance: 32.9
click at [273, 40] on div at bounding box center [454, 48] width 788 height 24
